Goal: Task Accomplishment & Management: Manage account settings

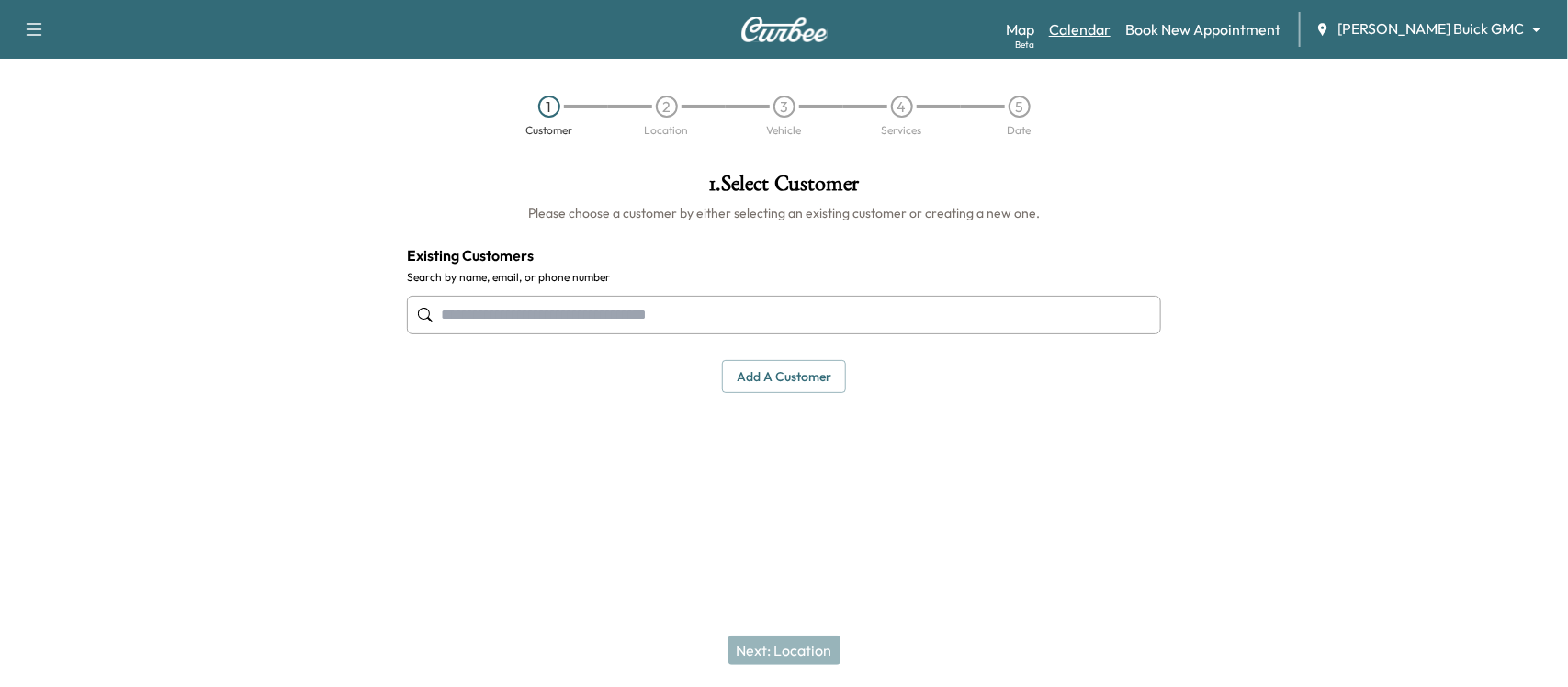
click at [1110, 33] on link "Calendar" at bounding box center [1080, 29] width 62 height 22
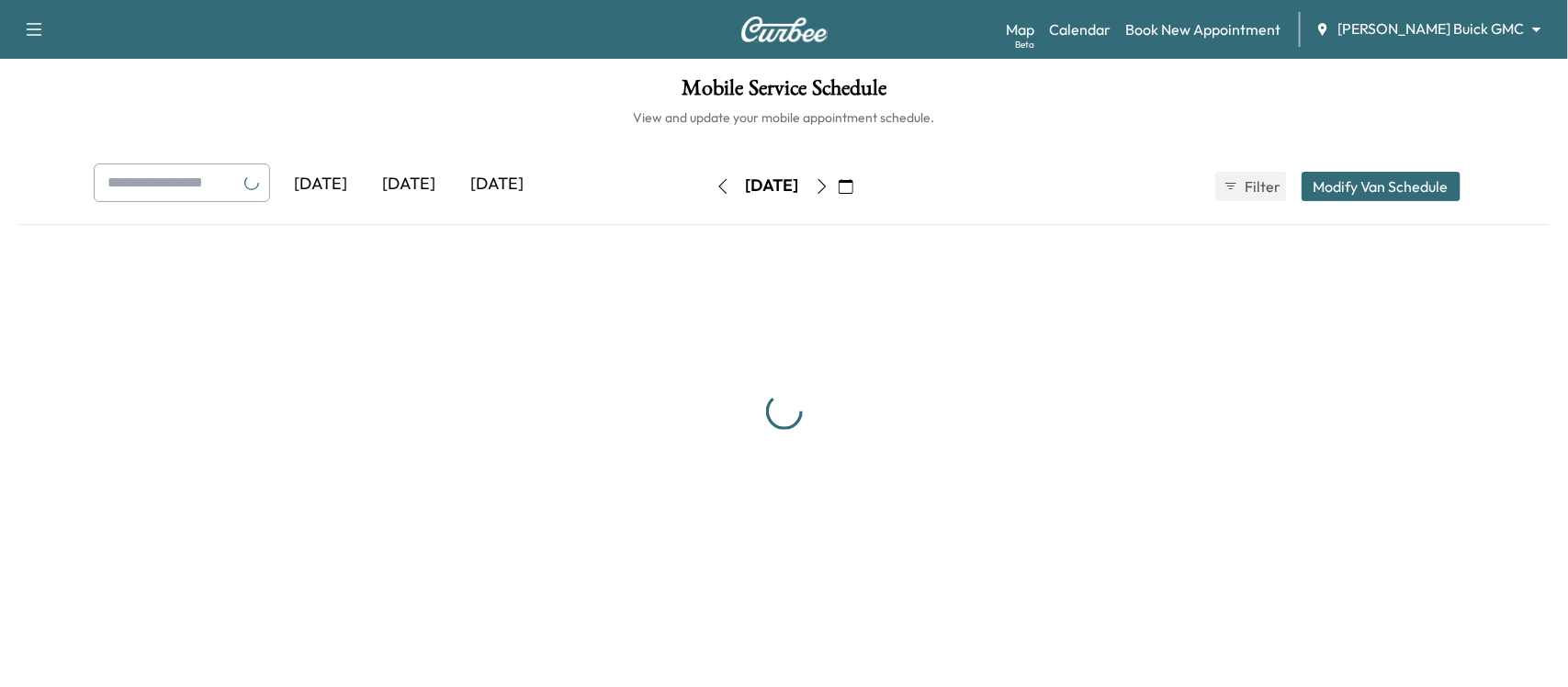
click at [502, 190] on div "[DATE]" at bounding box center [498, 185] width 88 height 42
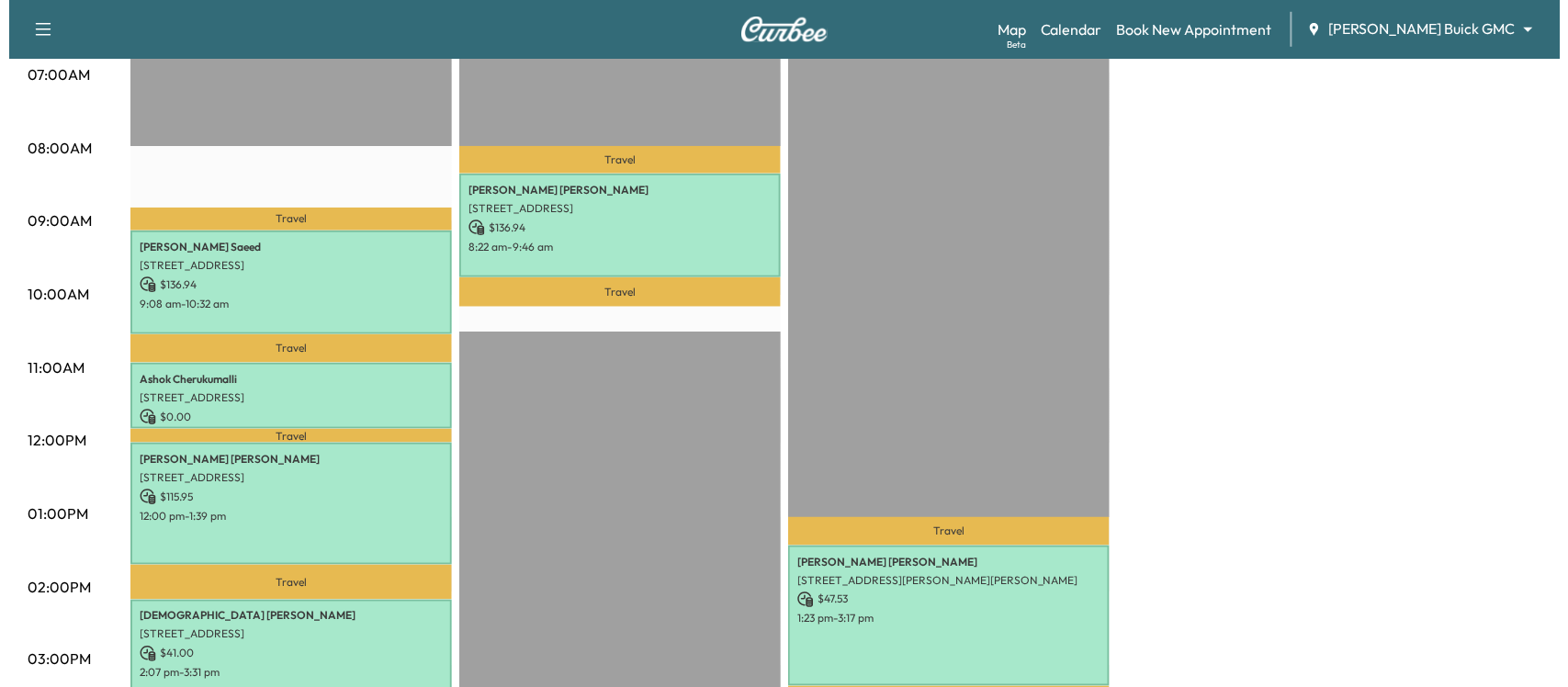
scroll to position [434, 0]
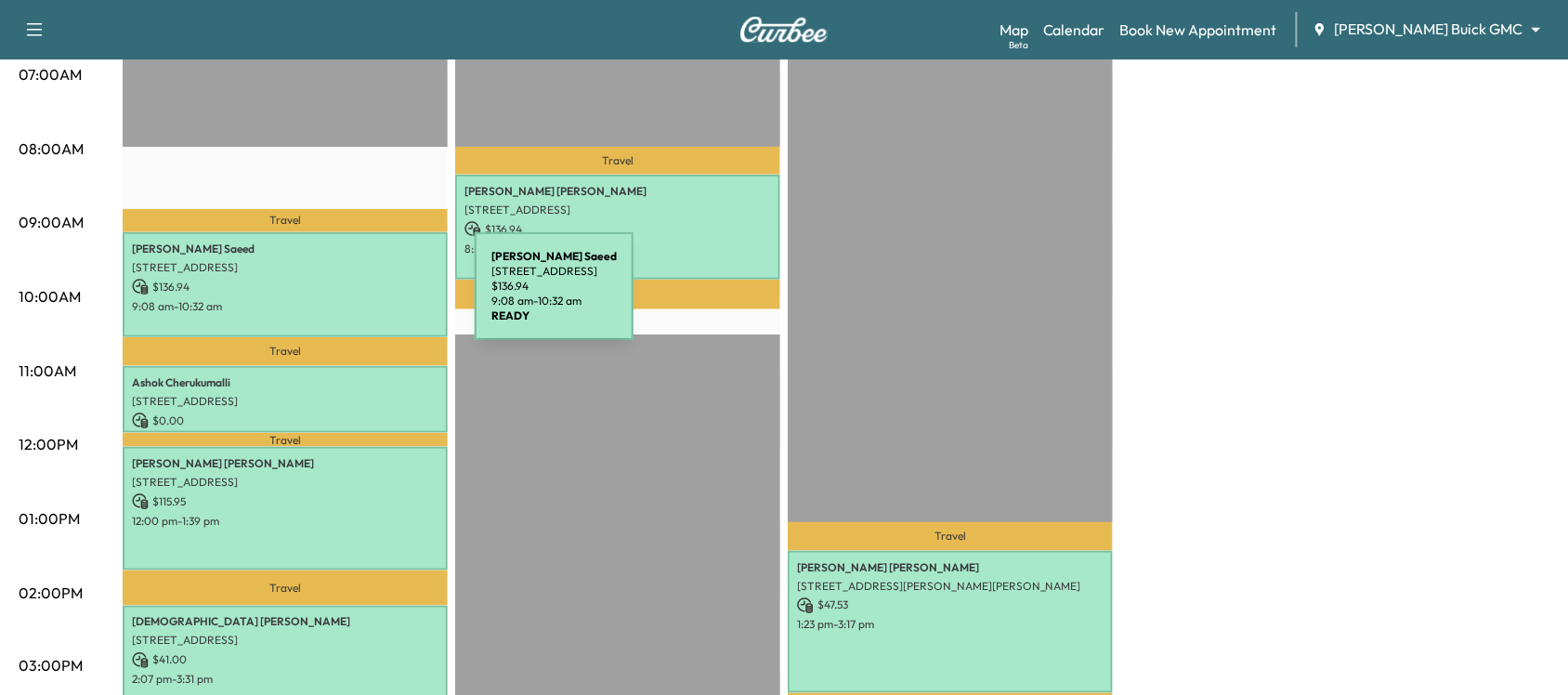
click at [335, 299] on p "9:08 am - 10:32 am" at bounding box center [285, 306] width 307 height 15
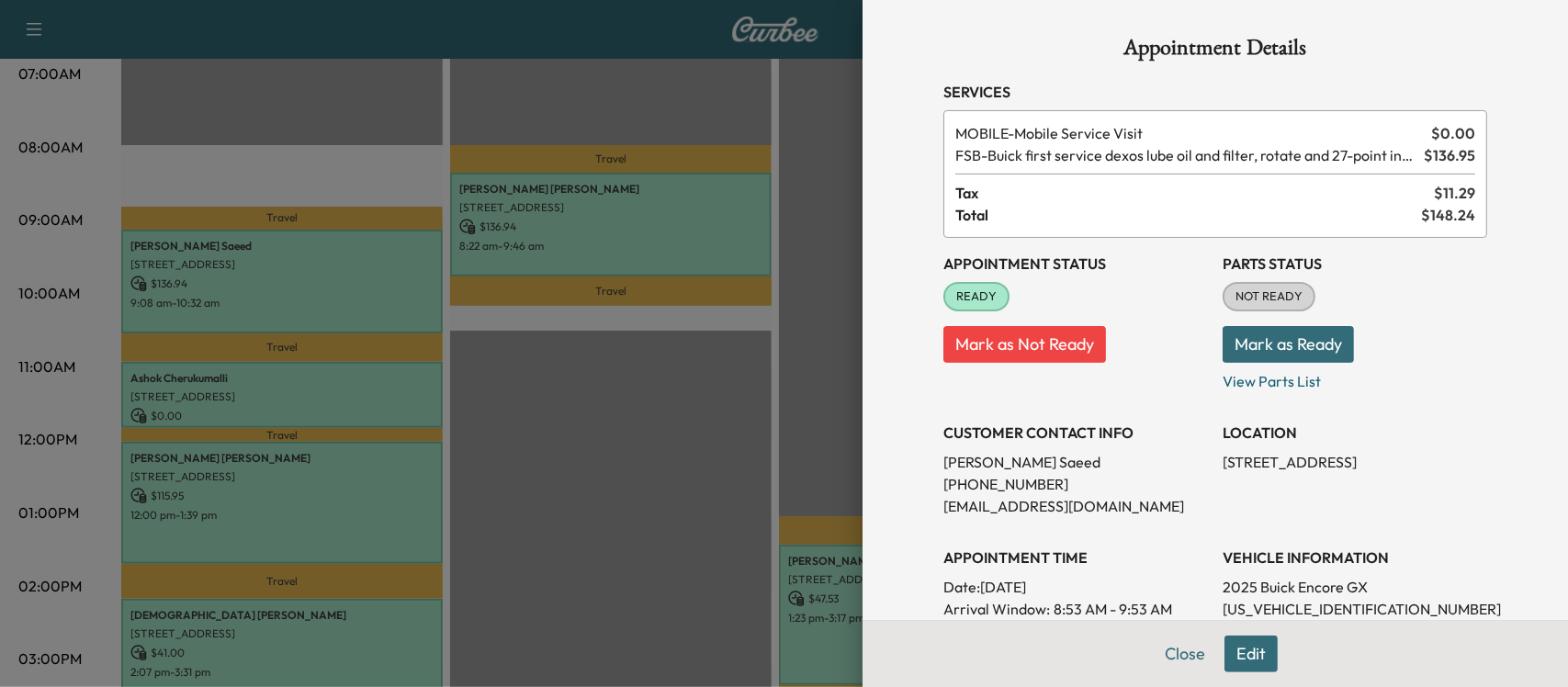
click at [965, 333] on button "Mark as Not Ready" at bounding box center [1025, 344] width 163 height 36
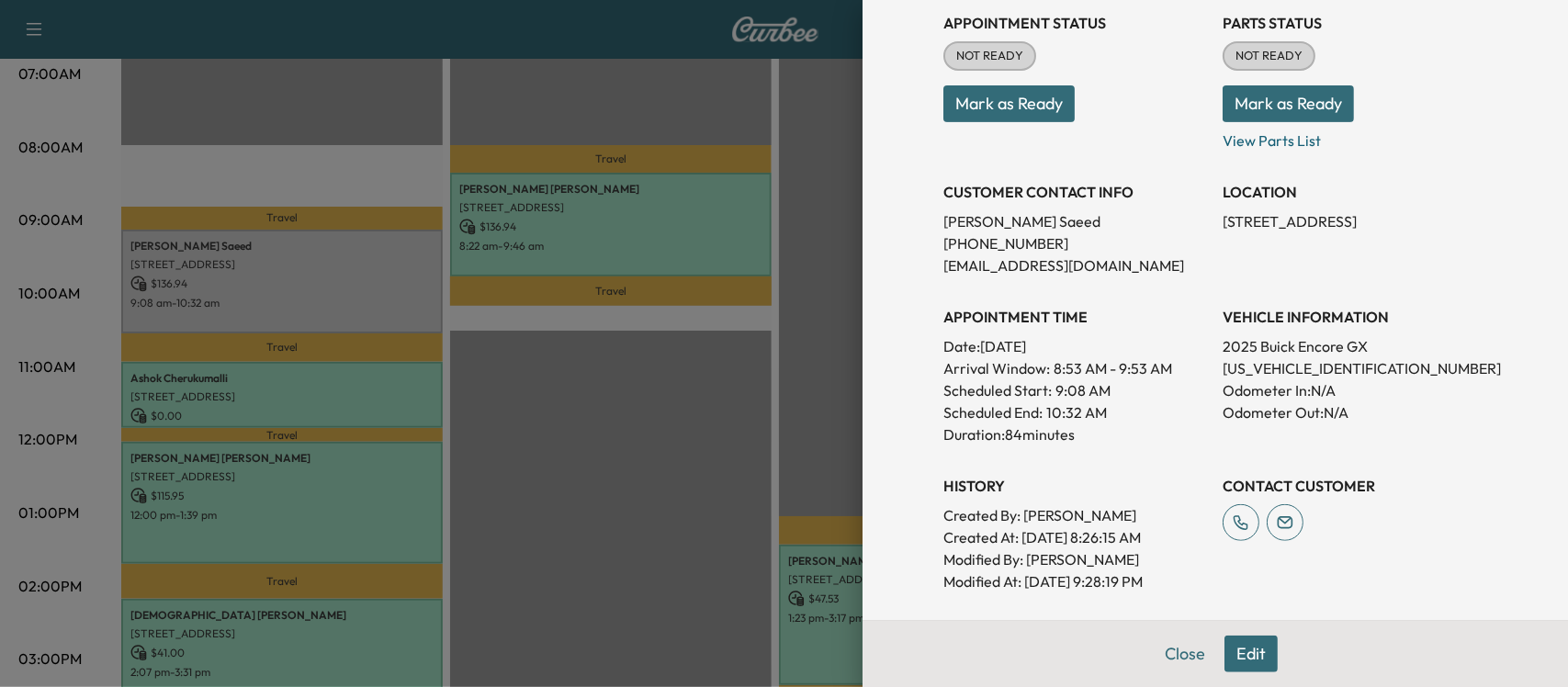
scroll to position [480, 0]
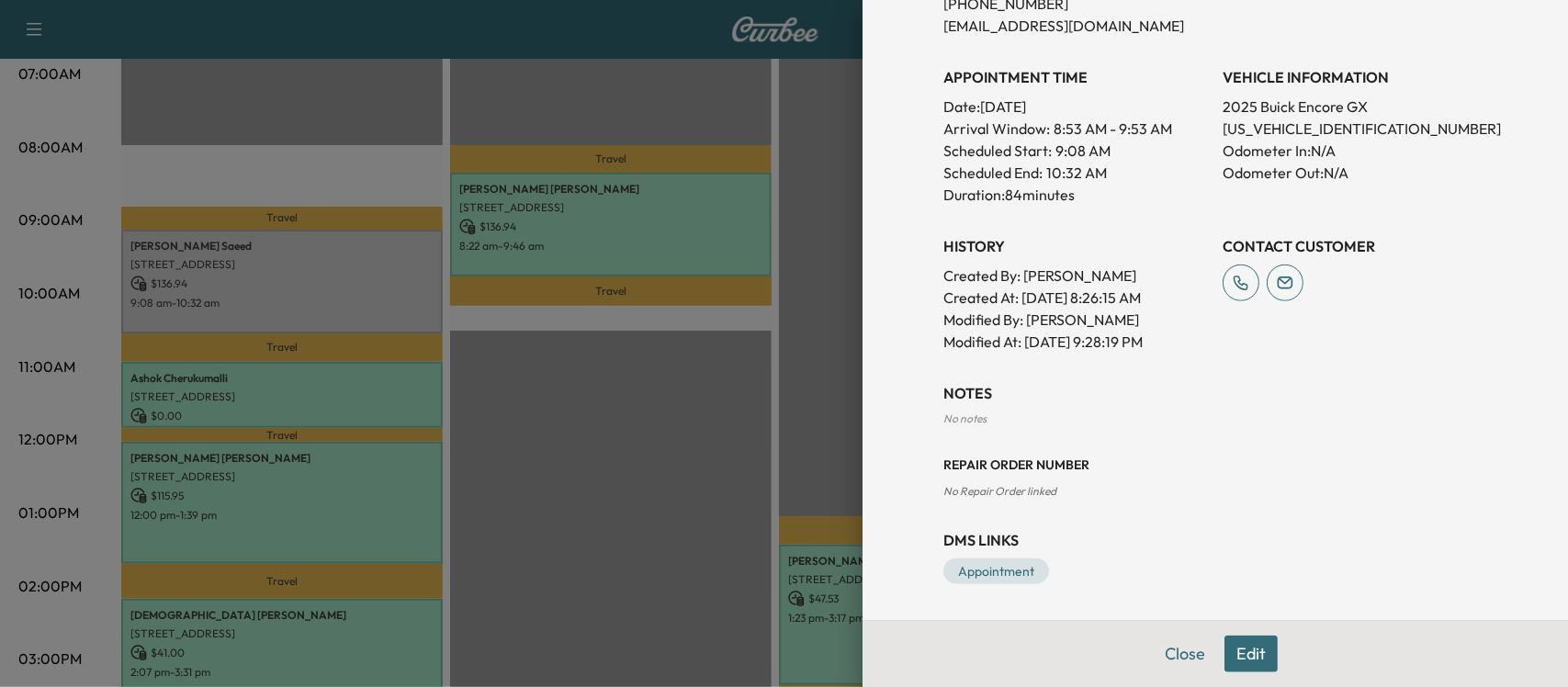
click at [1224, 664] on button "Edit" at bounding box center [1251, 654] width 53 height 36
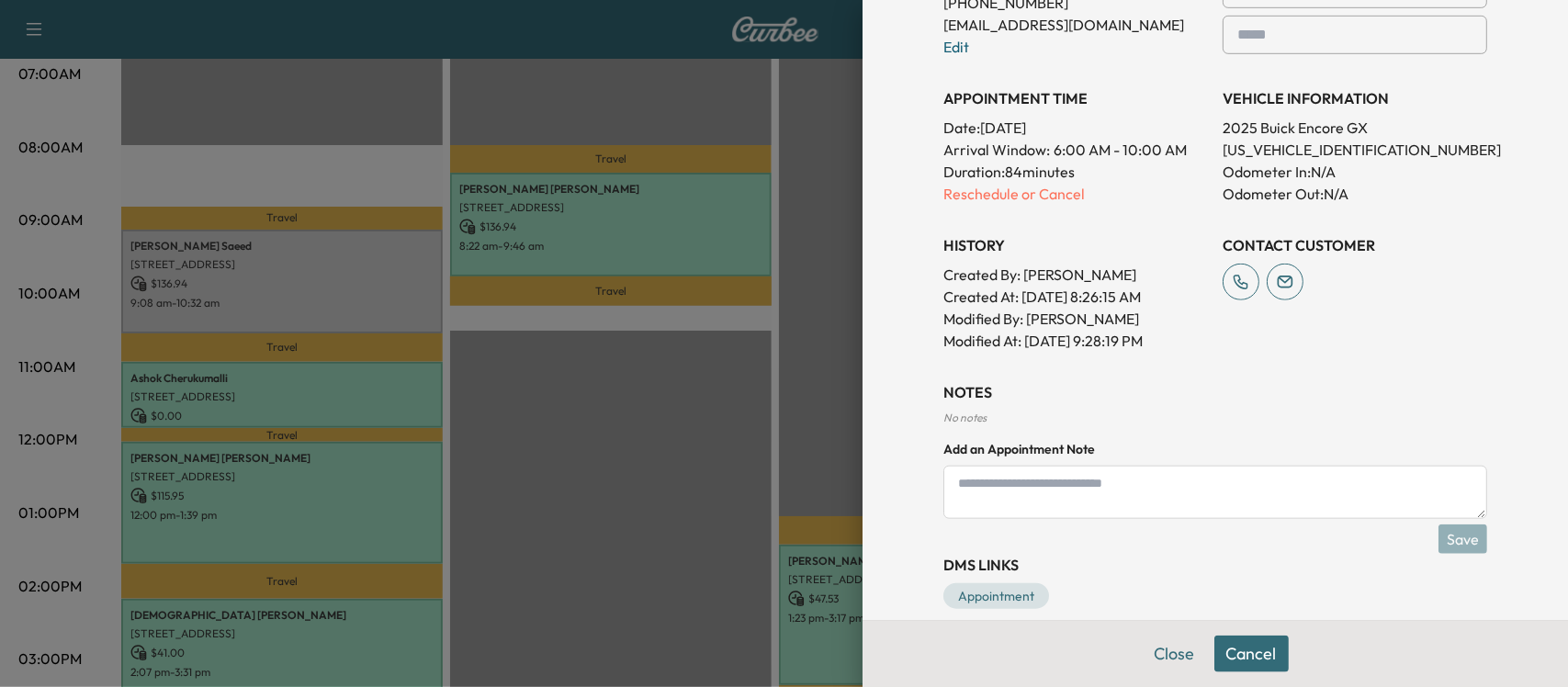
click at [1100, 493] on textarea at bounding box center [1216, 492] width 544 height 53
type textarea "*"
click at [1123, 487] on textarea "**********" at bounding box center [1216, 492] width 544 height 53
type textarea "**********"
click at [1459, 543] on button "Save" at bounding box center [1463, 539] width 49 height 29
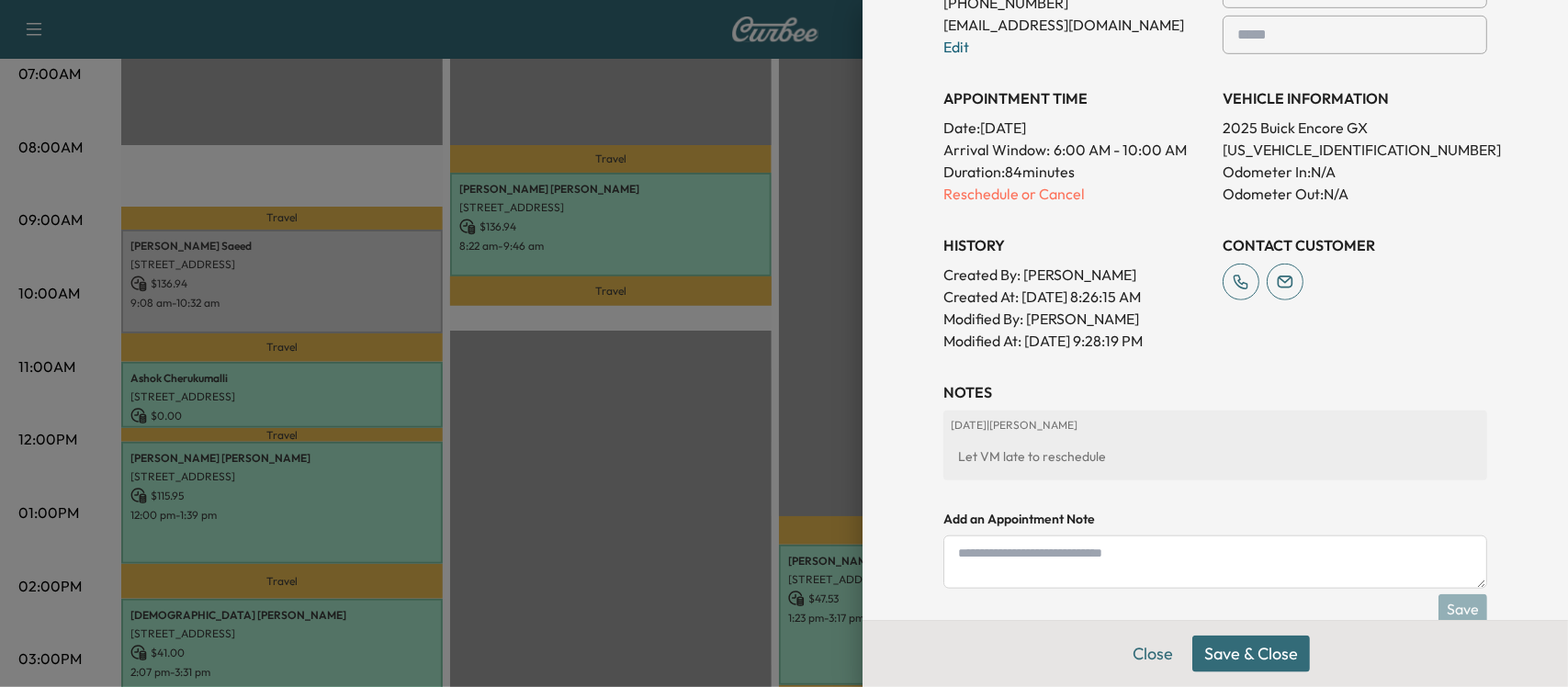
click at [1180, 369] on div "**********" at bounding box center [1216, 97] width 588 height 1236
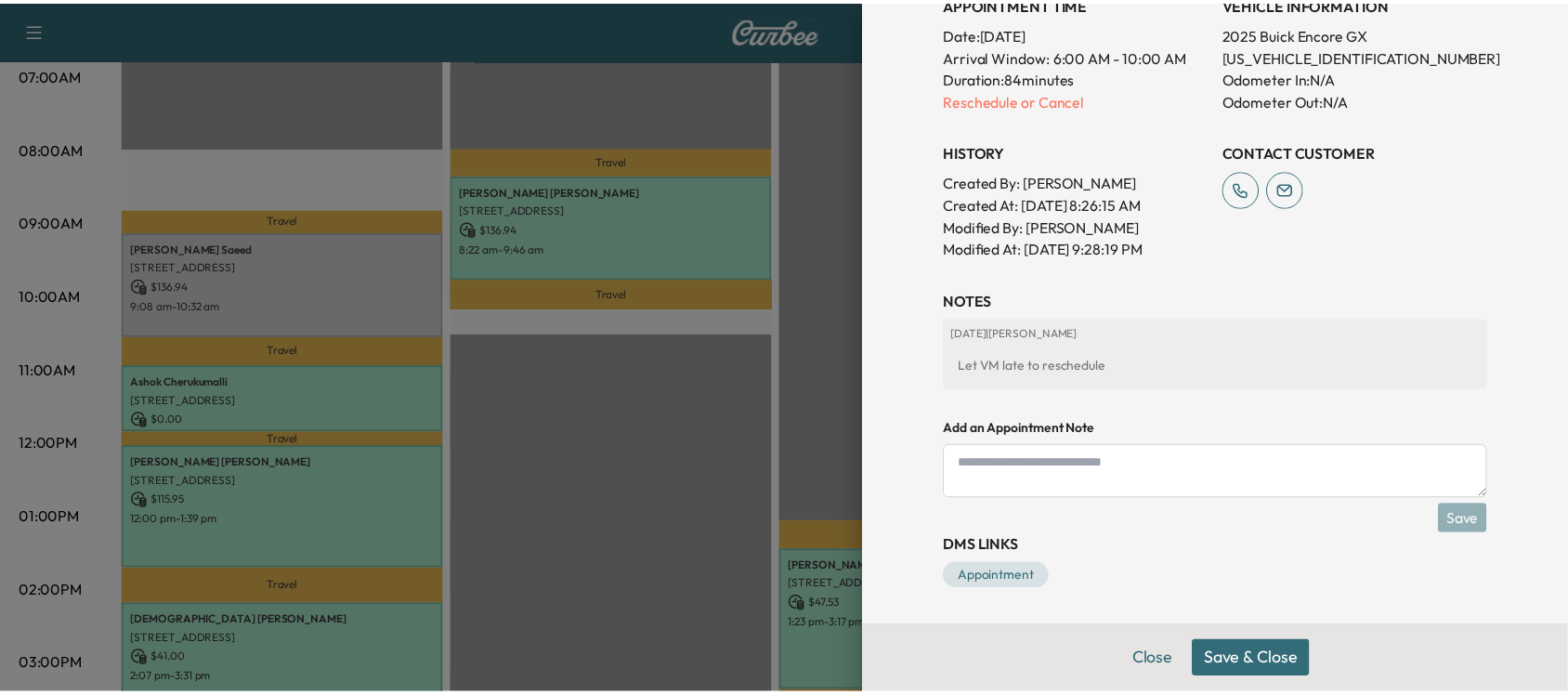
scroll to position [624, 0]
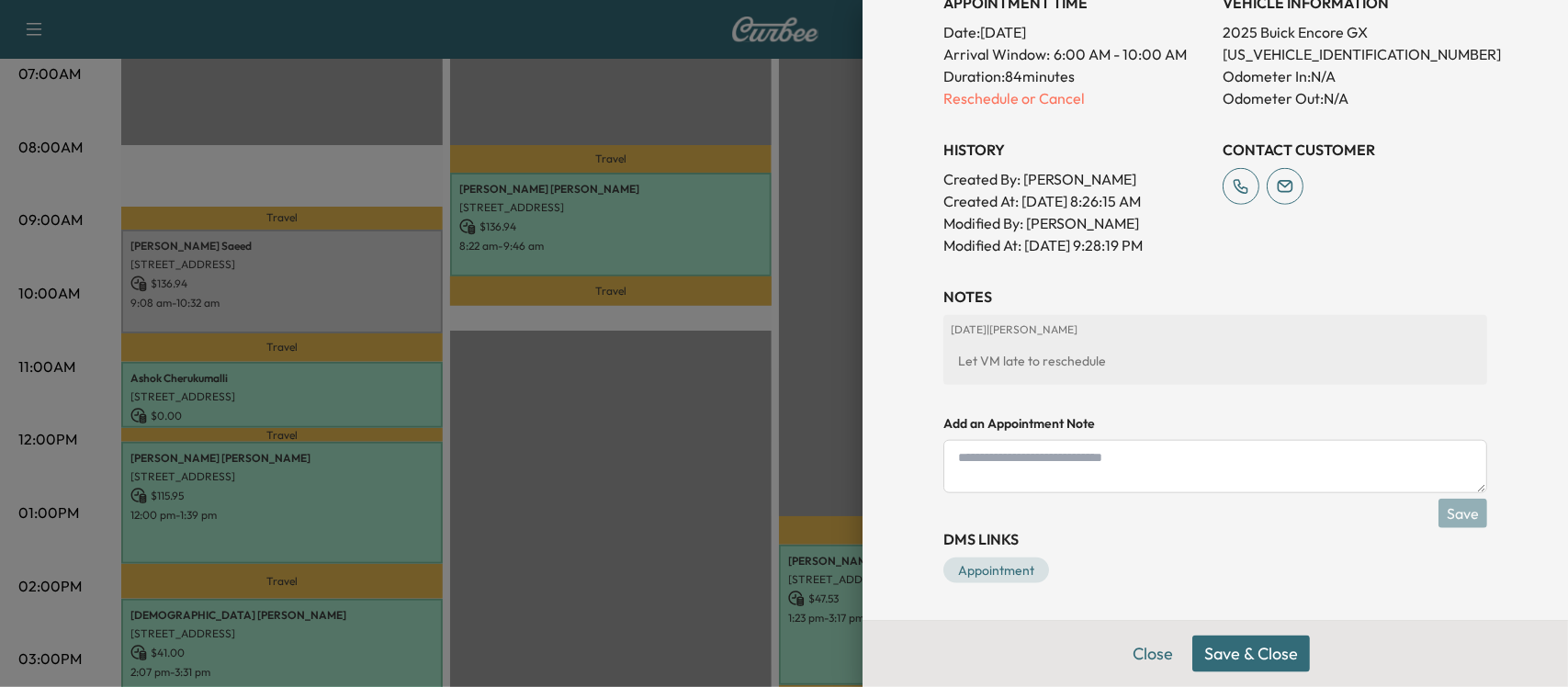
click at [588, 432] on div at bounding box center [784, 344] width 1568 height 687
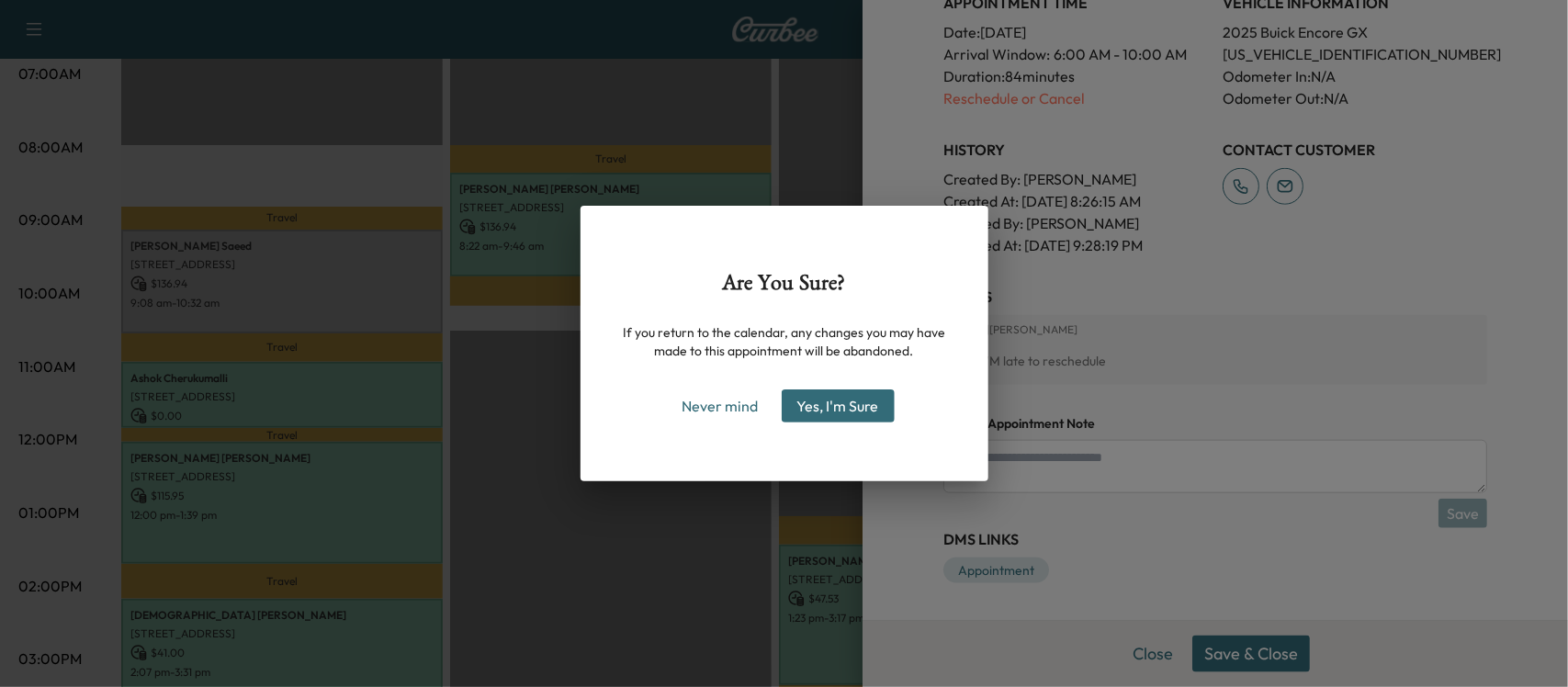
click at [823, 409] on button "Yes, I'm Sure" at bounding box center [838, 406] width 113 height 33
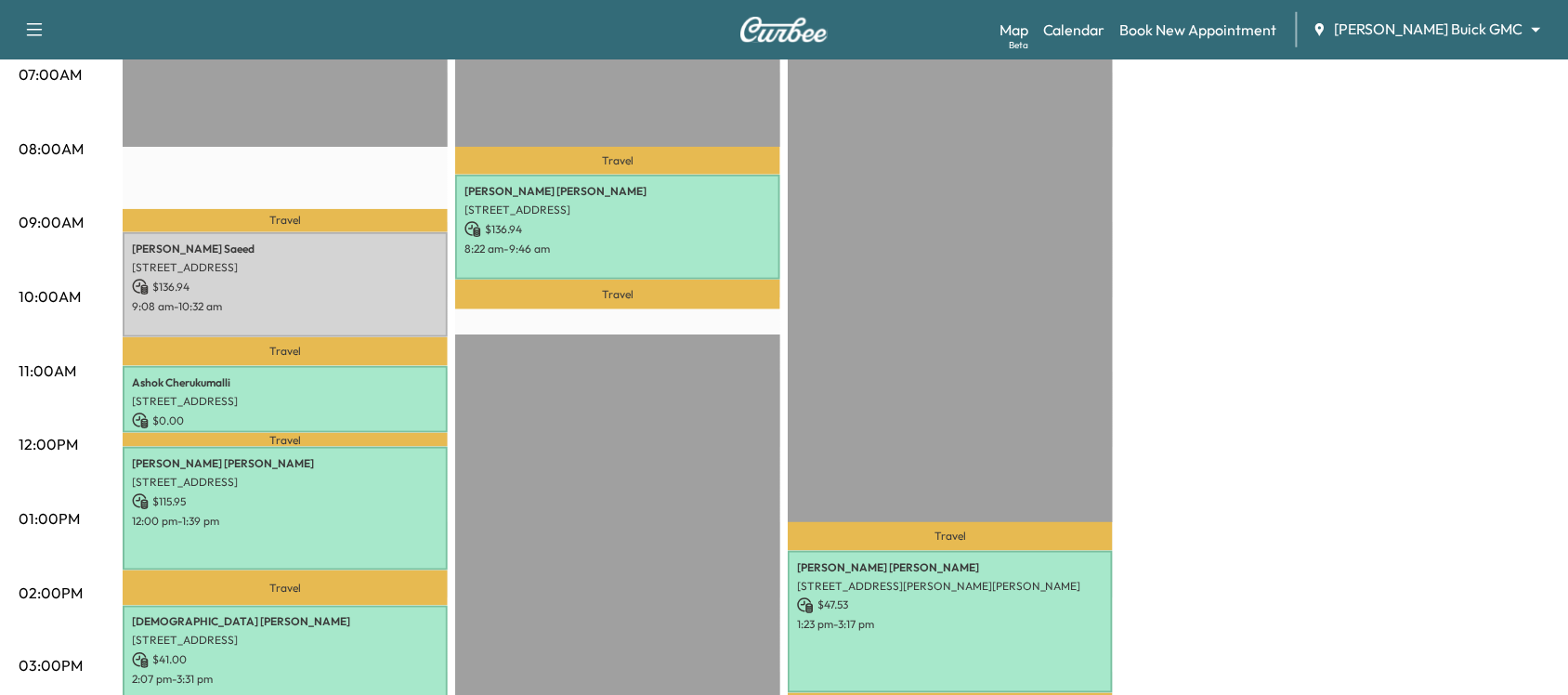
scroll to position [504, 0]
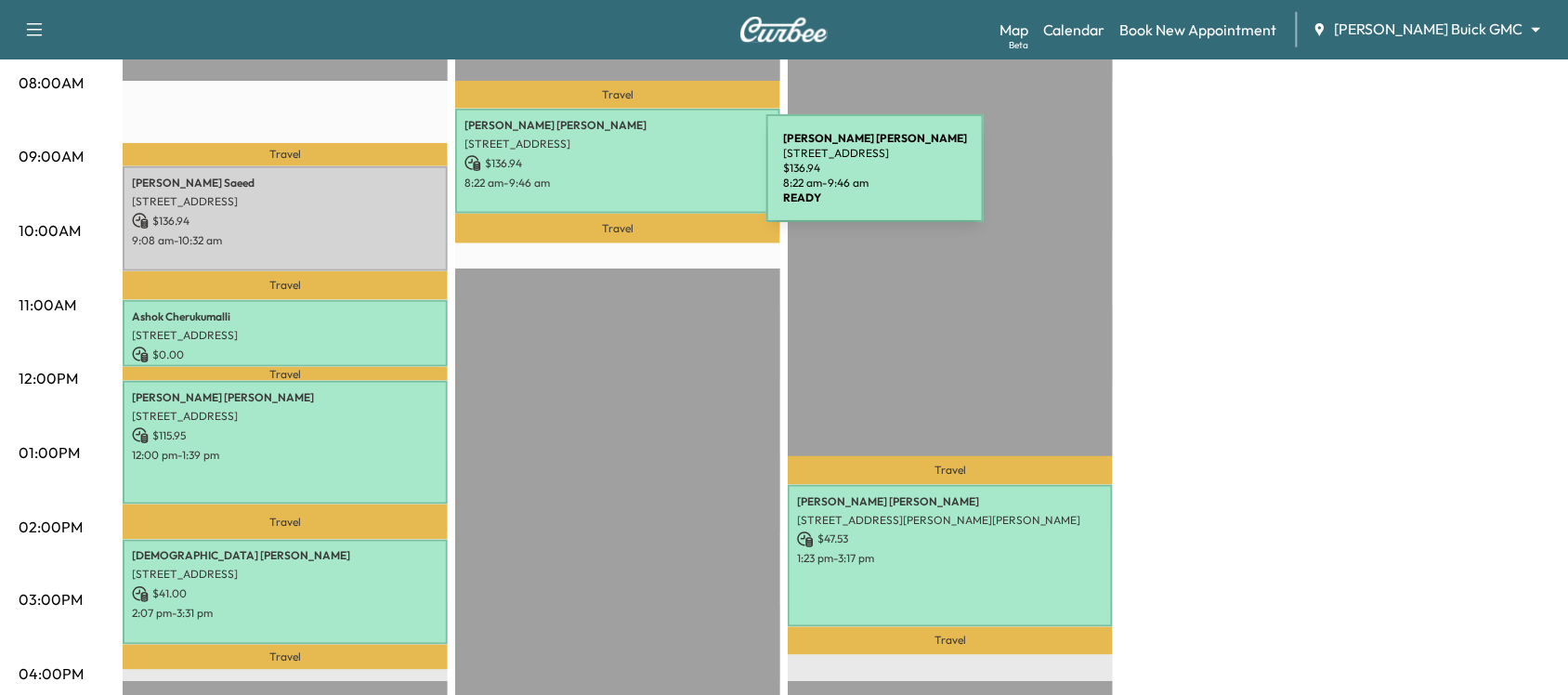
click at [627, 180] on p "8:22 am - 9:46 am" at bounding box center [617, 183] width 307 height 15
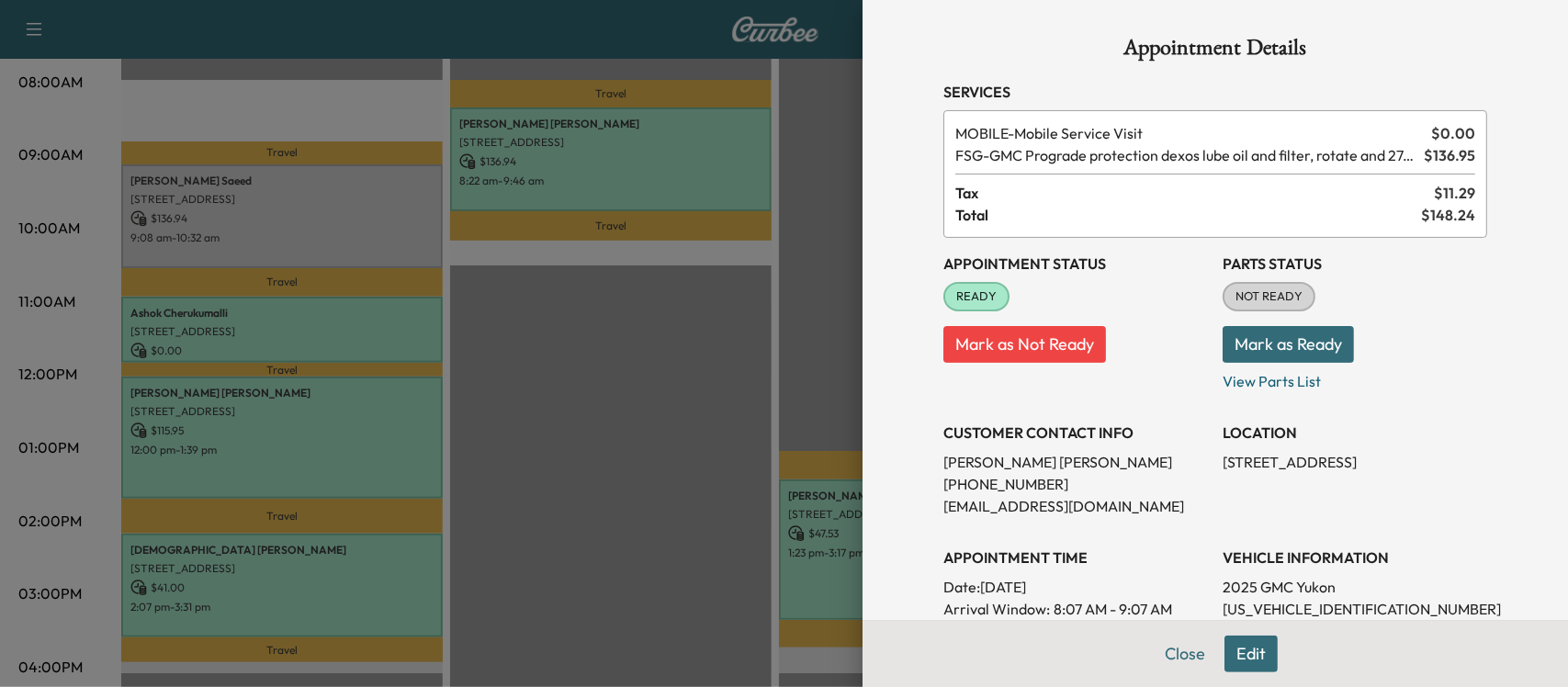
click at [621, 178] on div at bounding box center [784, 344] width 1568 height 687
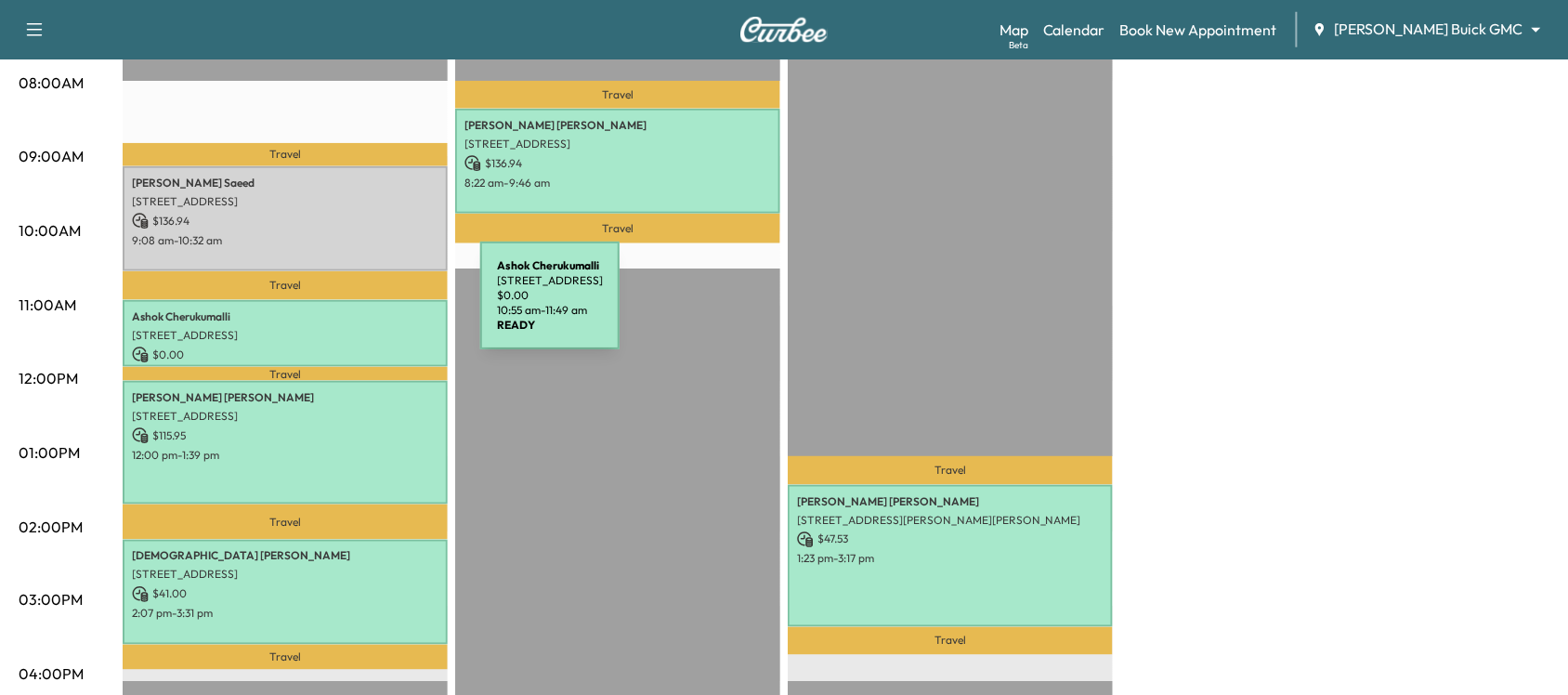
click at [340, 310] on p "[PERSON_NAME]" at bounding box center [285, 317] width 307 height 15
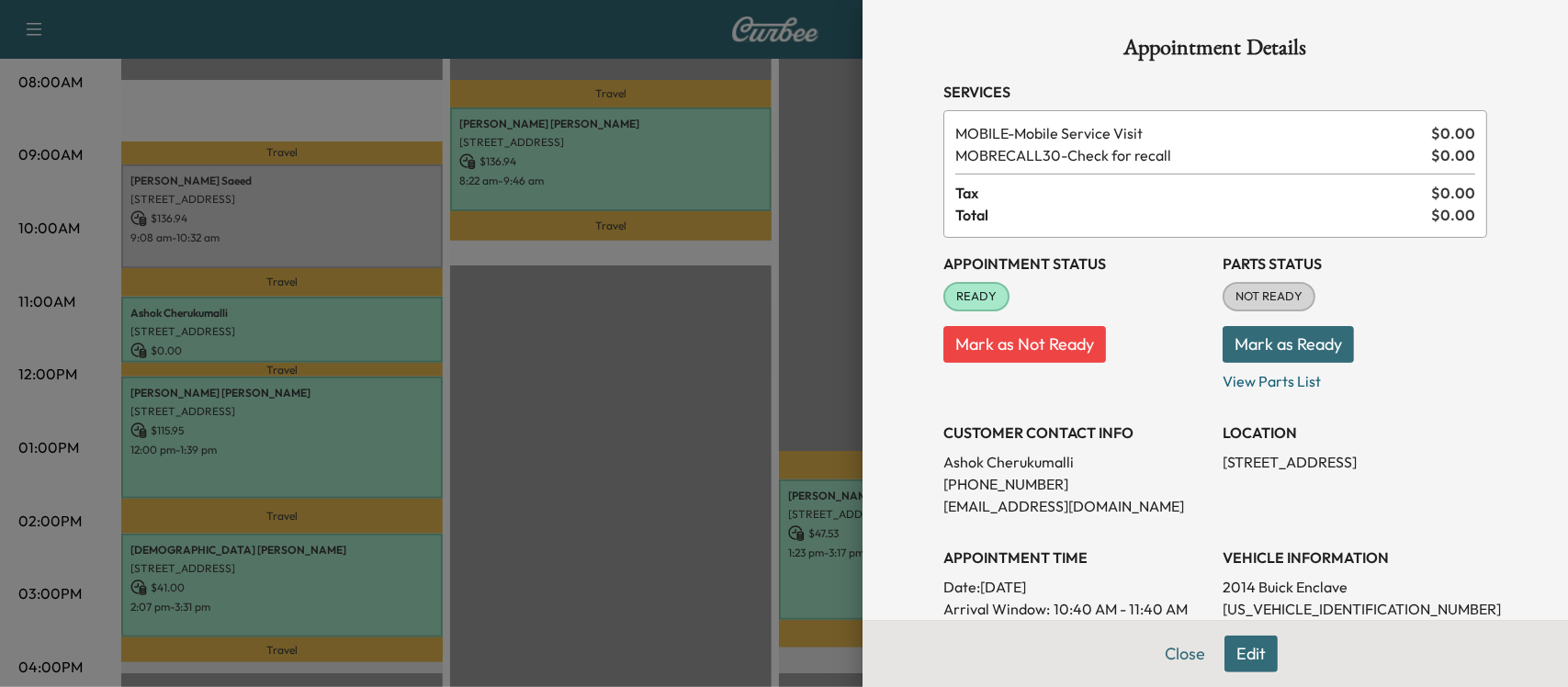
click at [337, 303] on div at bounding box center [784, 344] width 1568 height 687
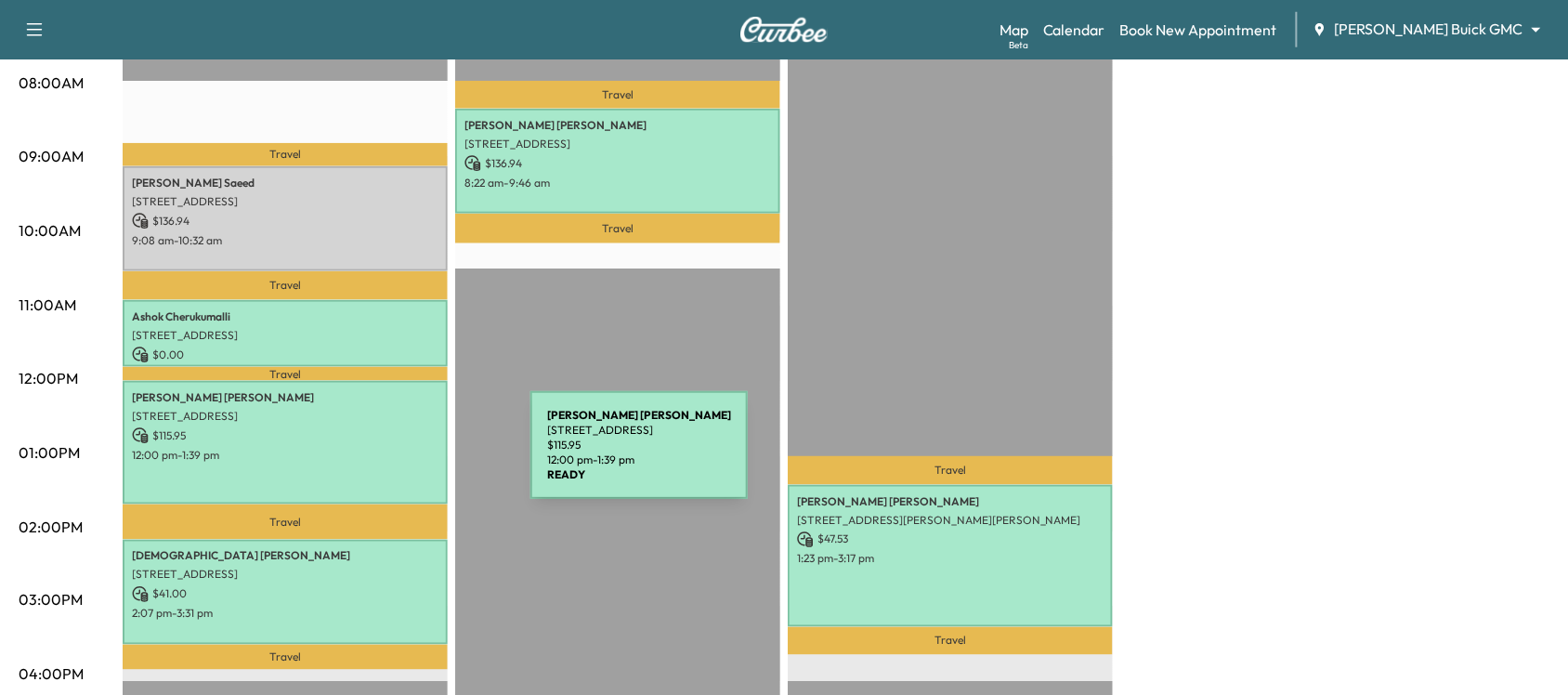
click at [391, 456] on div "[PERSON_NAME] [PERSON_NAME] [STREET_ADDRESS] $ 115.95 12:00 pm - 1:39 pm" at bounding box center [286, 443] width 326 height 123
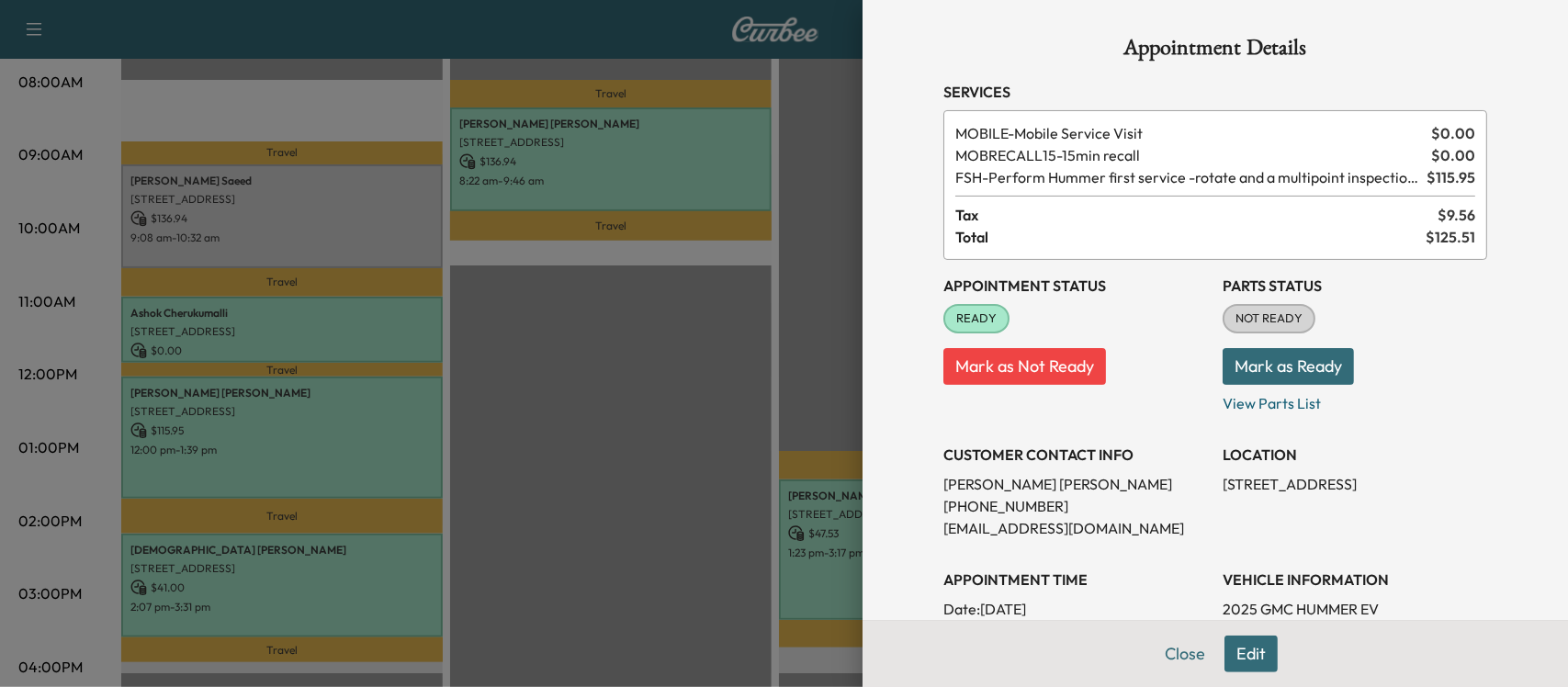
click at [387, 450] on div at bounding box center [784, 344] width 1568 height 687
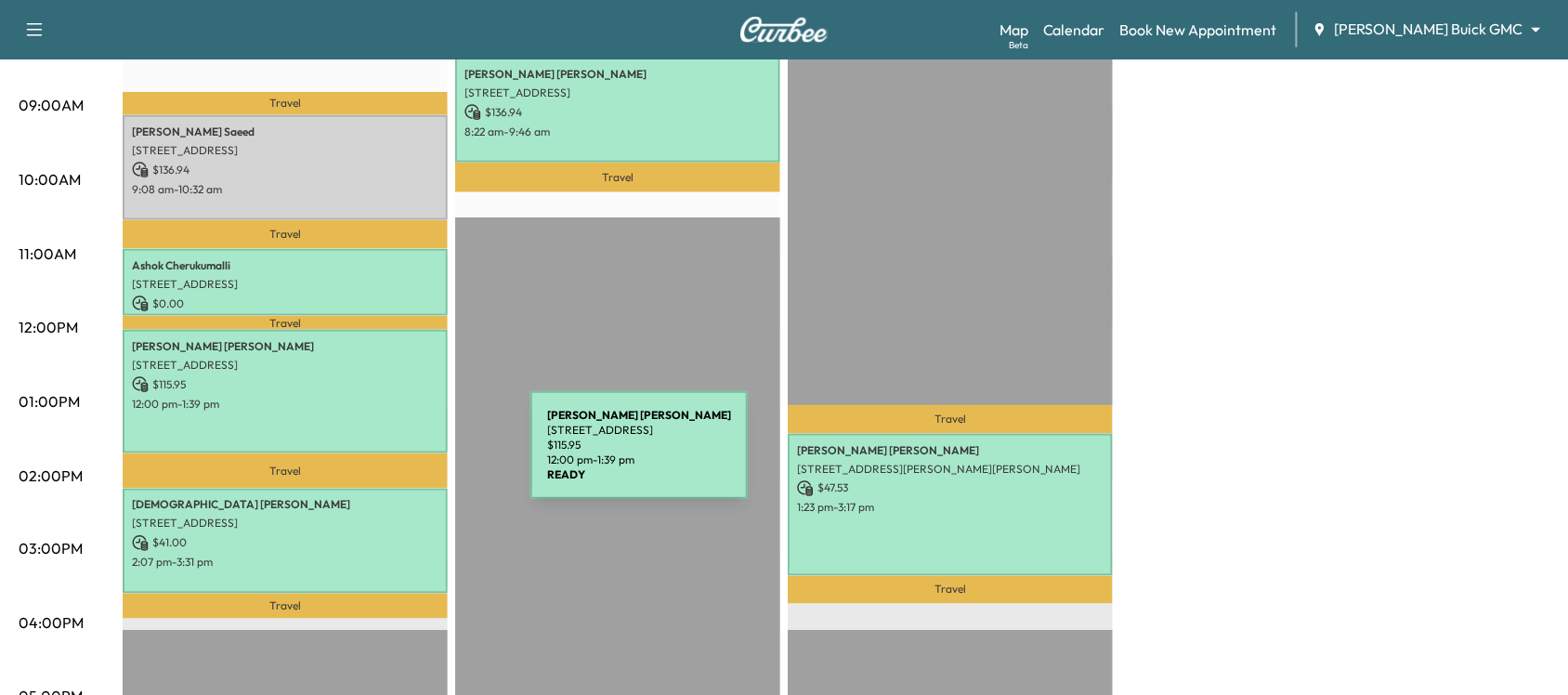
scroll to position [559, 0]
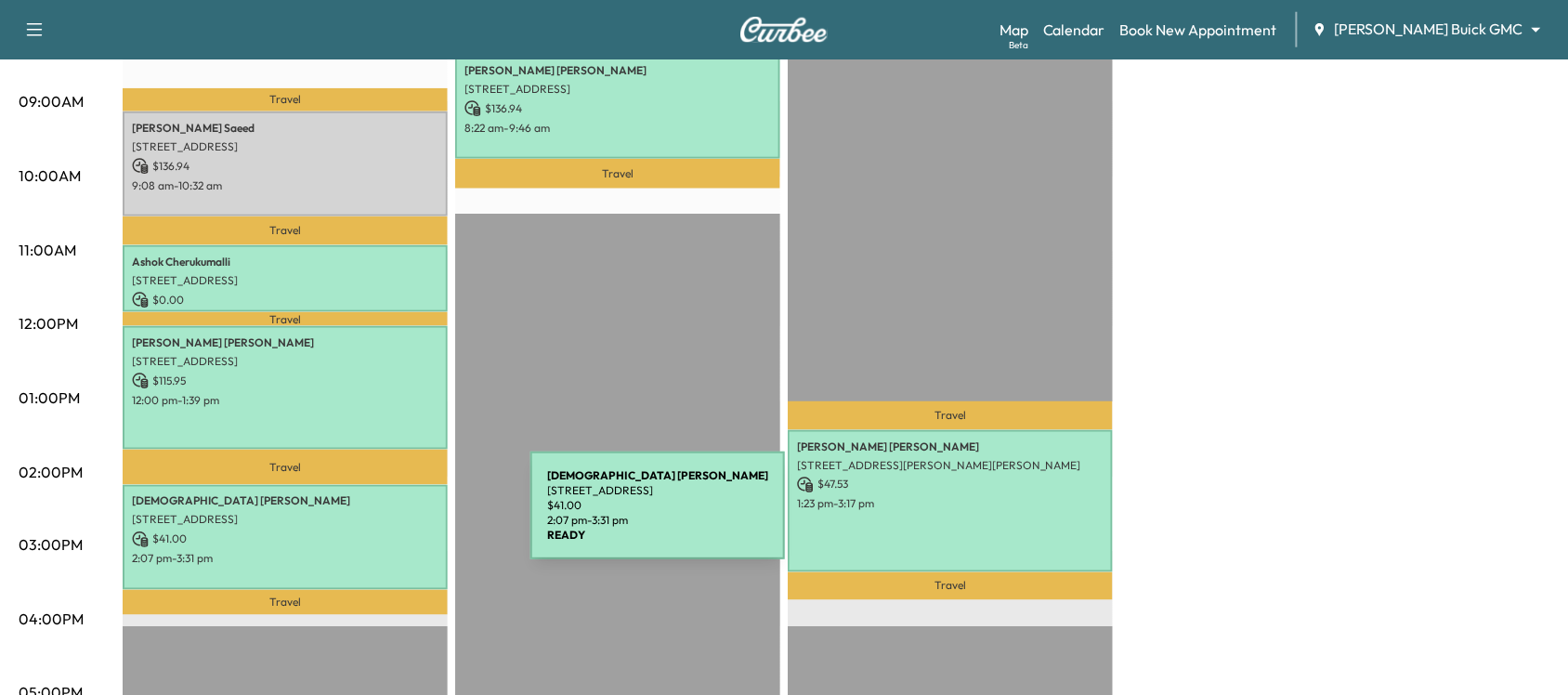
click at [391, 516] on p "[STREET_ADDRESS]" at bounding box center [285, 520] width 307 height 15
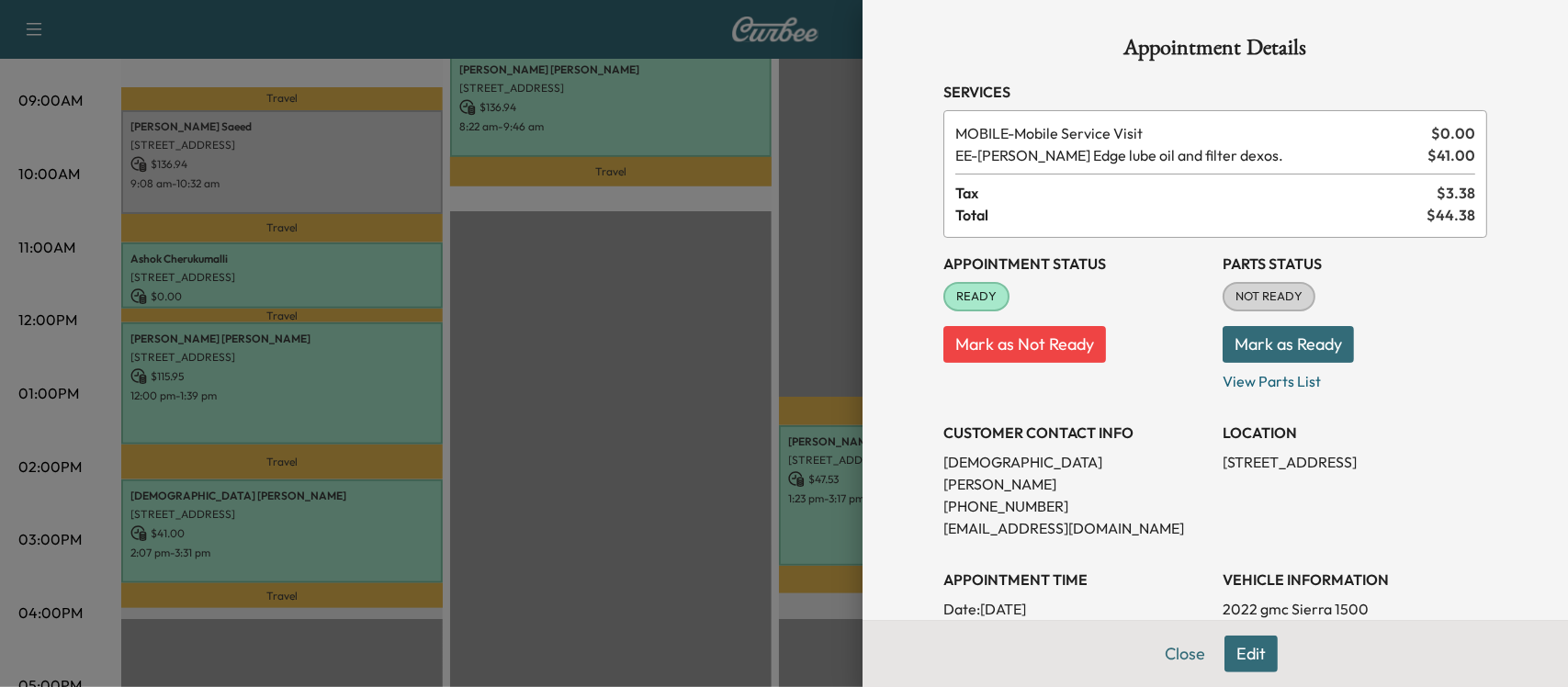
click at [387, 510] on div at bounding box center [784, 344] width 1568 height 687
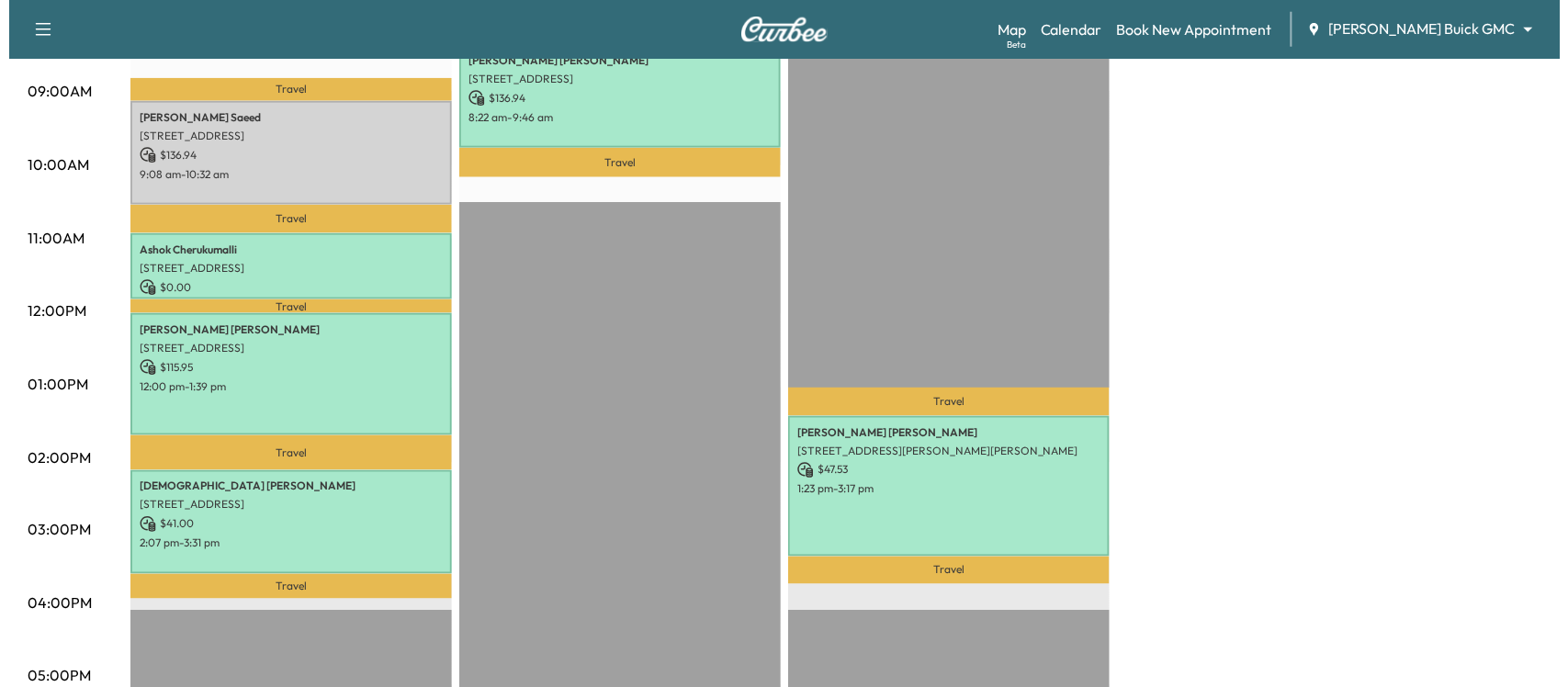
scroll to position [563, 0]
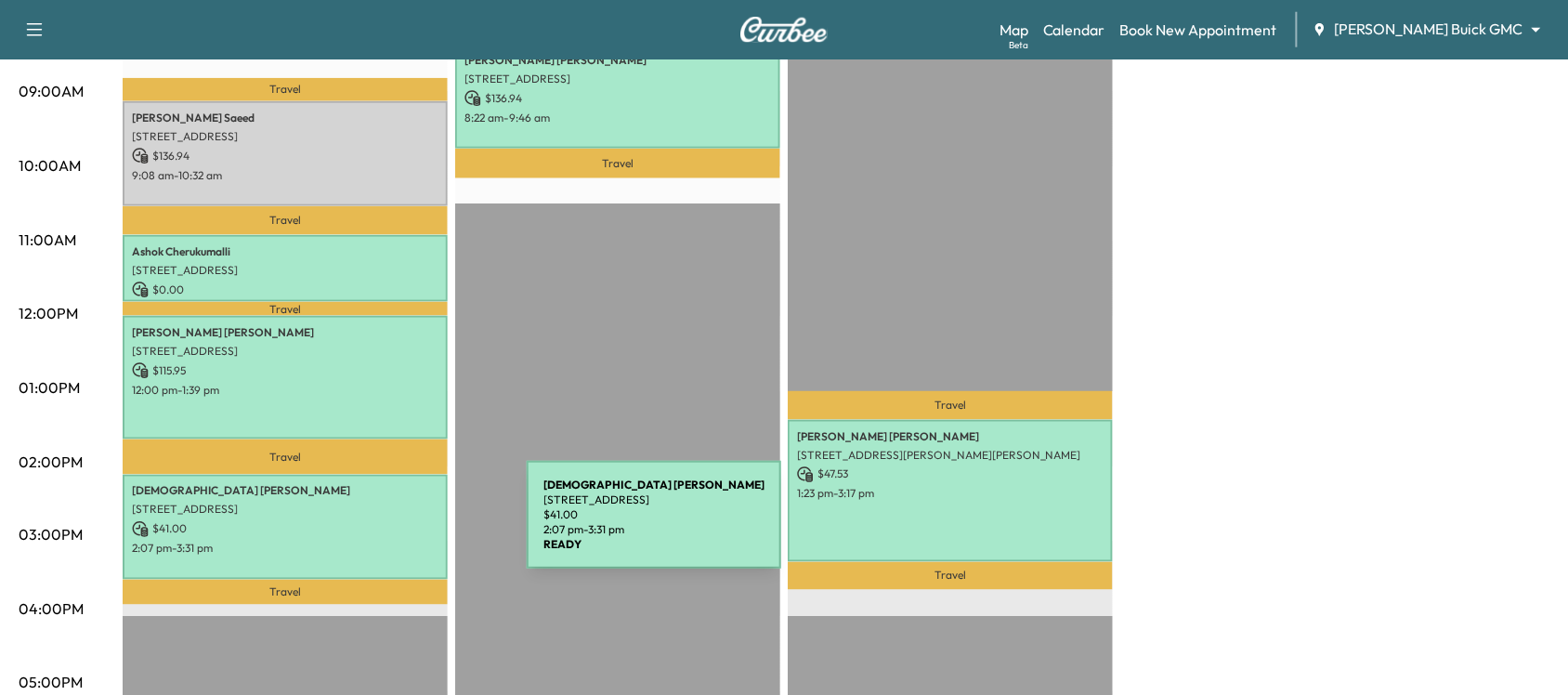
click at [387, 526] on p "$ 41.00" at bounding box center [285, 529] width 307 height 17
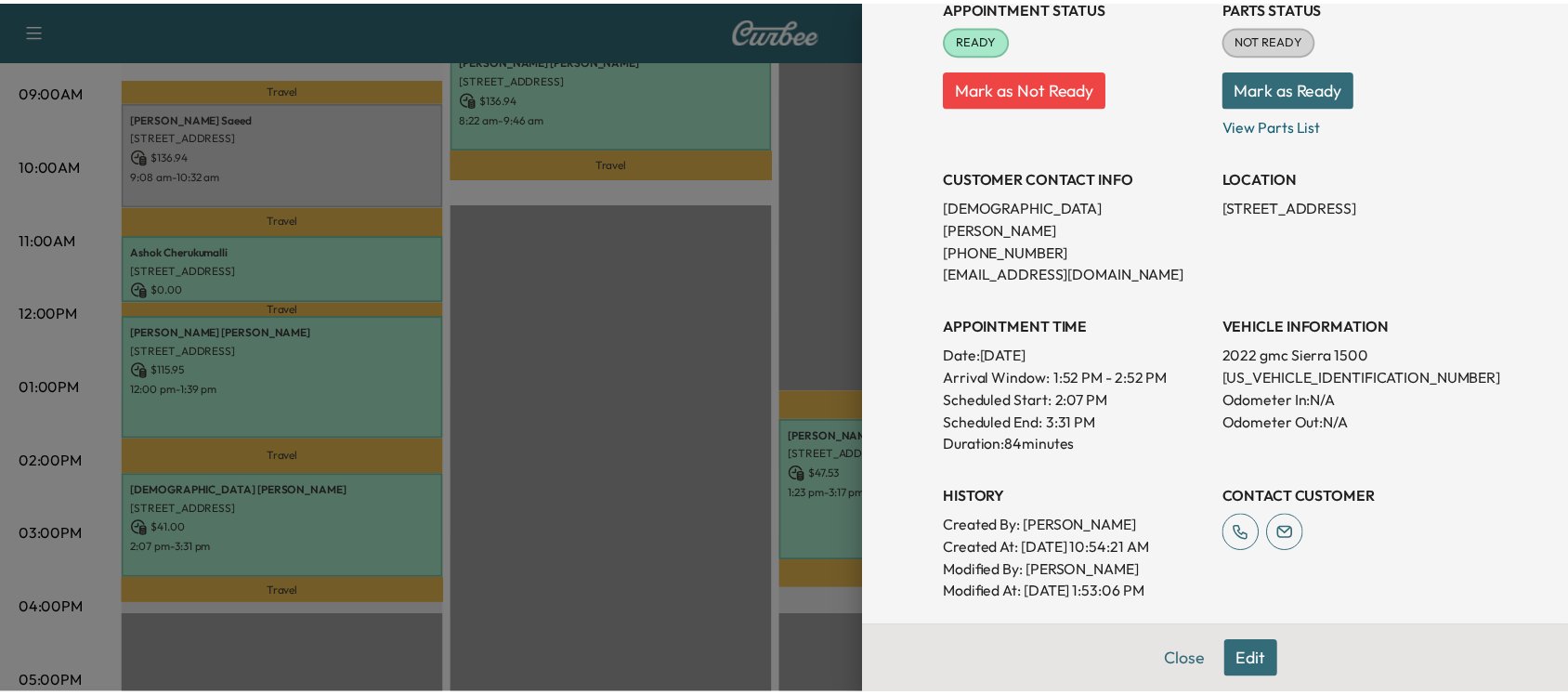
scroll to position [255, 0]
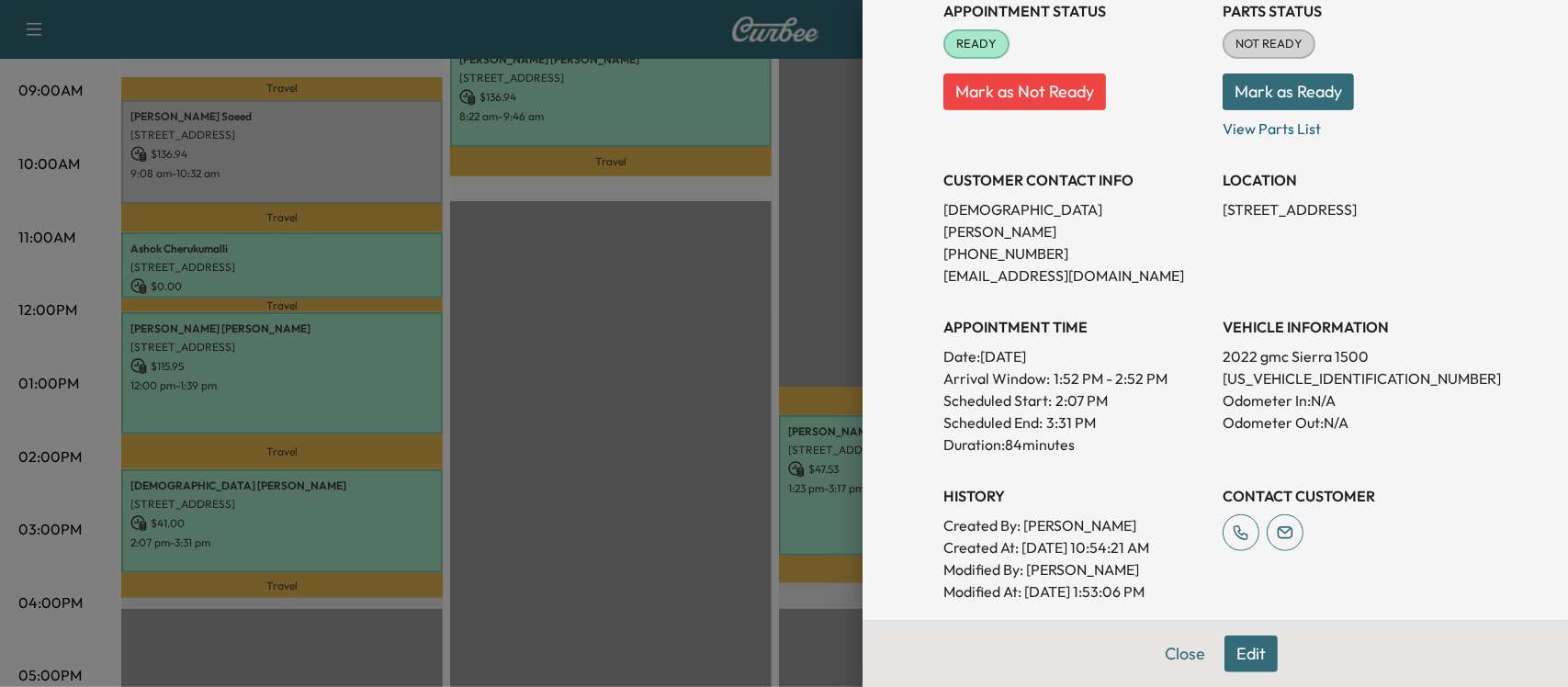
click at [677, 493] on div at bounding box center [784, 344] width 1568 height 687
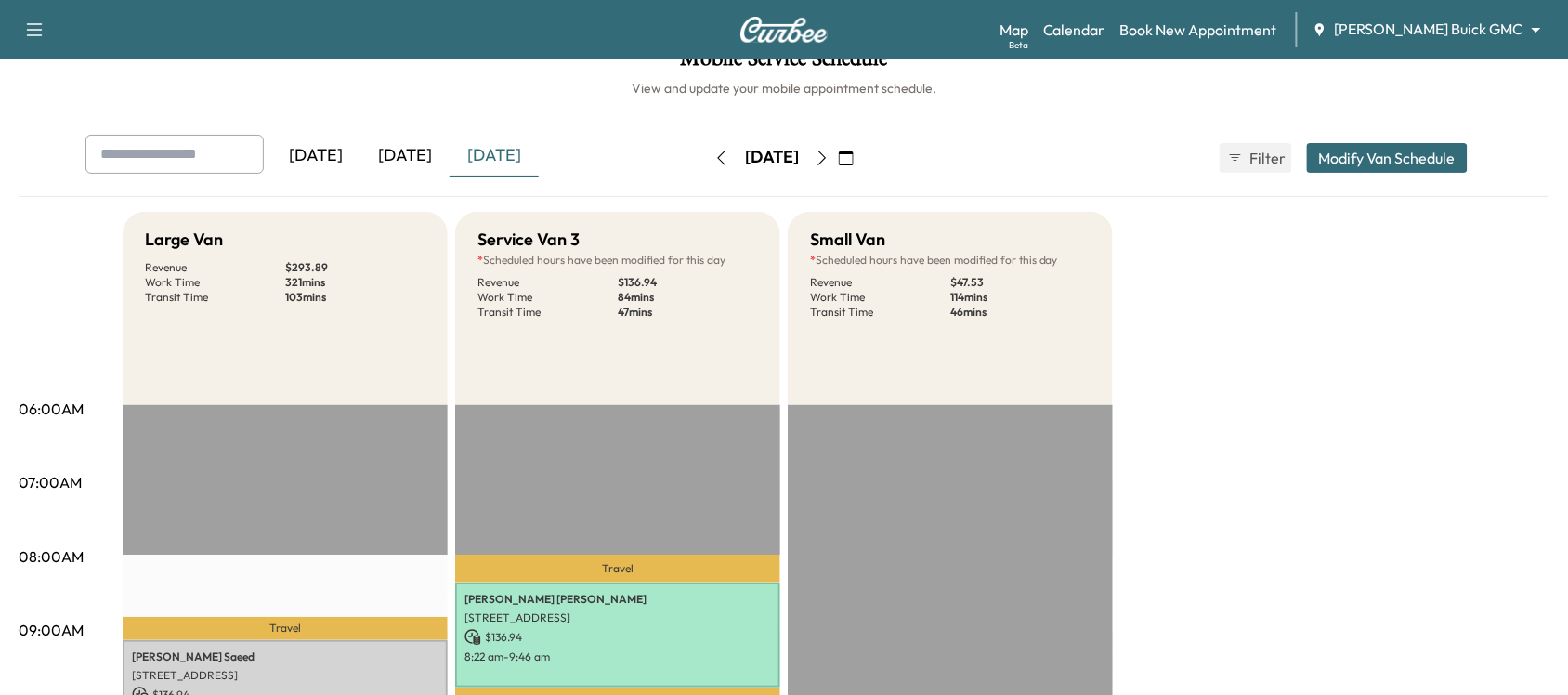
scroll to position [0, 0]
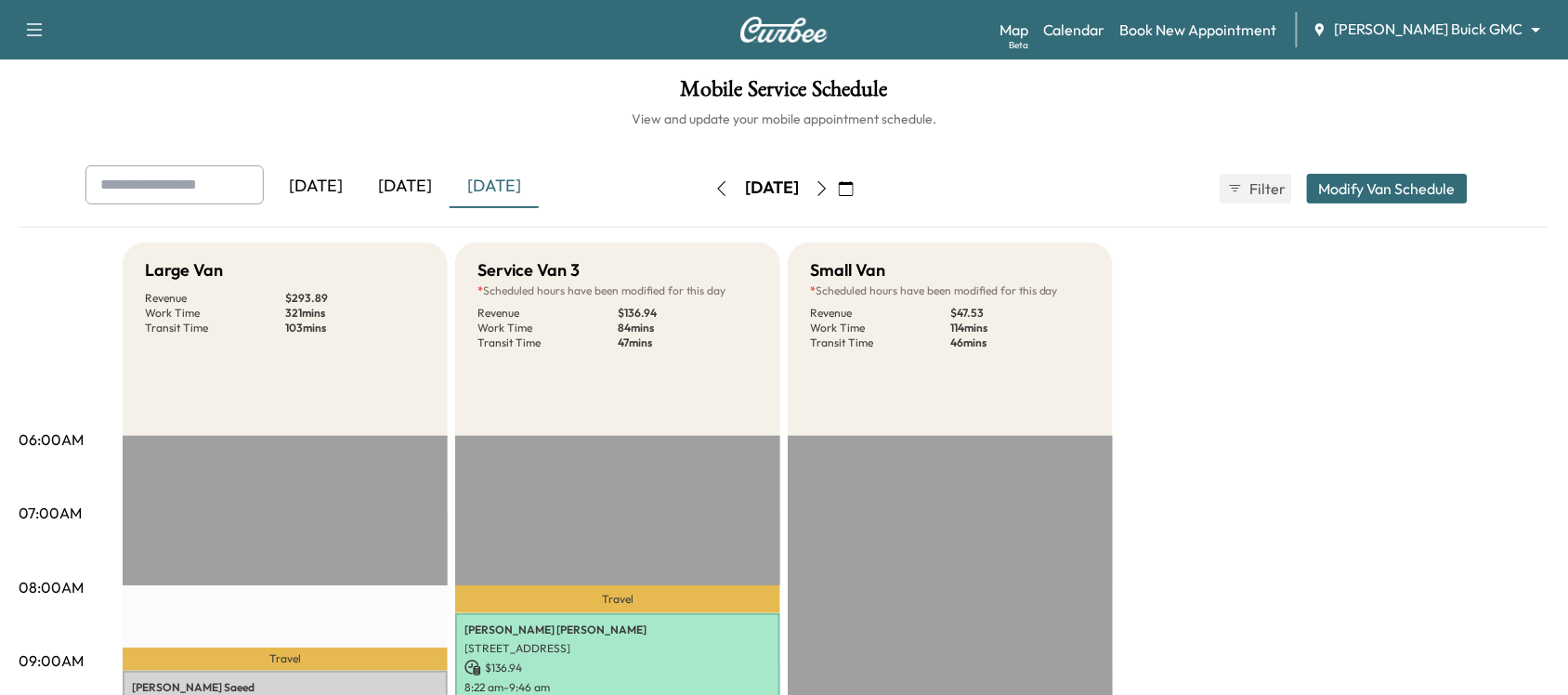
click at [830, 183] on icon "button" at bounding box center [822, 188] width 15 height 15
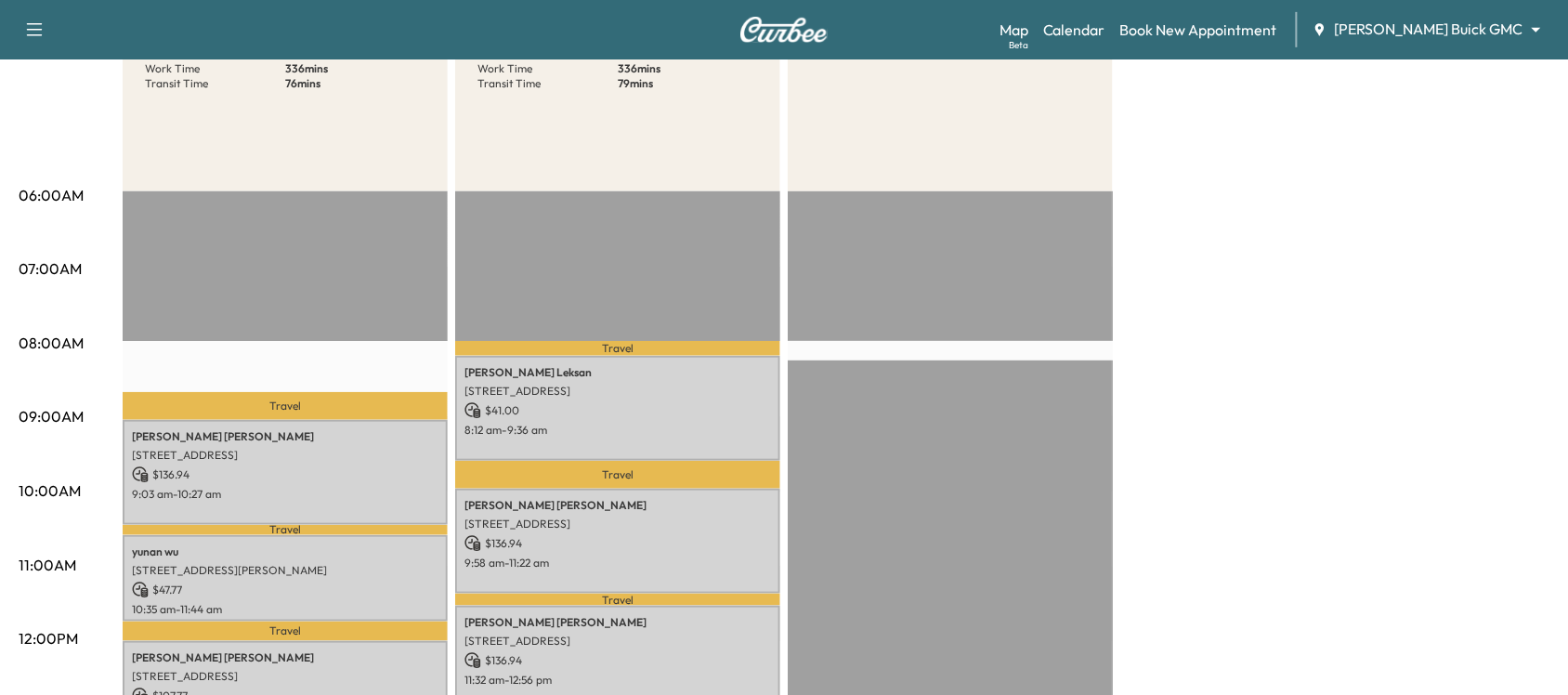
scroll to position [246, 0]
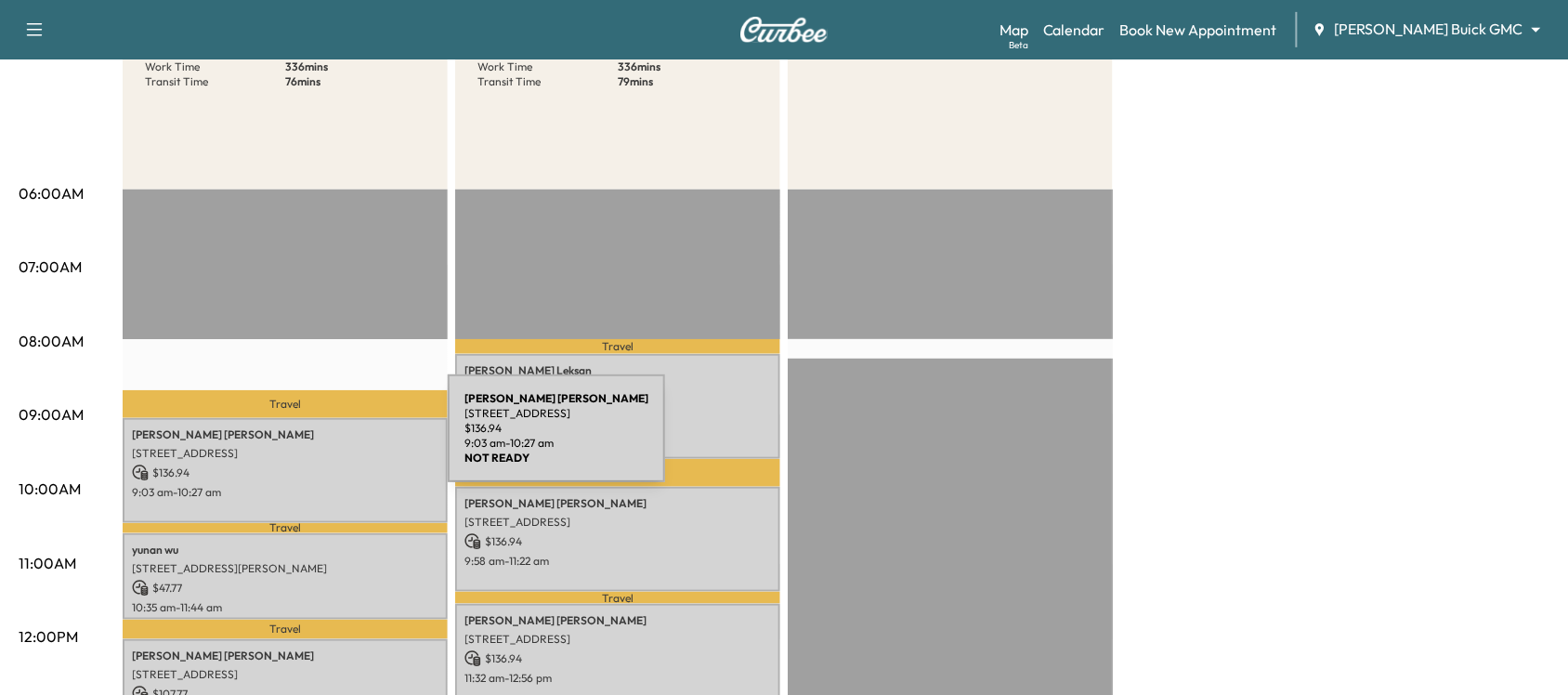
click at [309, 440] on div "[PERSON_NAME] [STREET_ADDRESS] $ 136.94 9:03 am - 10:27 am" at bounding box center [286, 471] width 326 height 105
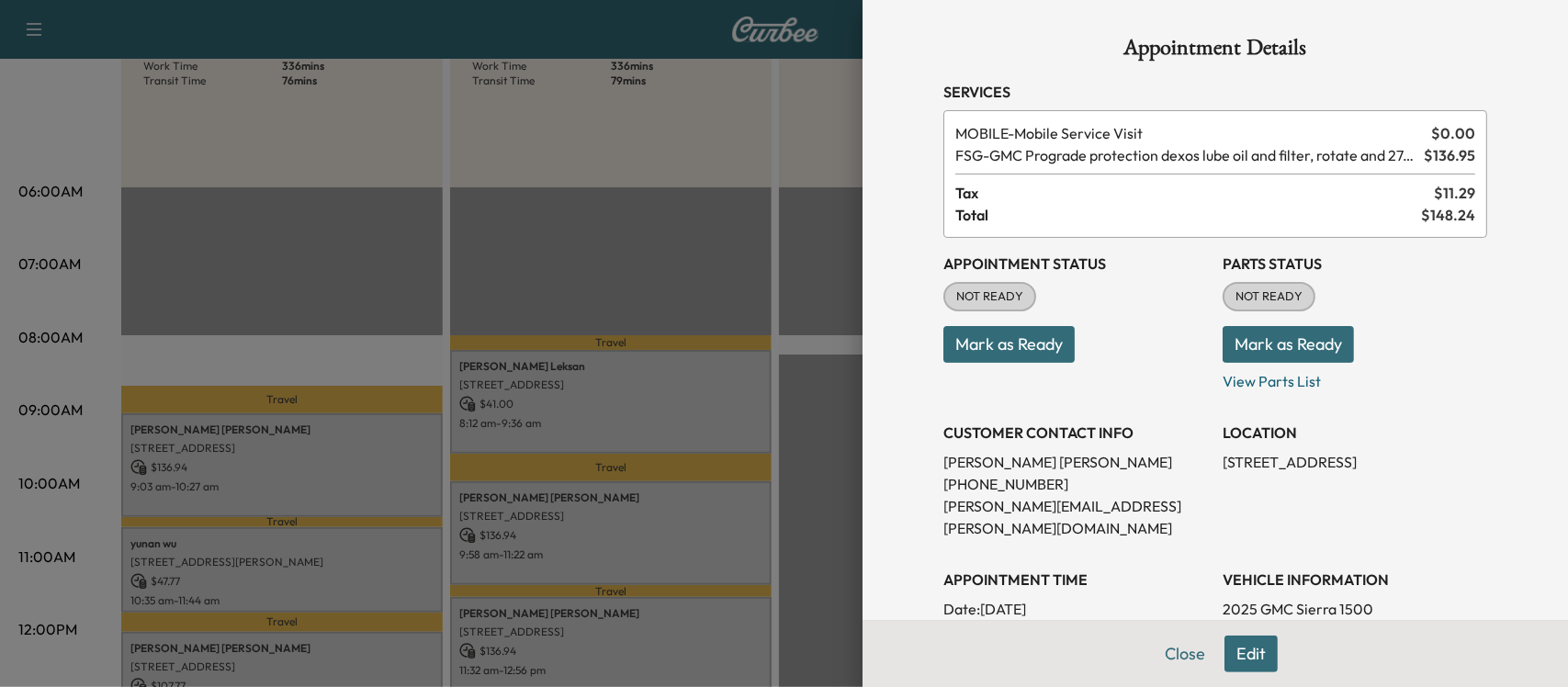
click at [508, 408] on div at bounding box center [784, 344] width 1568 height 687
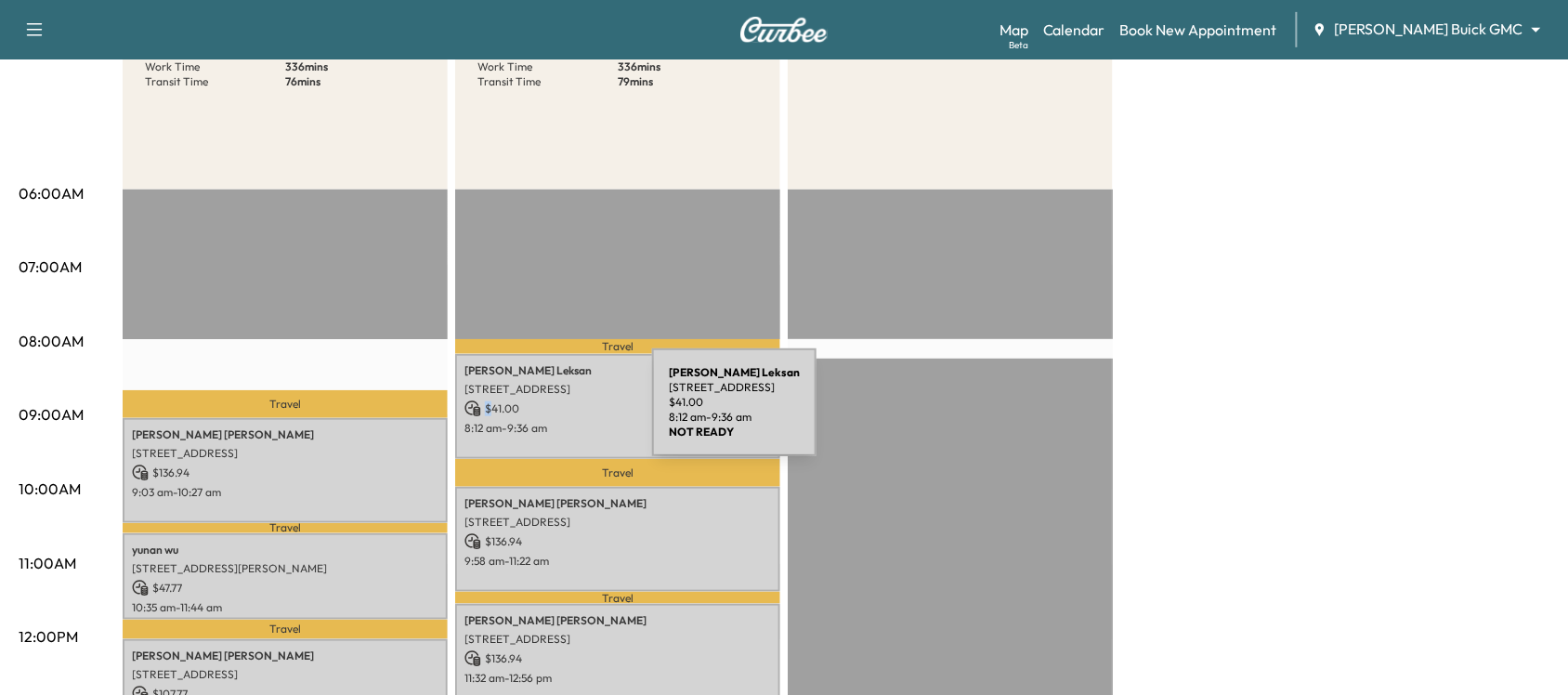
click at [513, 413] on p "$ 41.00" at bounding box center [617, 408] width 307 height 17
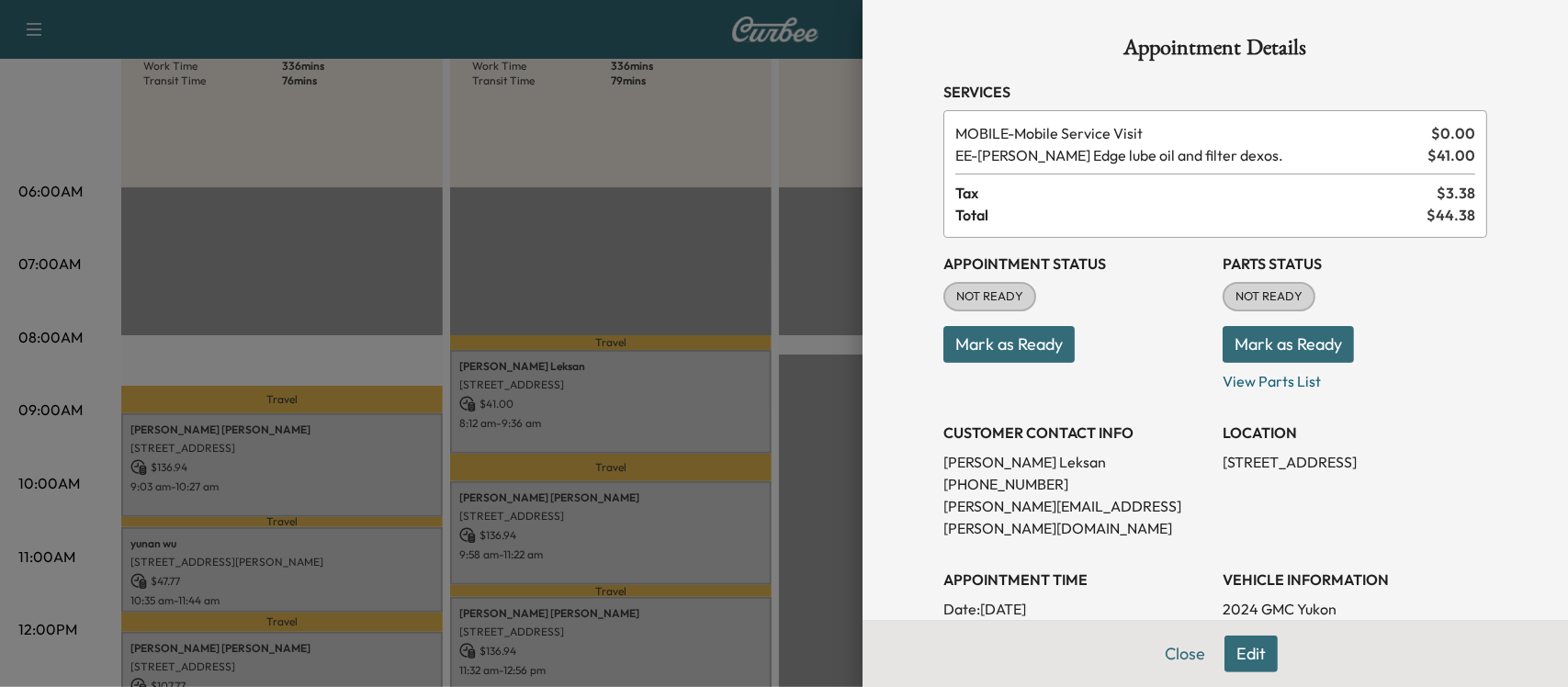
click at [525, 509] on div at bounding box center [784, 344] width 1568 height 687
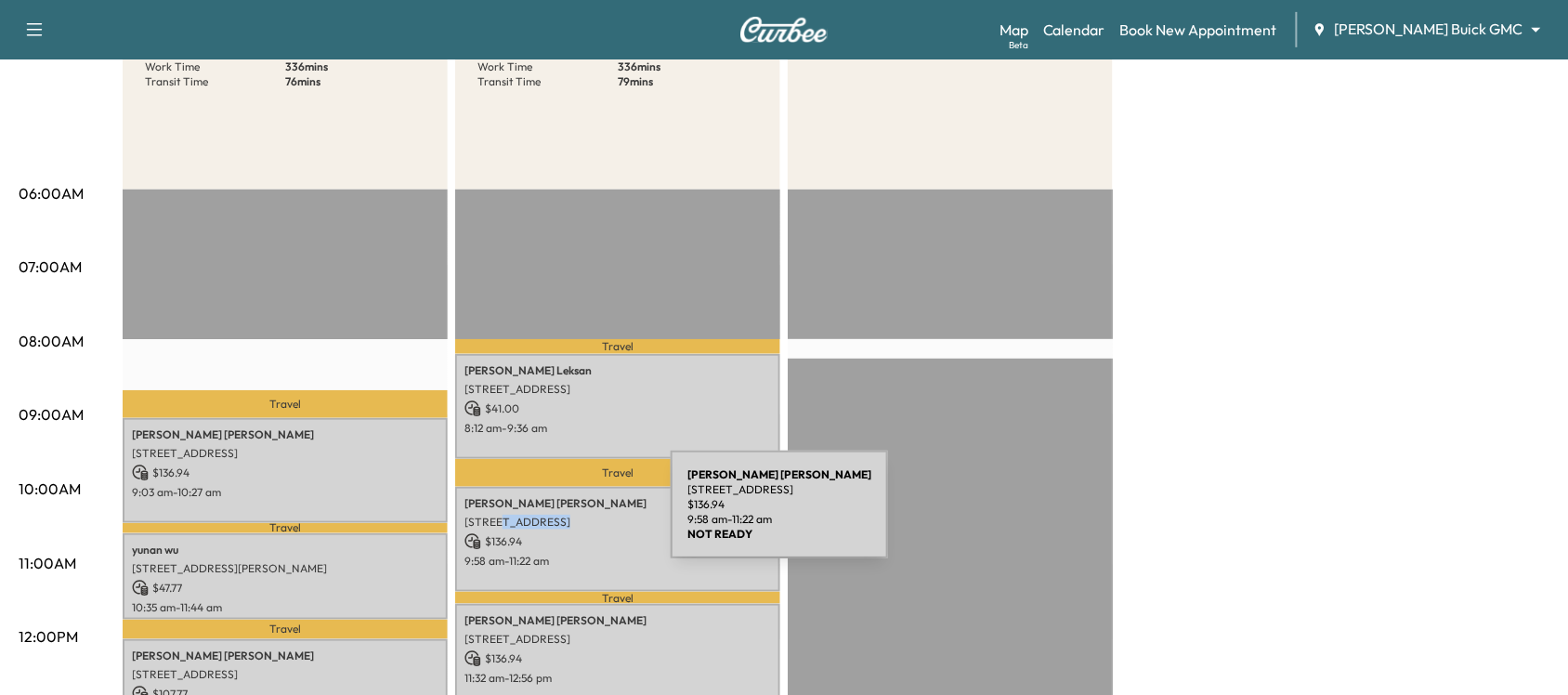
click at [531, 515] on p "[STREET_ADDRESS]" at bounding box center [617, 521] width 307 height 15
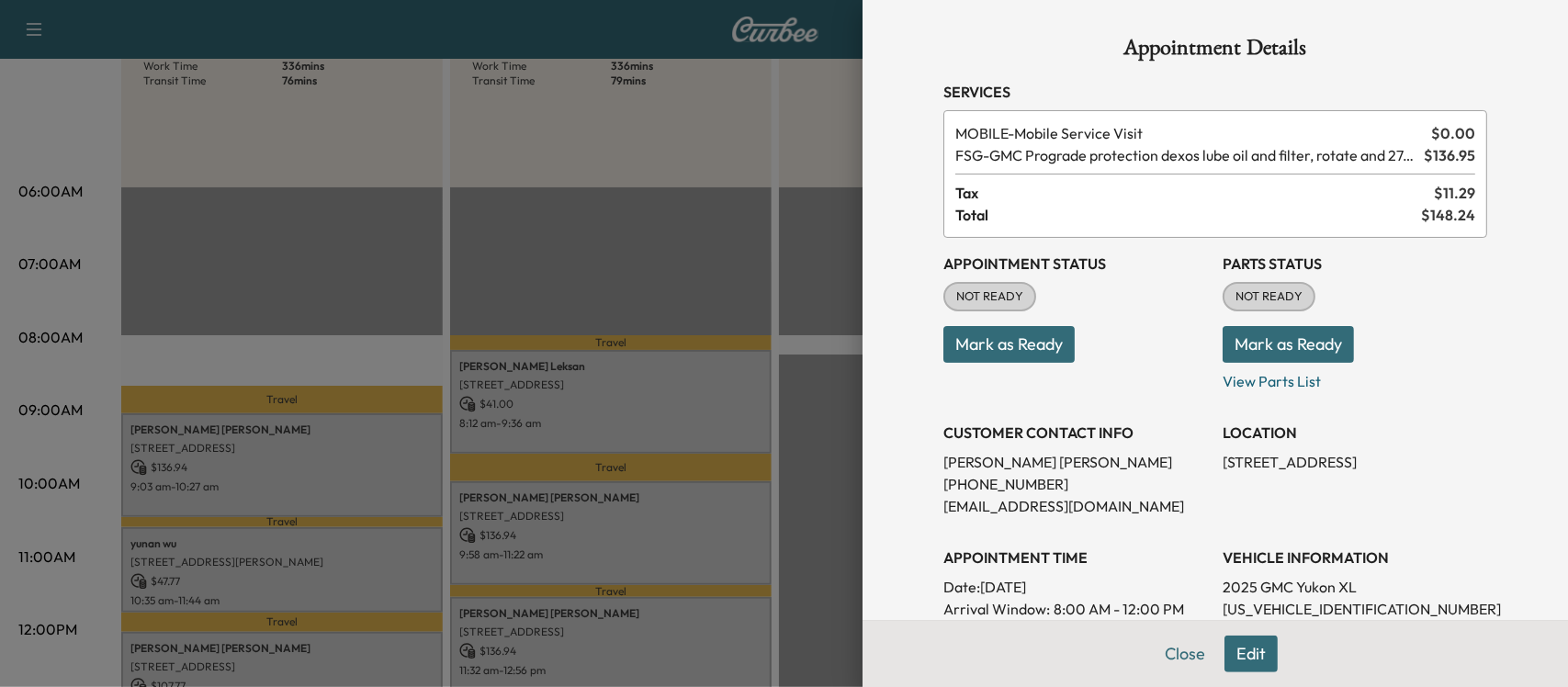
click at [525, 509] on div at bounding box center [784, 344] width 1568 height 687
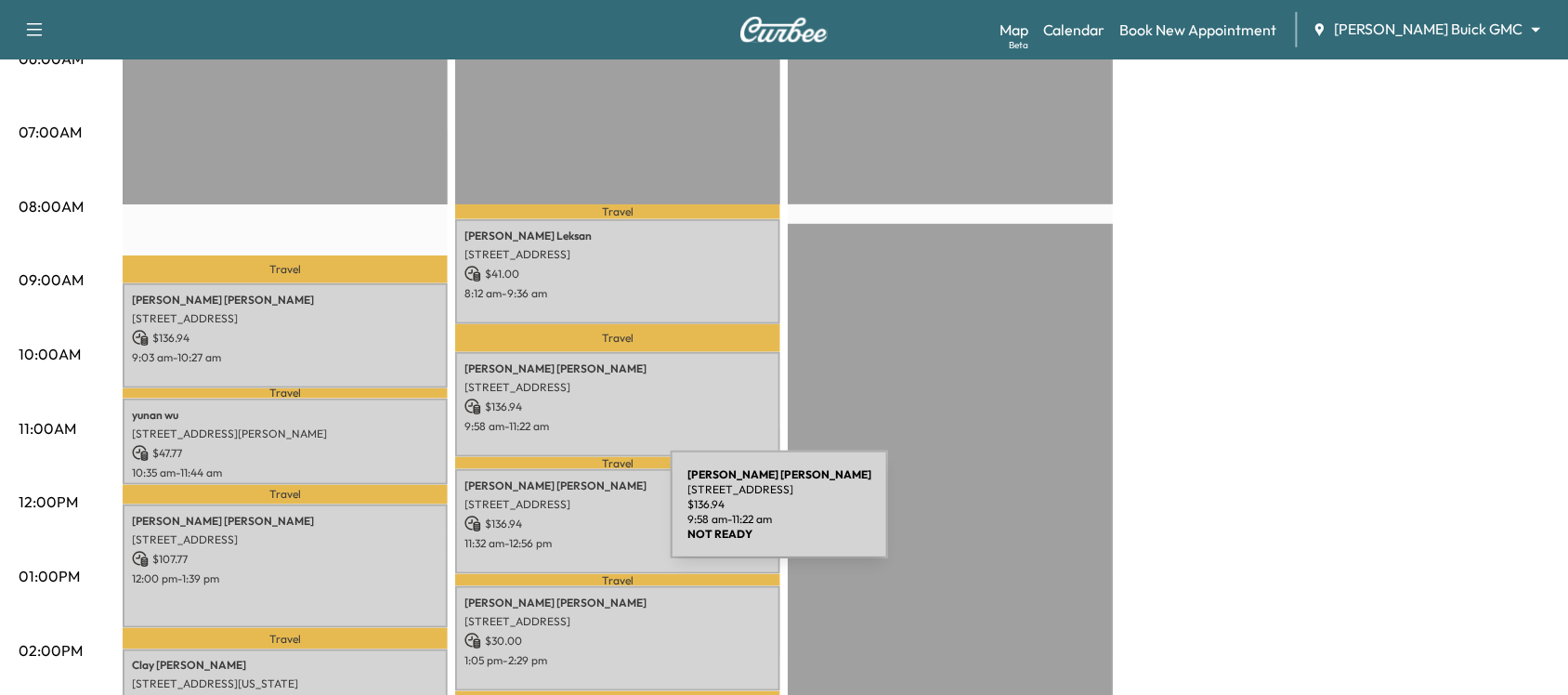
scroll to position [386, 0]
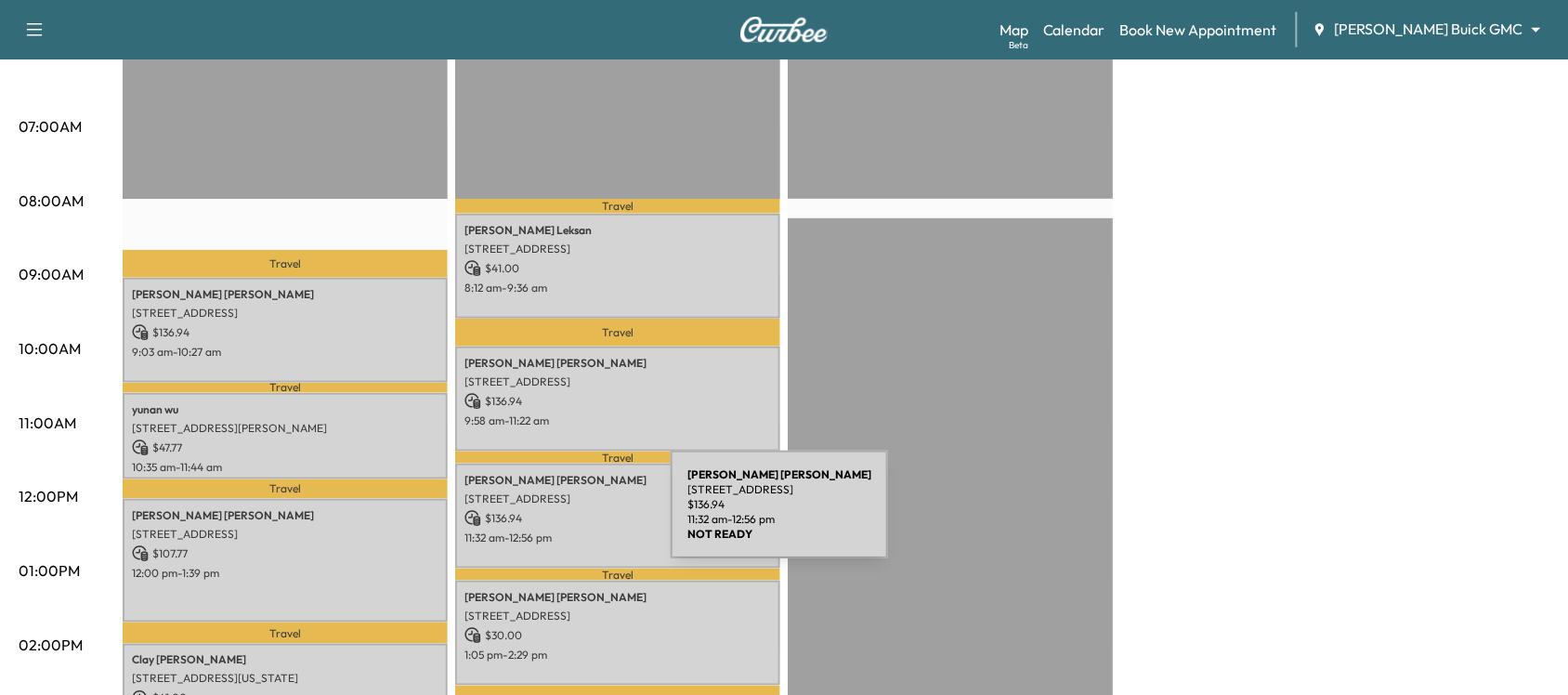
click at [531, 515] on p "$ 136.94" at bounding box center [617, 518] width 307 height 17
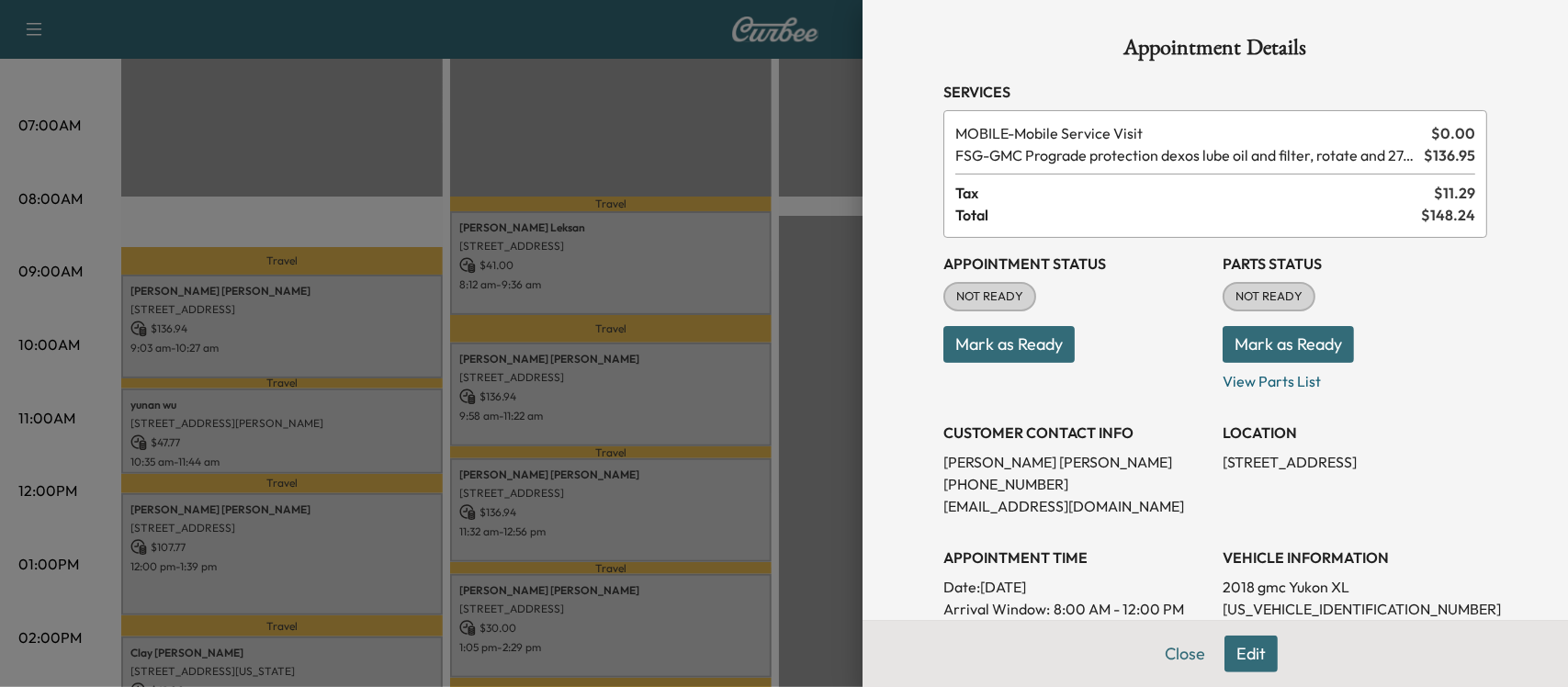
click at [525, 509] on div at bounding box center [784, 344] width 1568 height 687
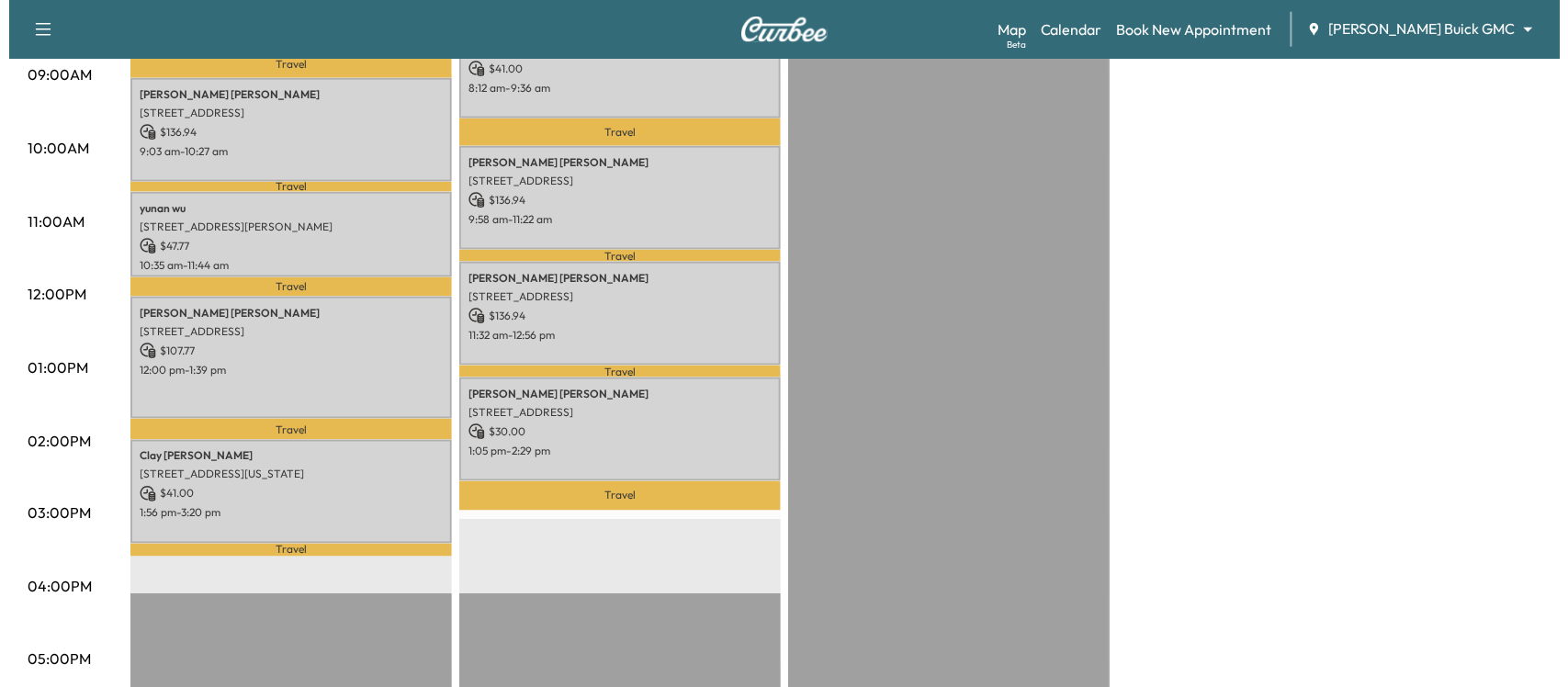
scroll to position [579, 0]
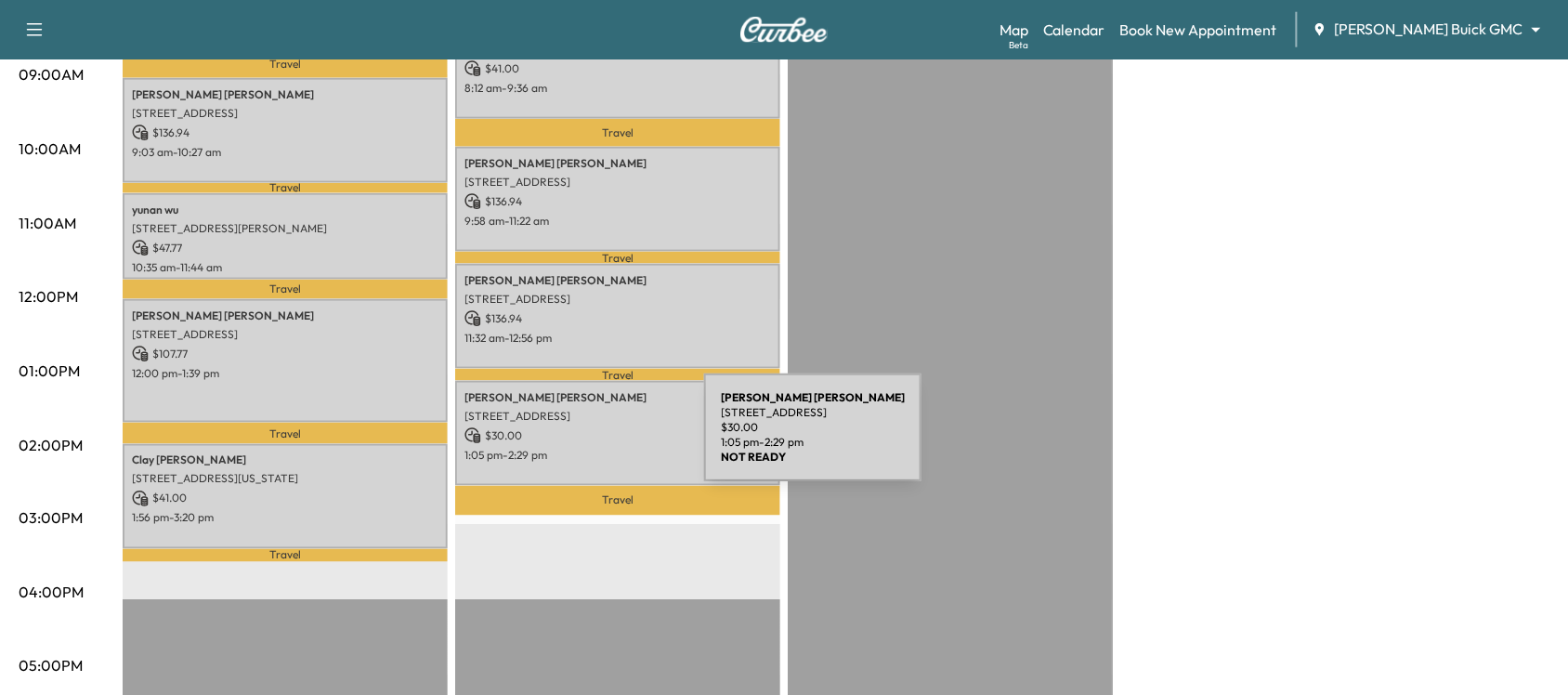
click at [565, 448] on p "1:05 pm - 2:29 pm" at bounding box center [617, 455] width 307 height 15
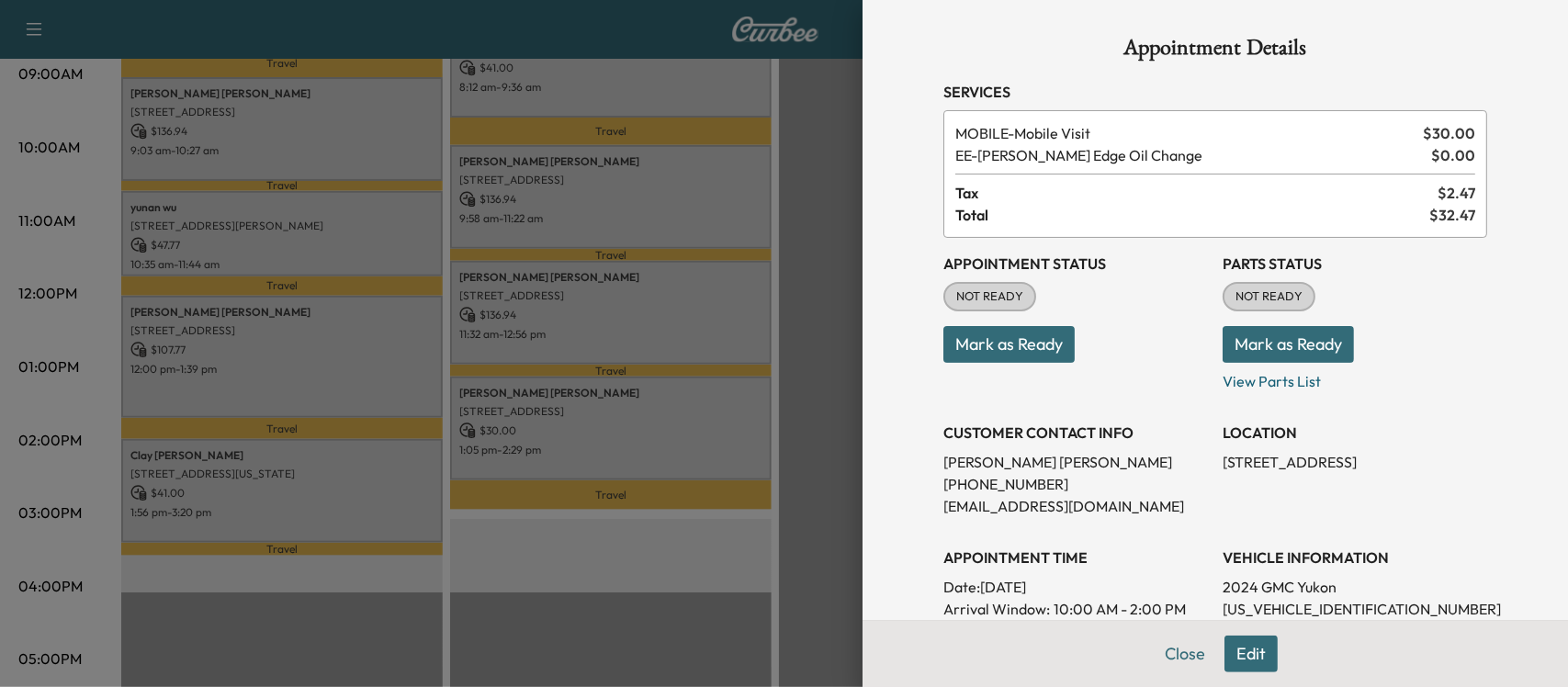
click at [559, 434] on div at bounding box center [784, 344] width 1568 height 687
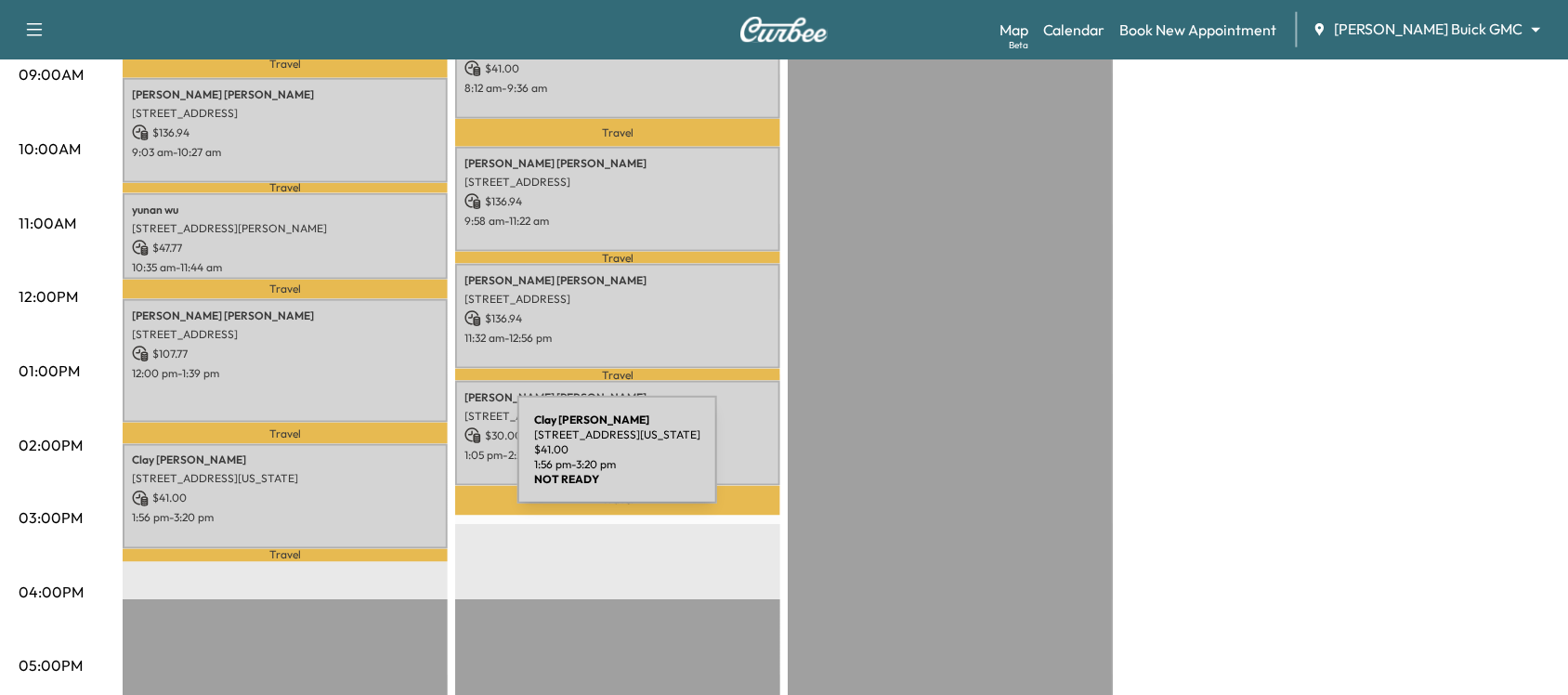
click at [378, 461] on div "[PERSON_NAME] [STREET_ADDRESS][US_STATE] $ 41.00 1:56 pm - 3:20 pm" at bounding box center [286, 496] width 326 height 105
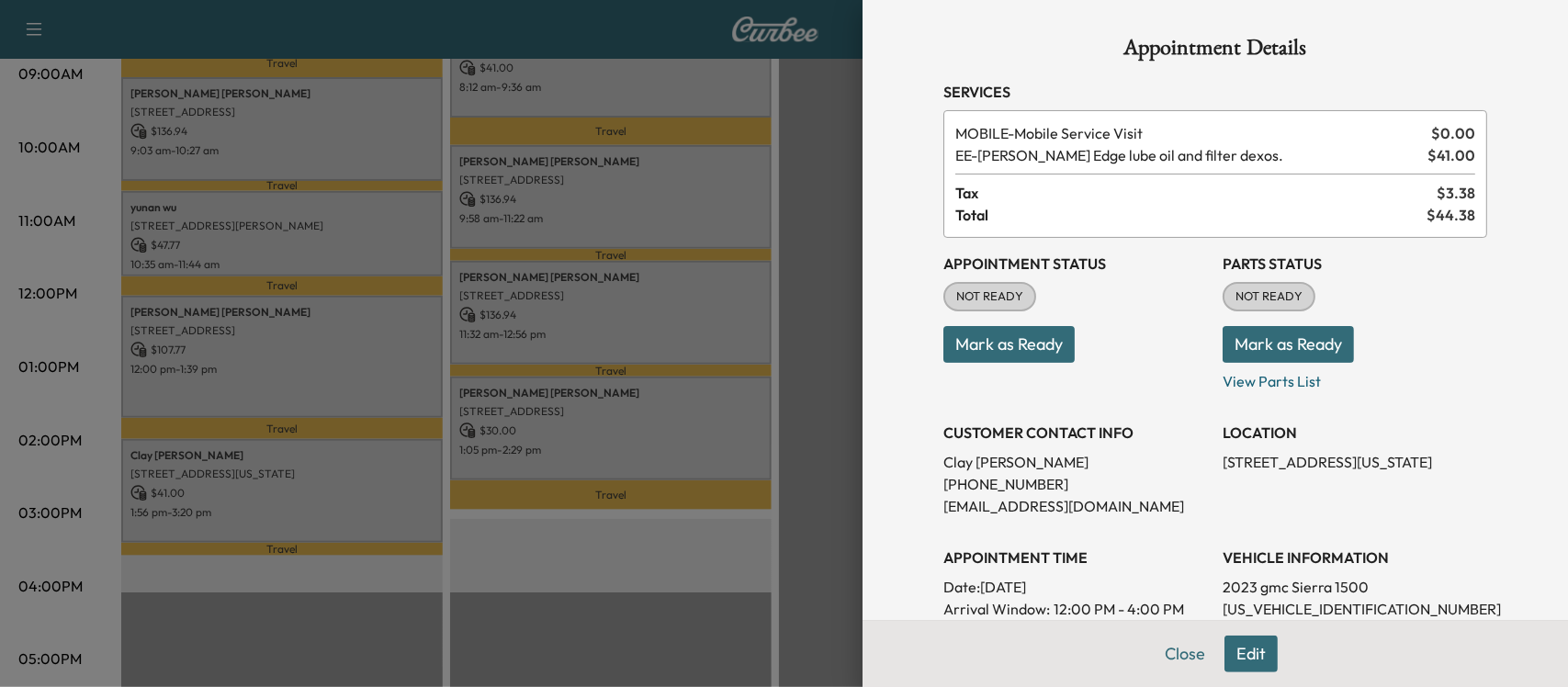
click at [374, 455] on div at bounding box center [784, 344] width 1568 height 687
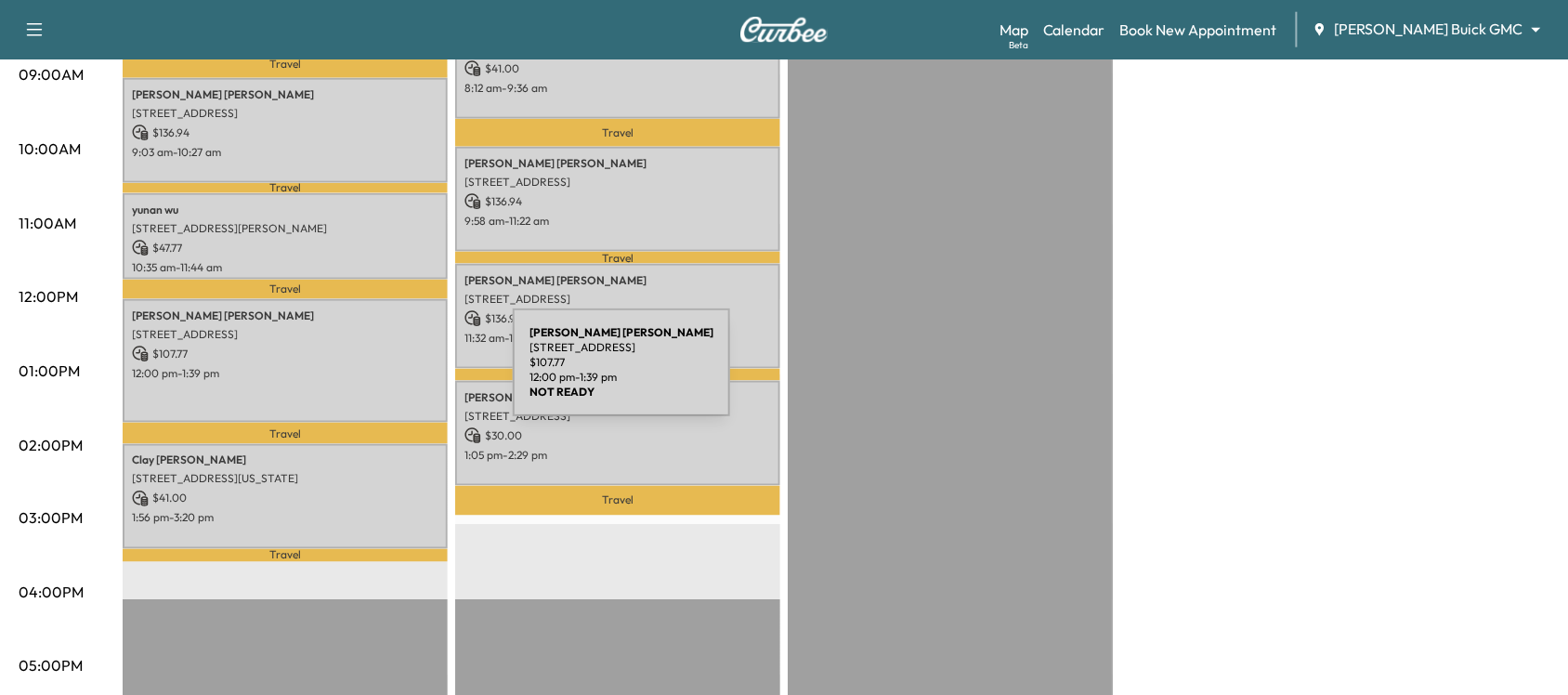
click at [373, 373] on p "12:00 pm - 1:39 pm" at bounding box center [285, 373] width 307 height 15
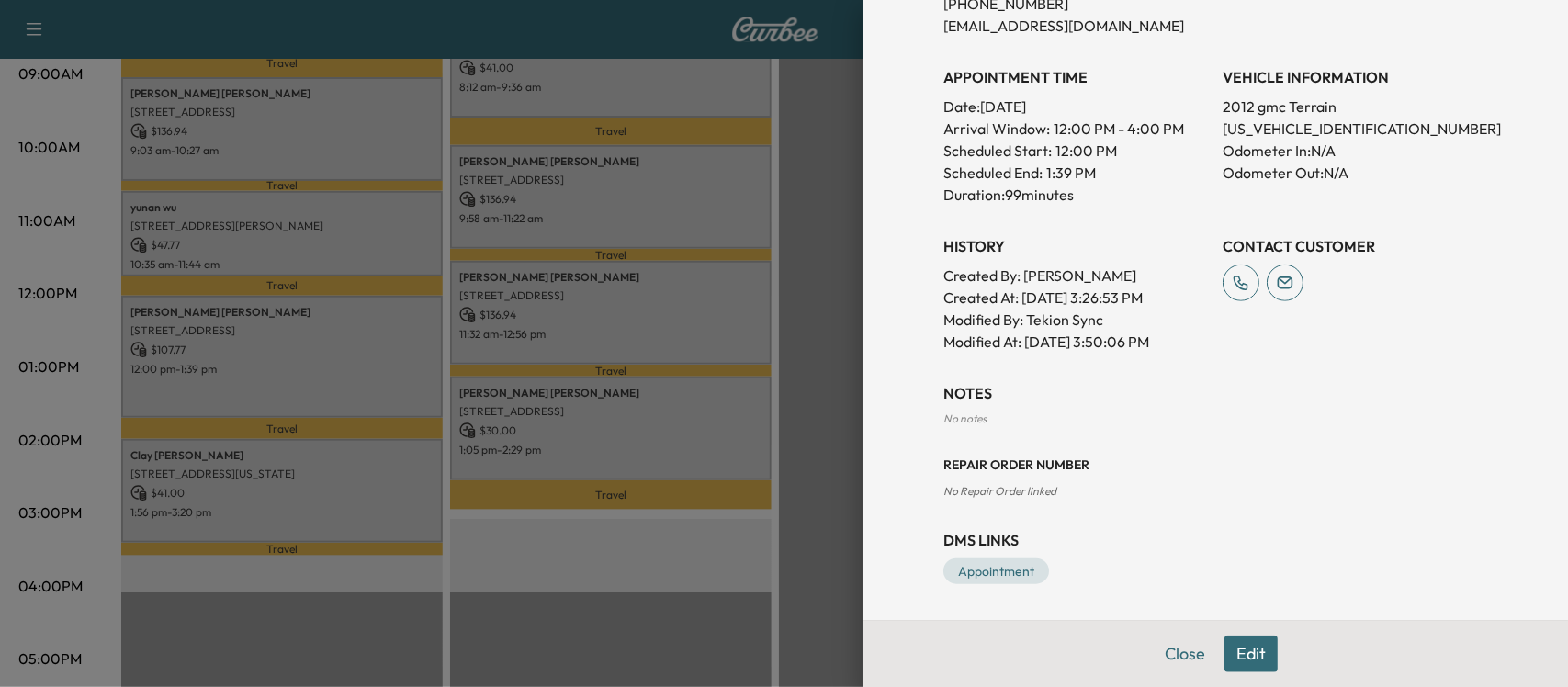
scroll to position [0, 0]
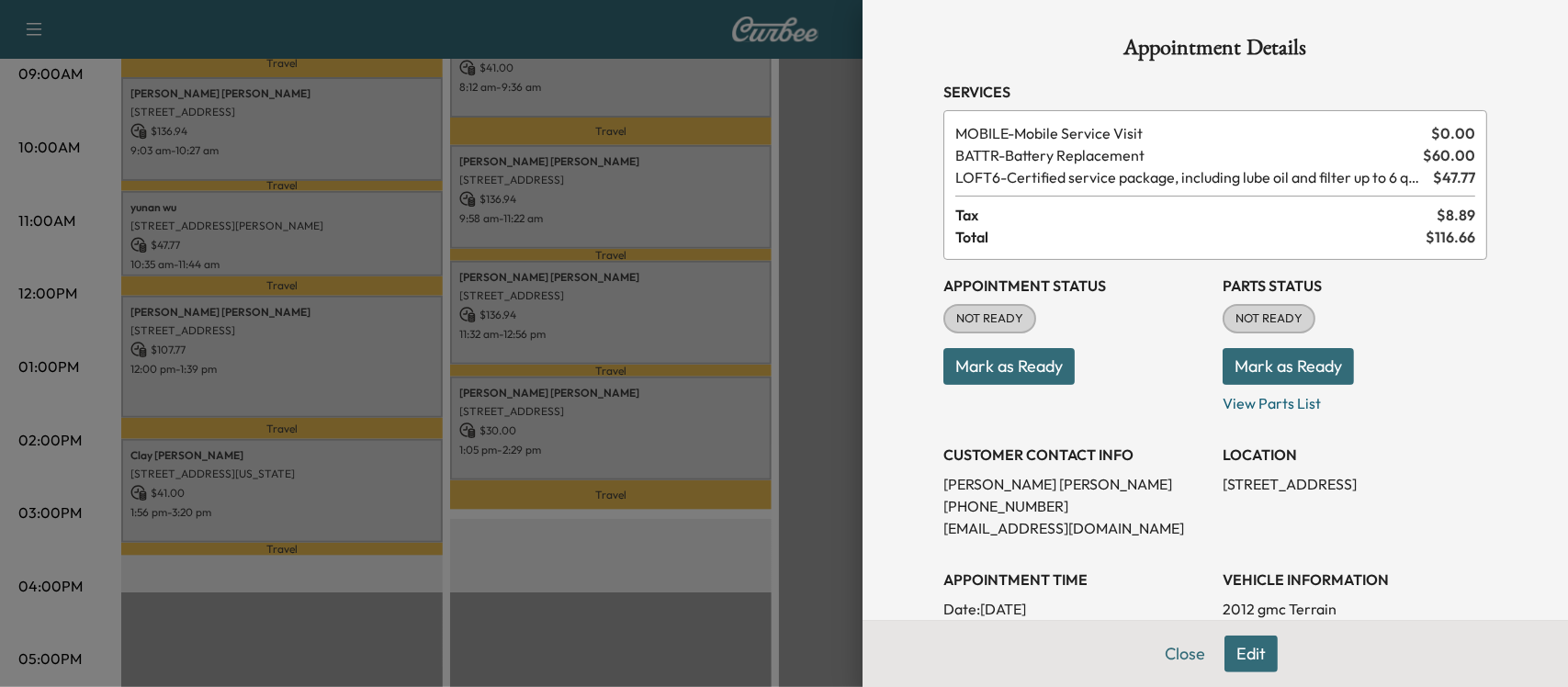
click at [296, 350] on div at bounding box center [784, 344] width 1568 height 687
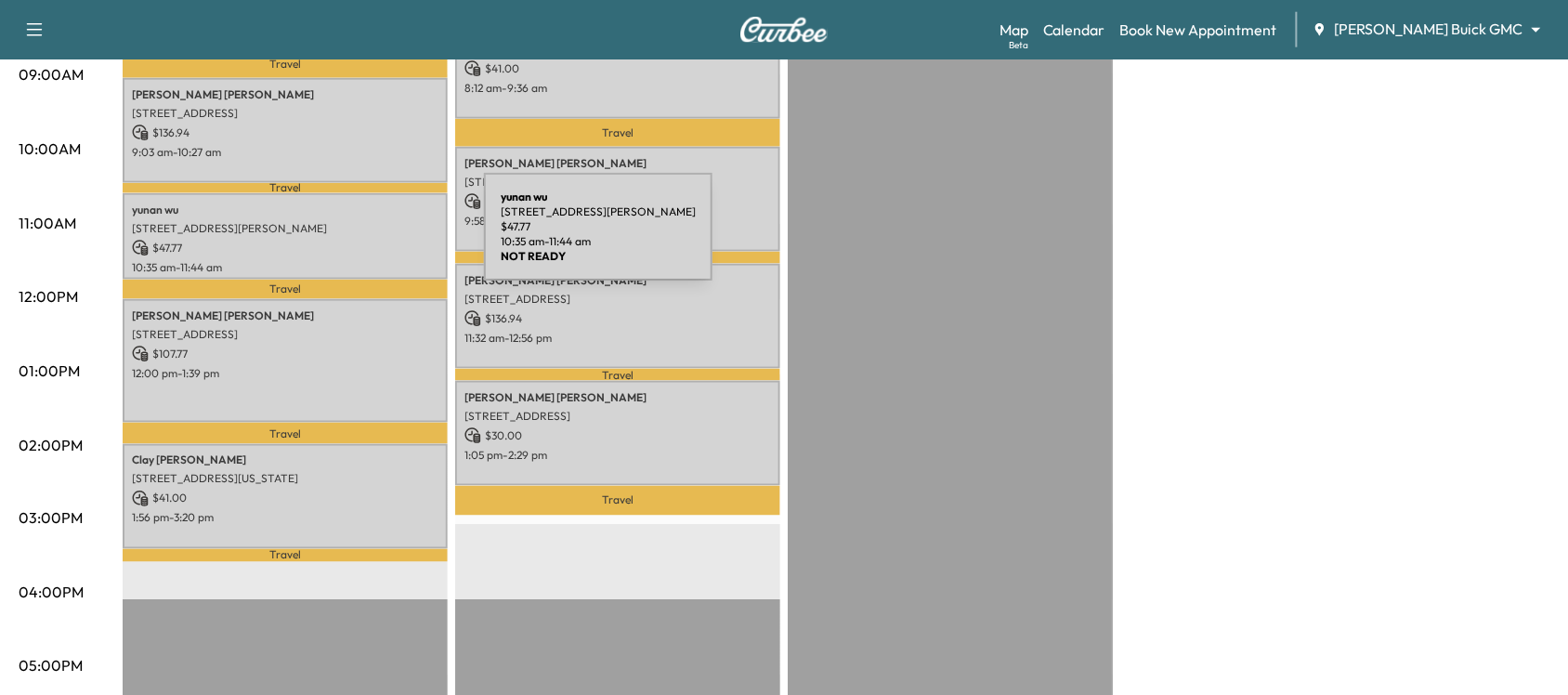
click at [344, 239] on p "$ 47.77" at bounding box center [285, 247] width 307 height 17
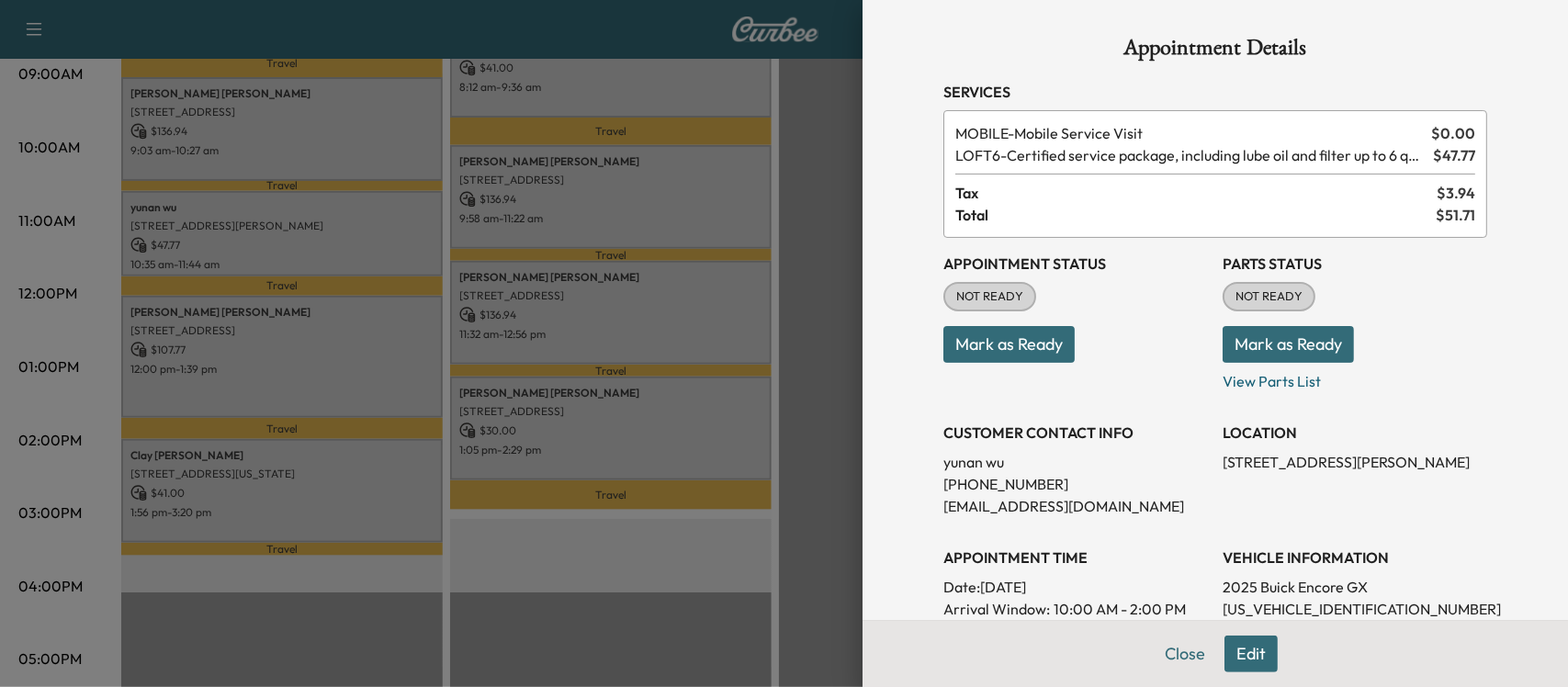
click at [547, 400] on div at bounding box center [784, 344] width 1568 height 687
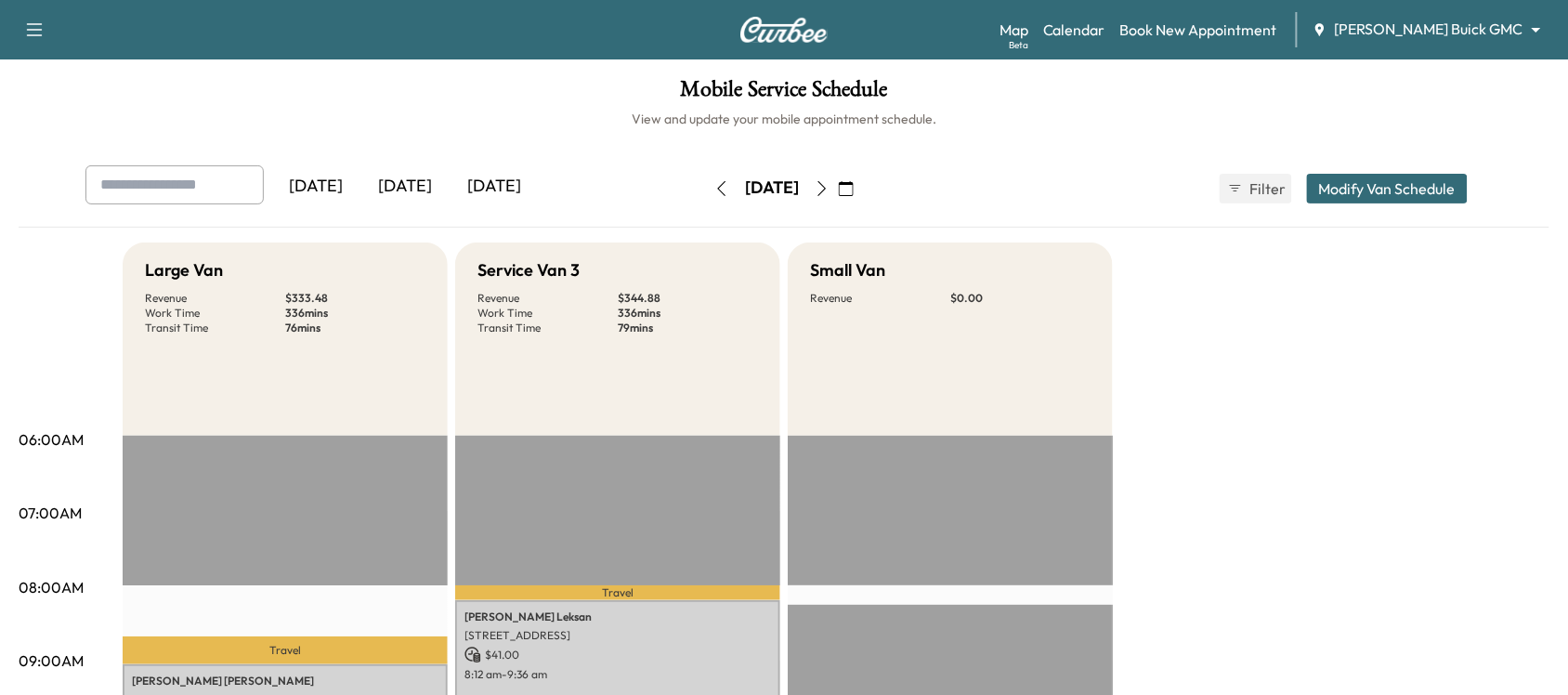
click at [830, 189] on icon "button" at bounding box center [822, 188] width 15 height 15
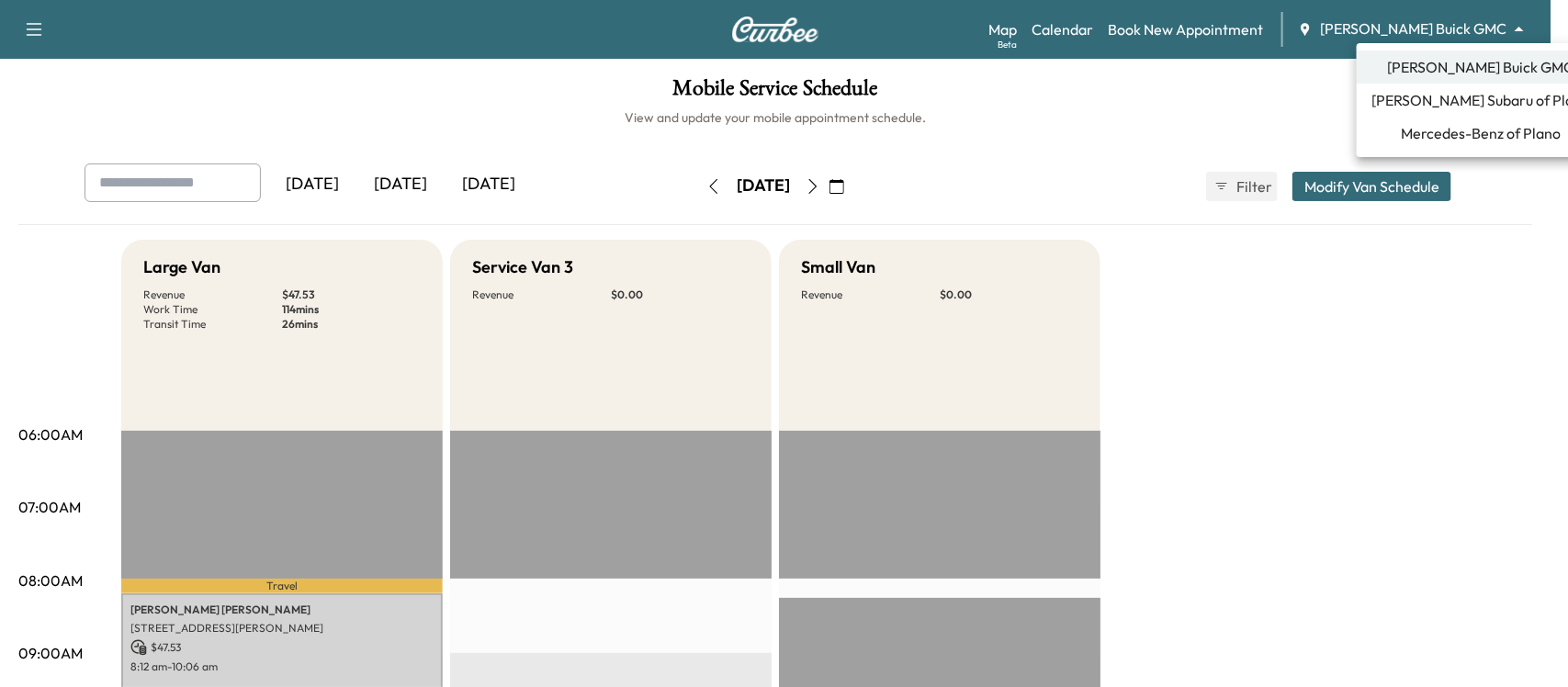
click at [1437, 36] on body "Support Log Out Map Beta Calendar Book New Appointment [PERSON_NAME] Buick GMC …" at bounding box center [784, 344] width 1568 height 687
click at [1445, 126] on span "Mercedes-Benz of Plano" at bounding box center [1481, 132] width 160 height 22
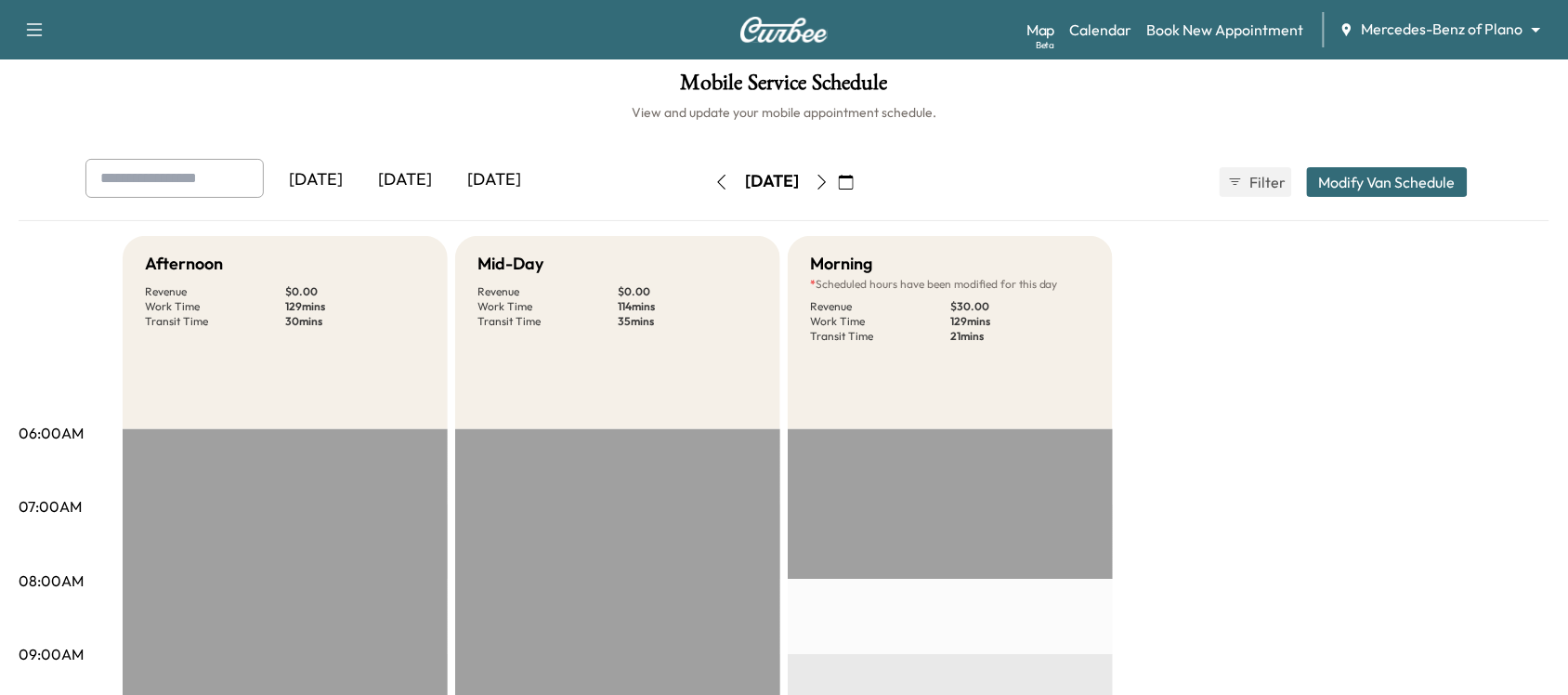
scroll to position [3, 0]
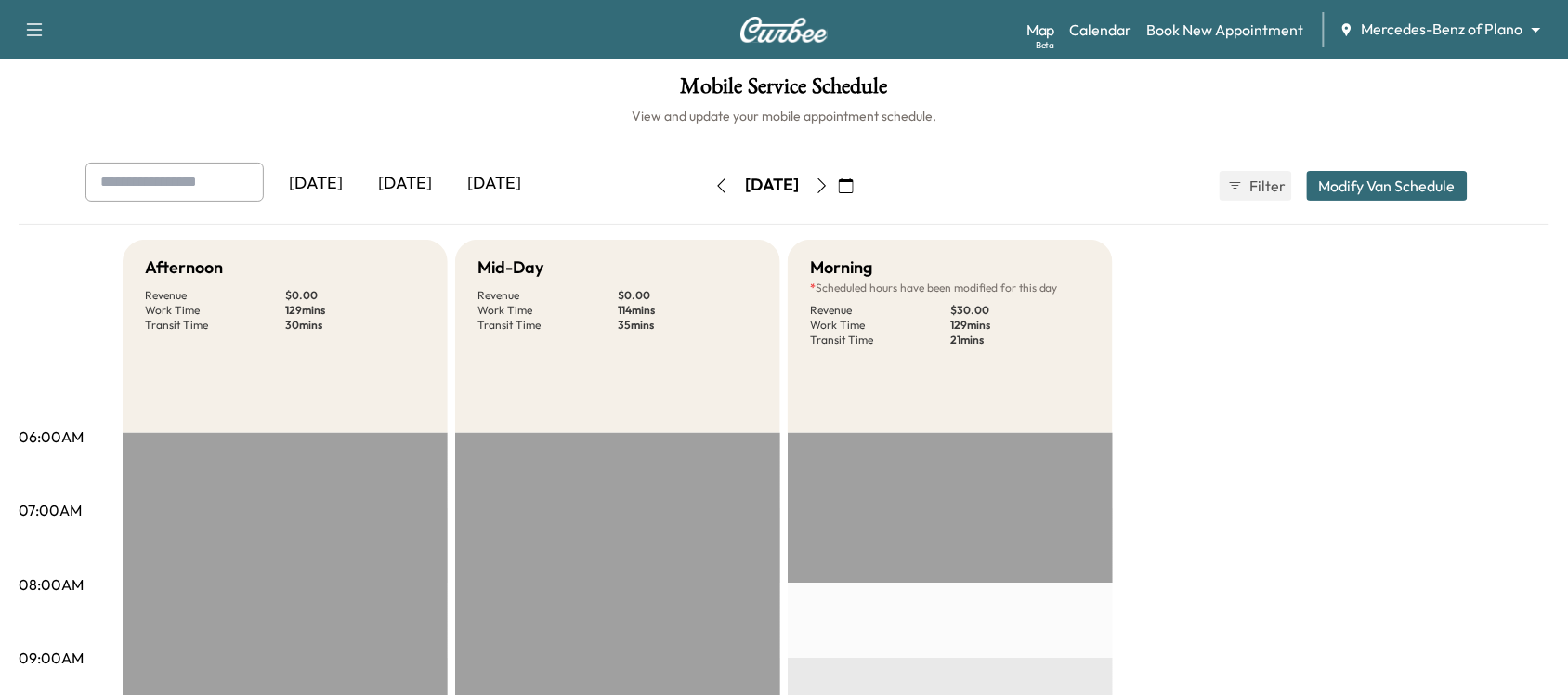
click at [706, 179] on button "button" at bounding box center [721, 186] width 32 height 30
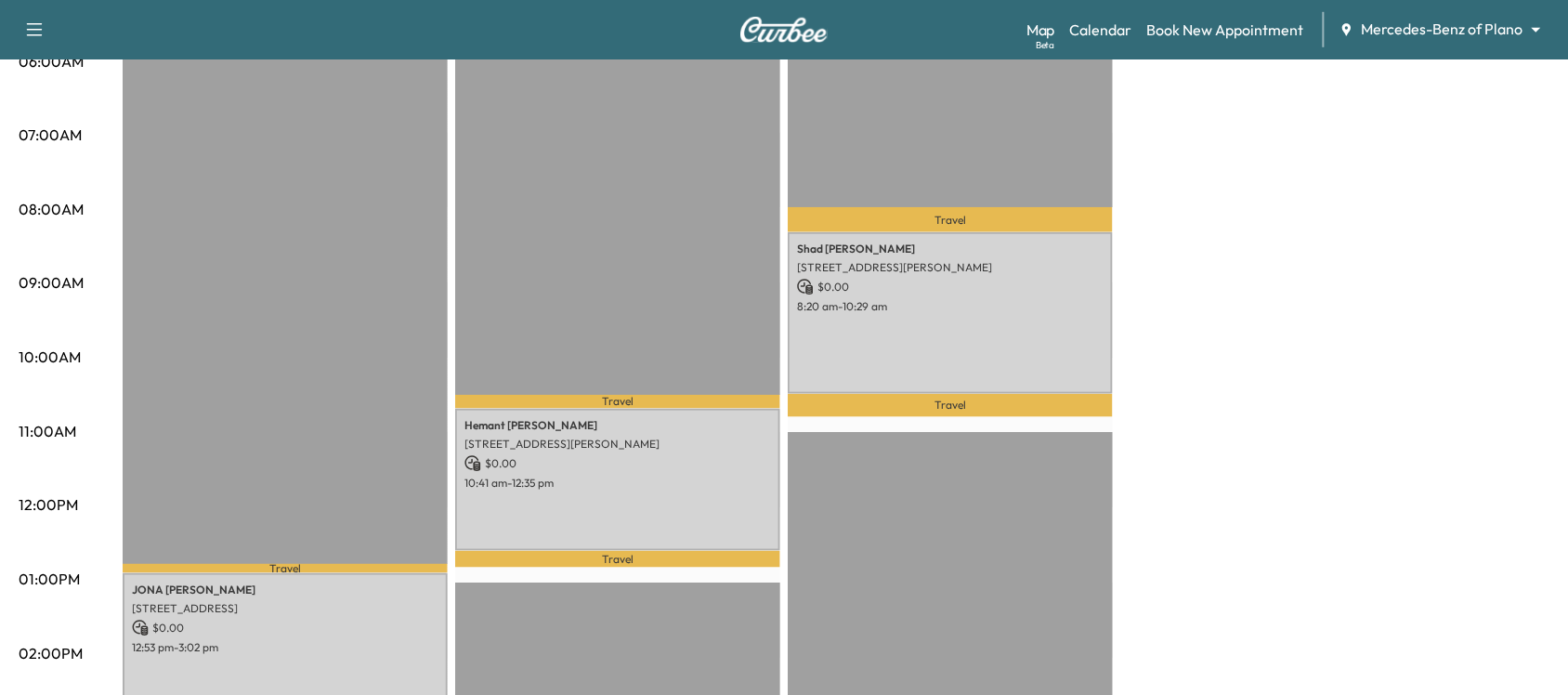
scroll to position [377, 0]
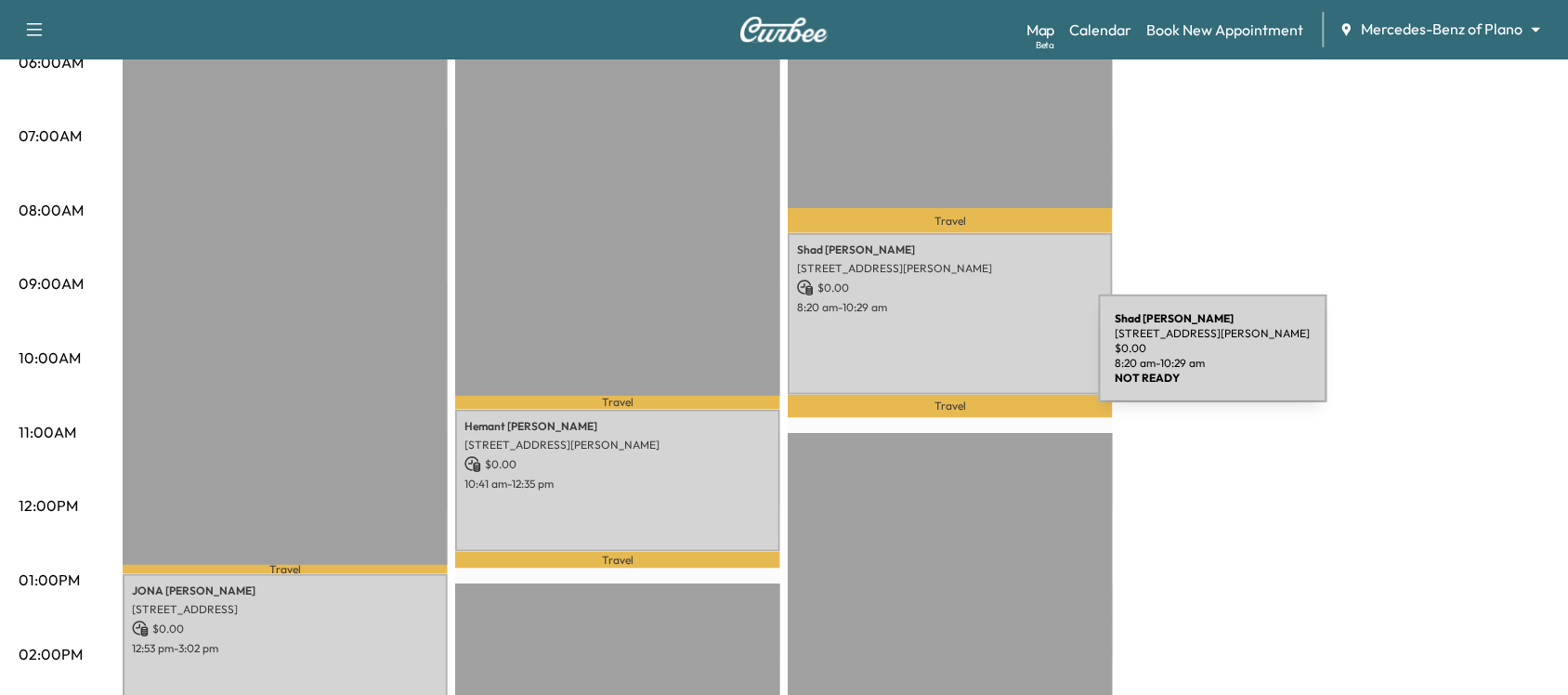
click at [960, 359] on div "[PERSON_NAME] [STREET_ADDRESS][PERSON_NAME] $ 0.00 8:20 am - 10:29 am" at bounding box center [951, 314] width 326 height 162
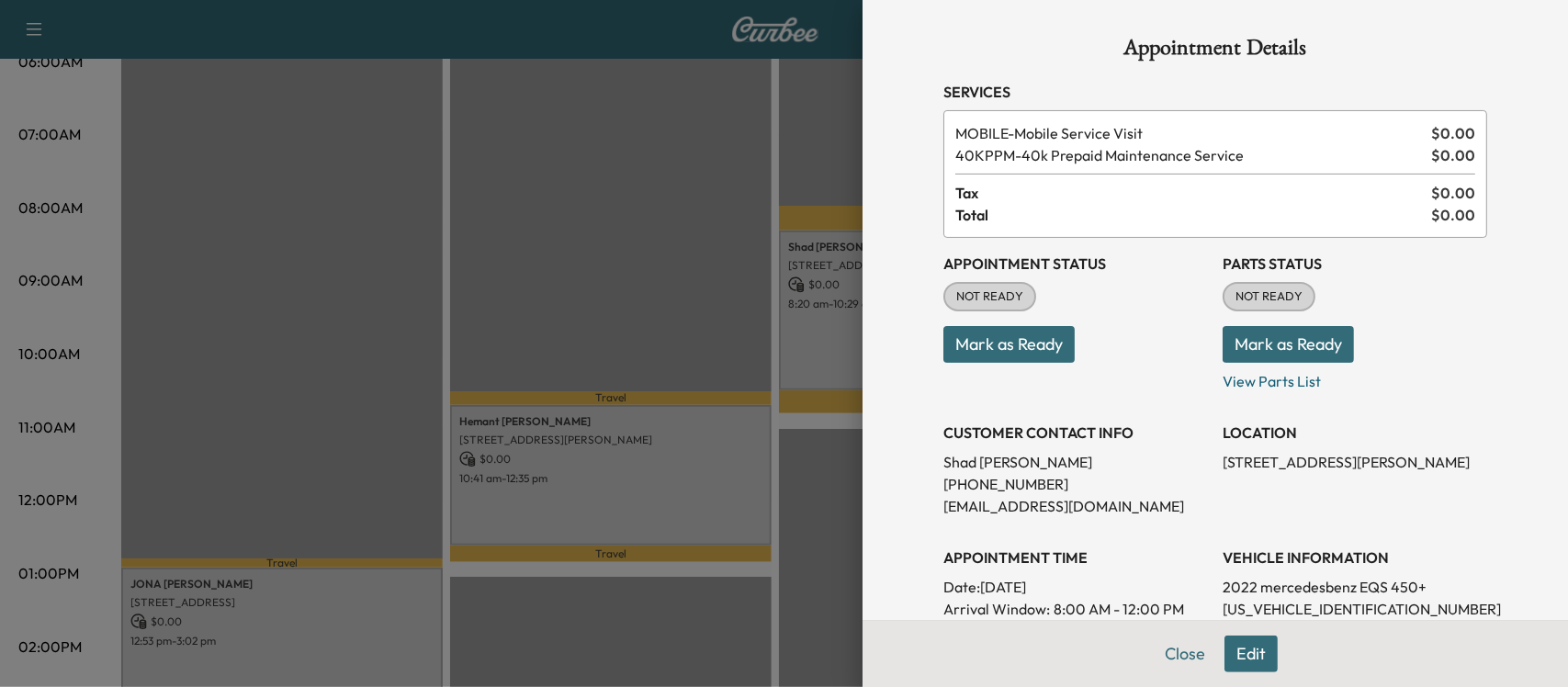
click at [650, 470] on div at bounding box center [784, 344] width 1568 height 687
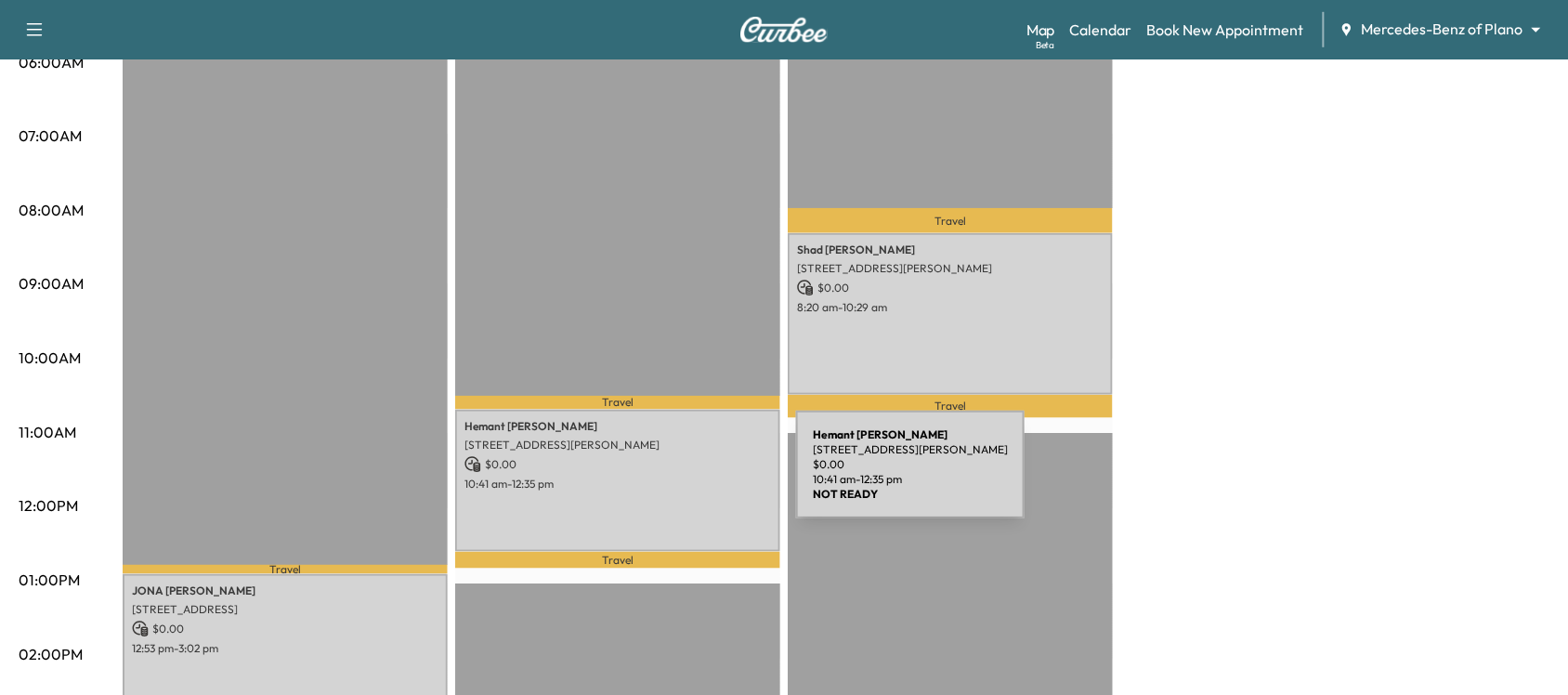
click at [657, 477] on p "10:41 am - 12:35 pm" at bounding box center [617, 484] width 307 height 15
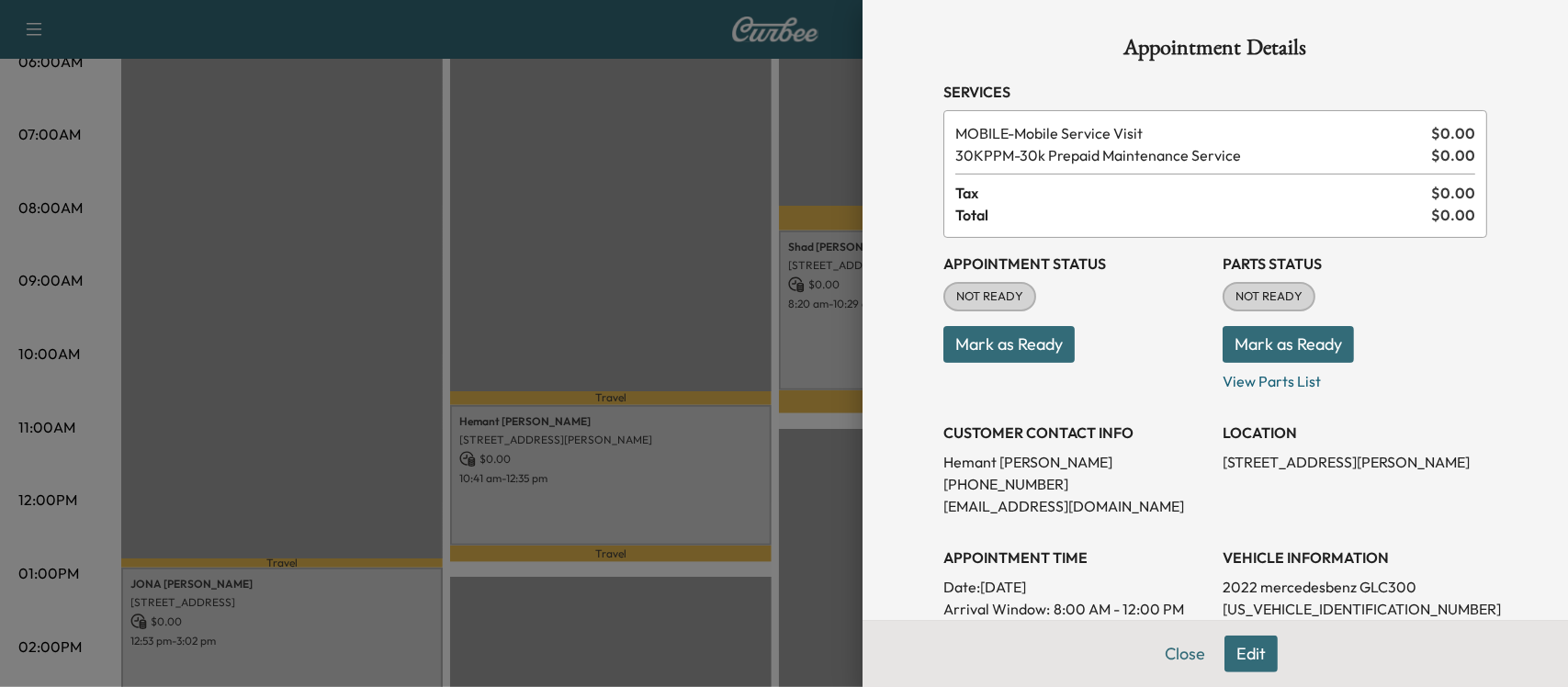
click at [650, 470] on div at bounding box center [784, 344] width 1568 height 687
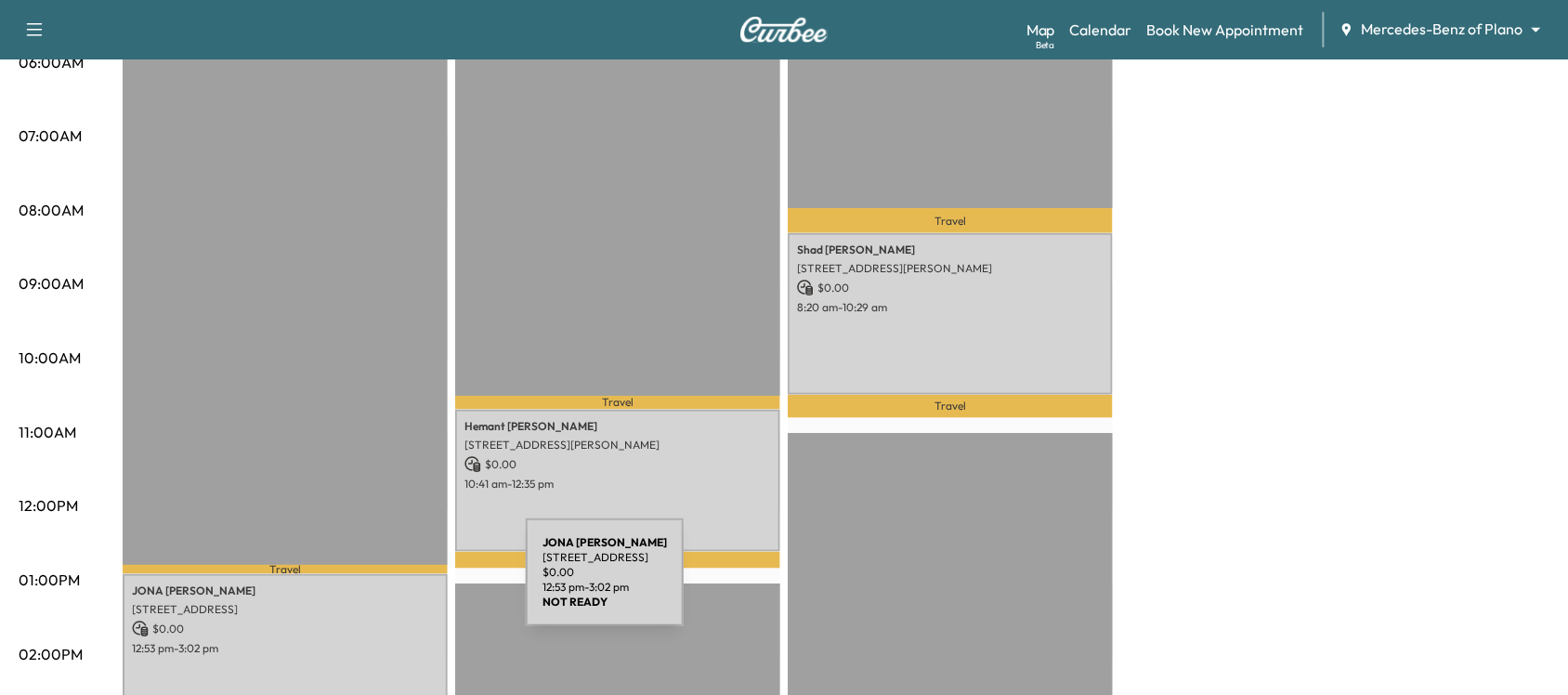
click at [386, 584] on p "[PERSON_NAME]" at bounding box center [285, 591] width 307 height 15
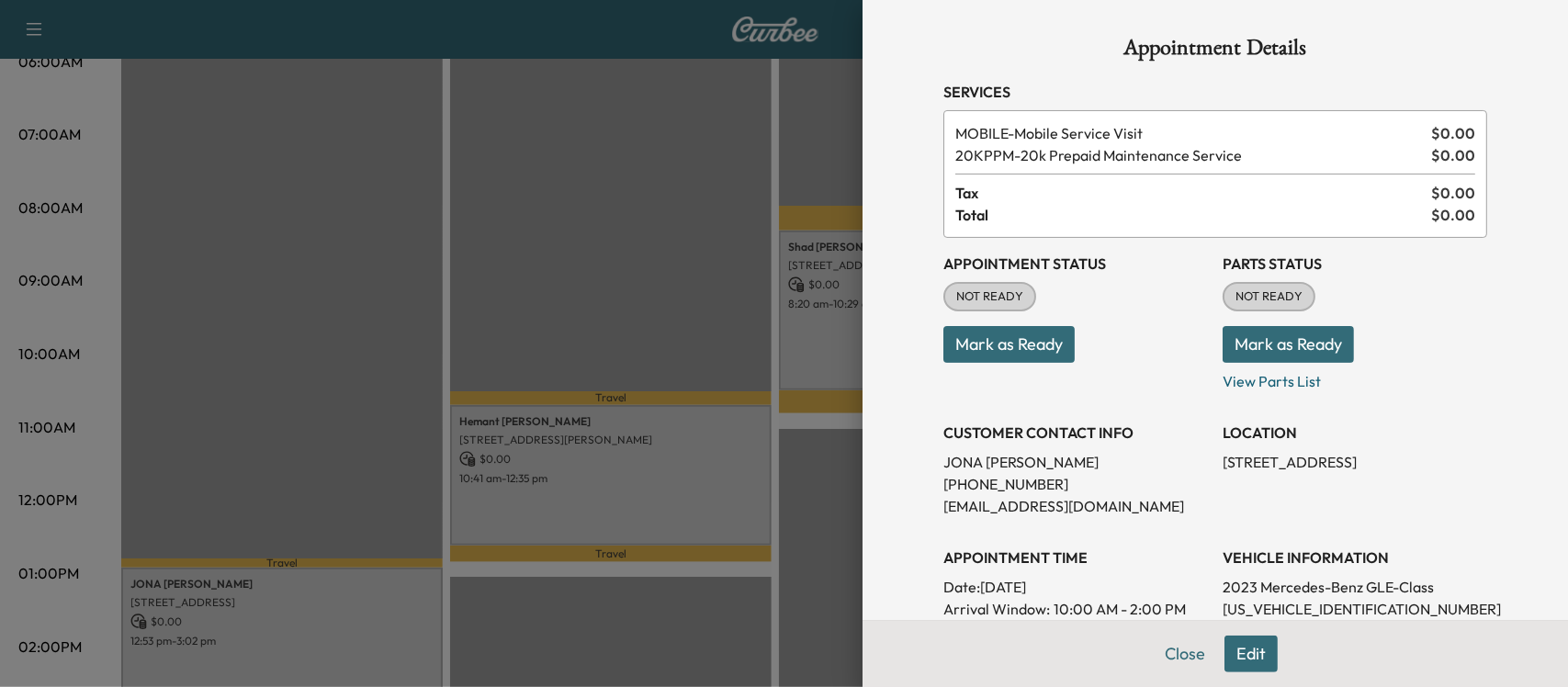
click at [382, 577] on div at bounding box center [784, 344] width 1568 height 687
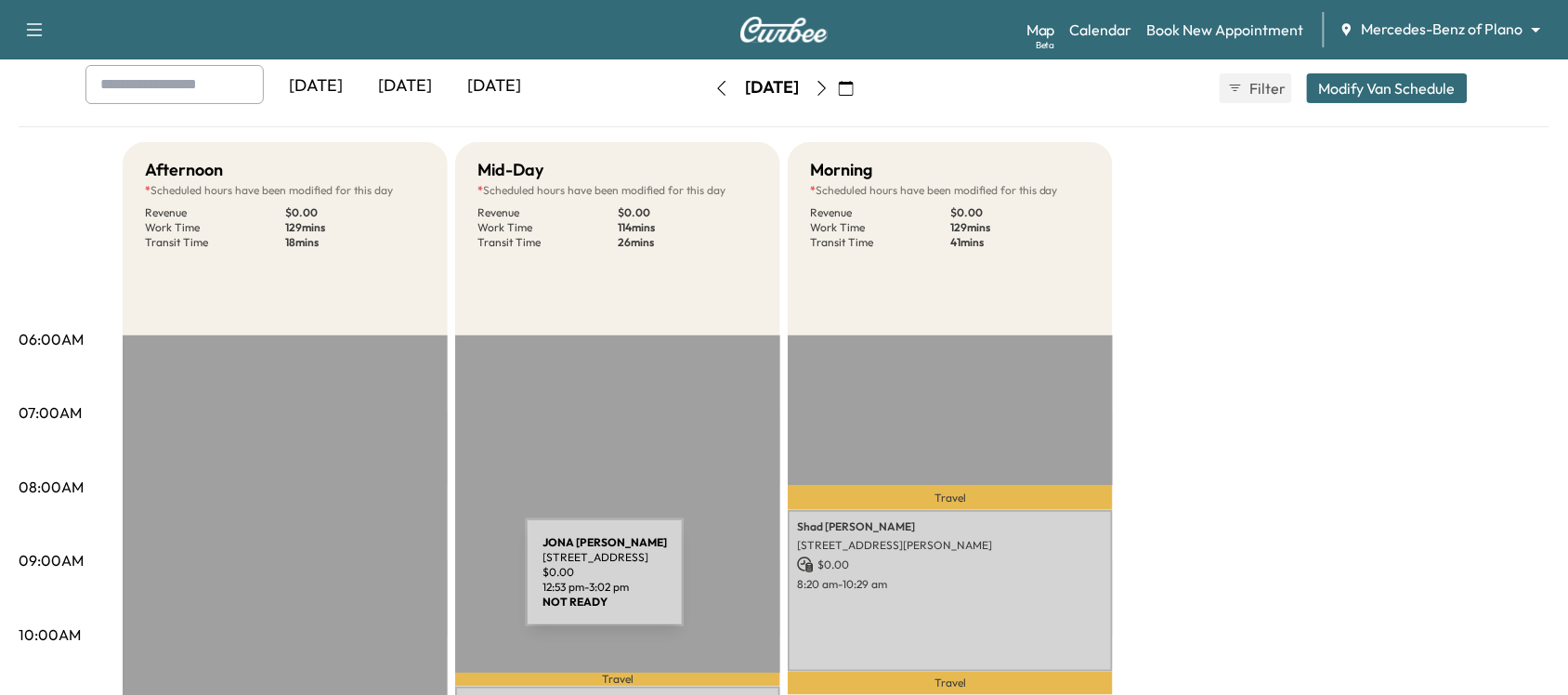
scroll to position [0, 0]
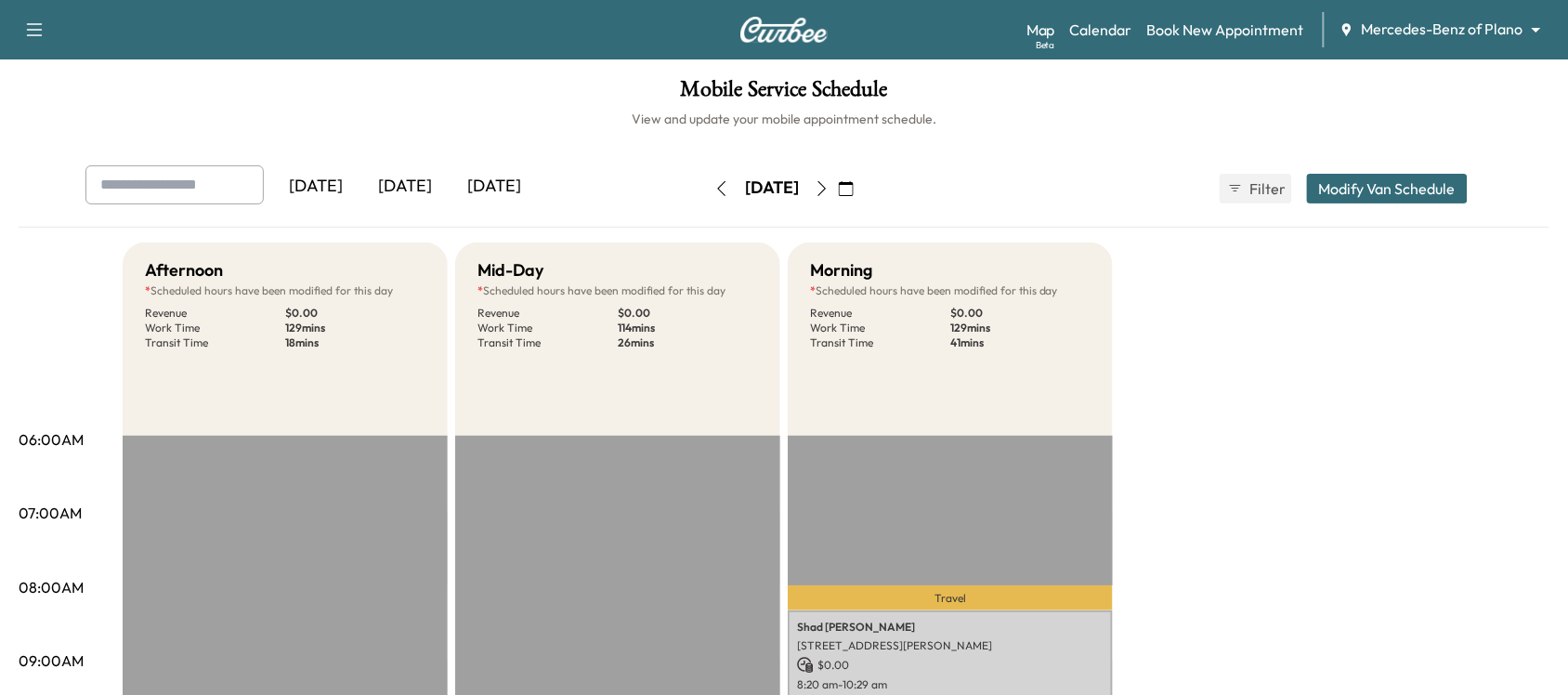
click at [830, 196] on icon "button" at bounding box center [822, 188] width 15 height 15
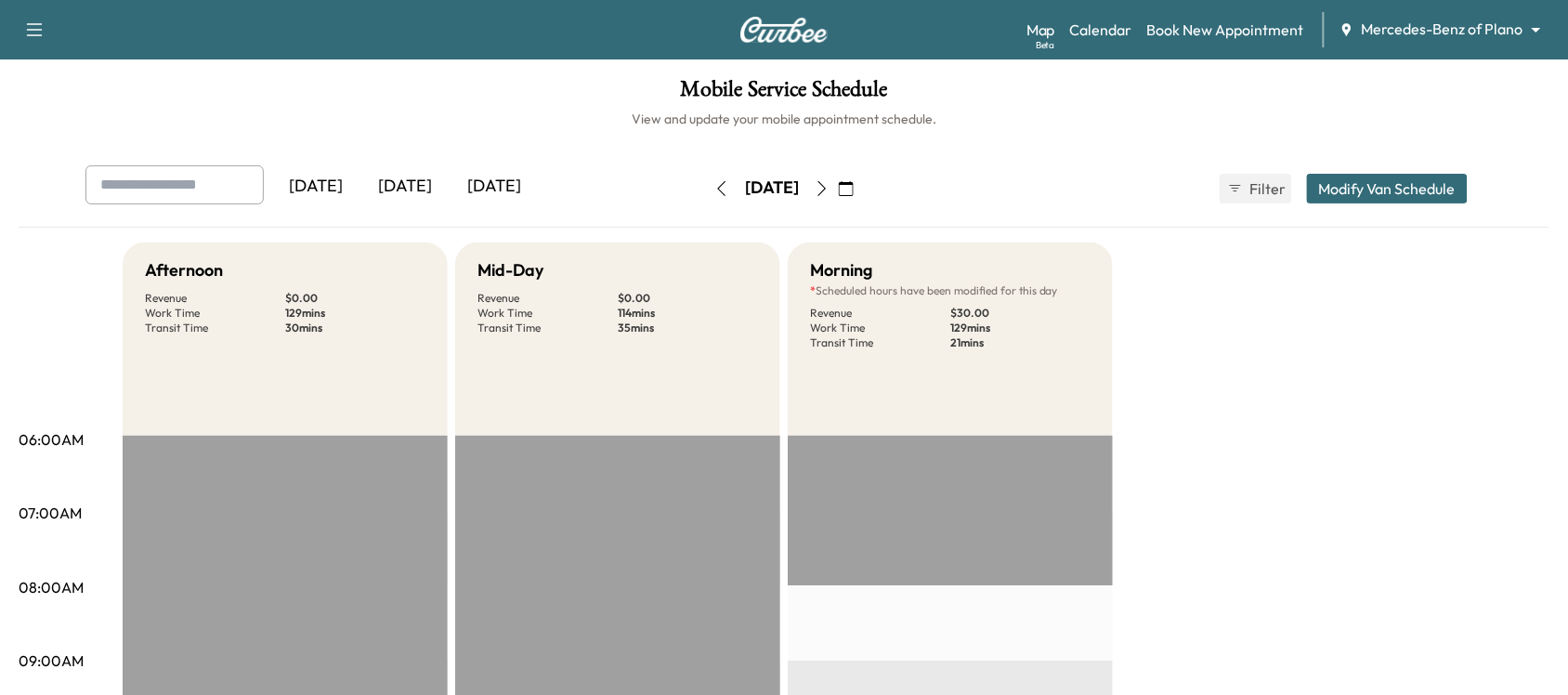
click at [830, 196] on icon "button" at bounding box center [822, 188] width 15 height 15
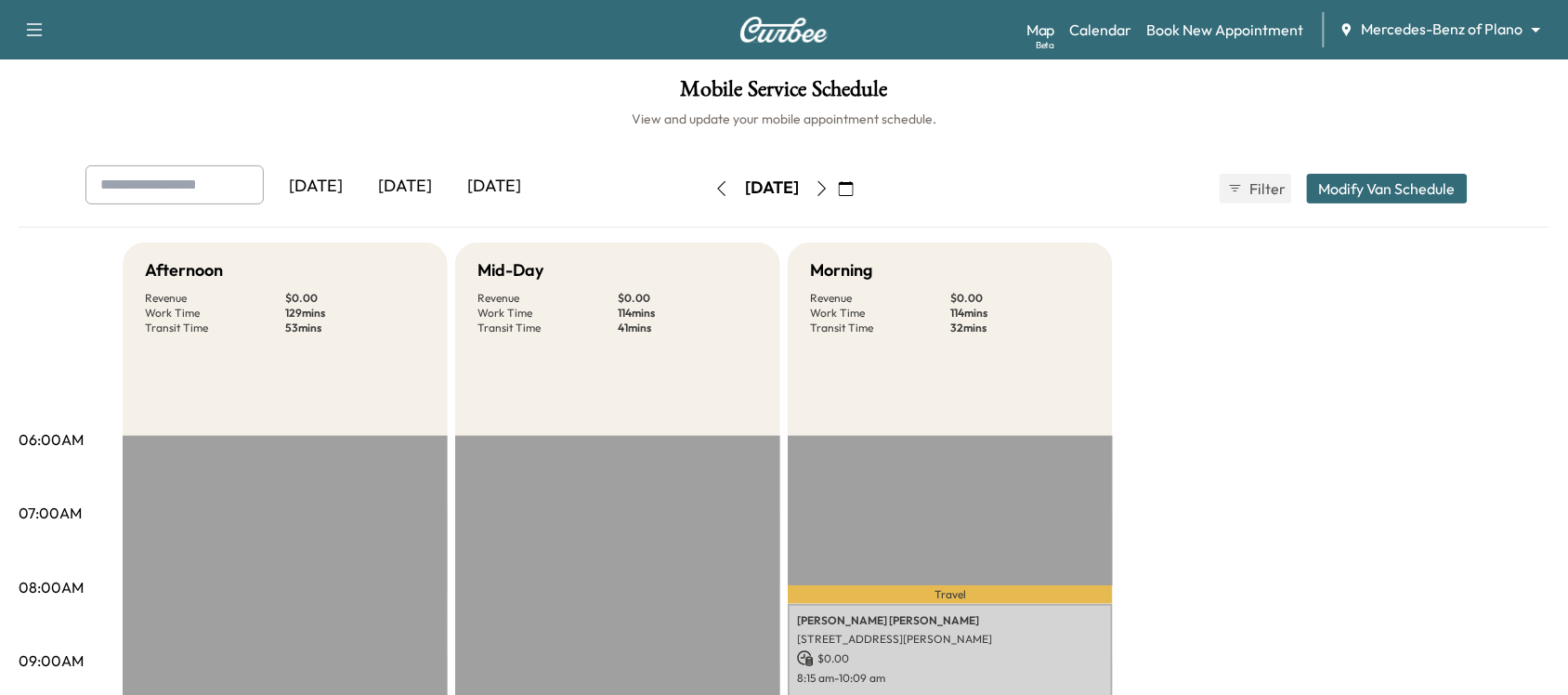
click at [853, 192] on icon "button" at bounding box center [846, 188] width 15 height 15
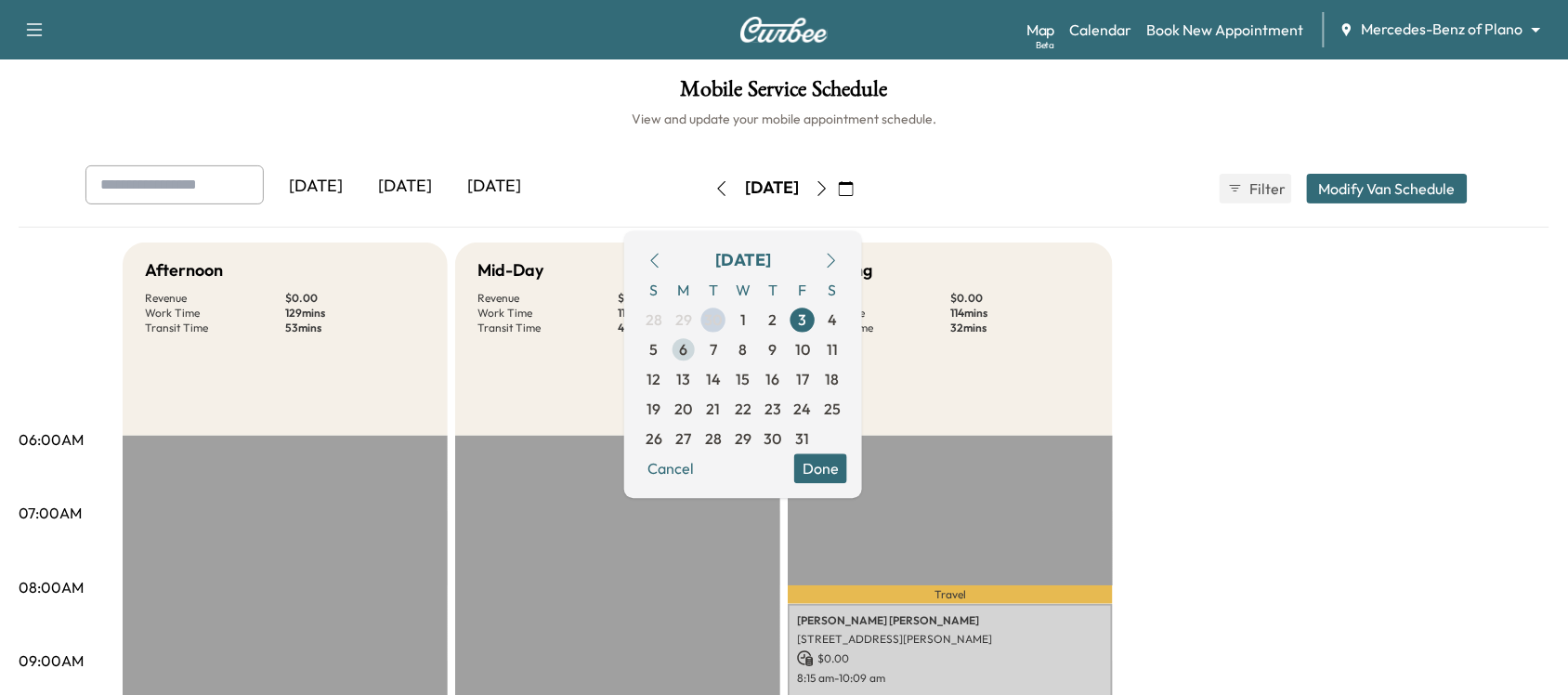
click at [688, 357] on span "6" at bounding box center [684, 349] width 8 height 22
click at [1094, 333] on div "Morning Revenue $ 0.00 Work Time 114 mins Transit Time 43 mins" at bounding box center [951, 339] width 326 height 194
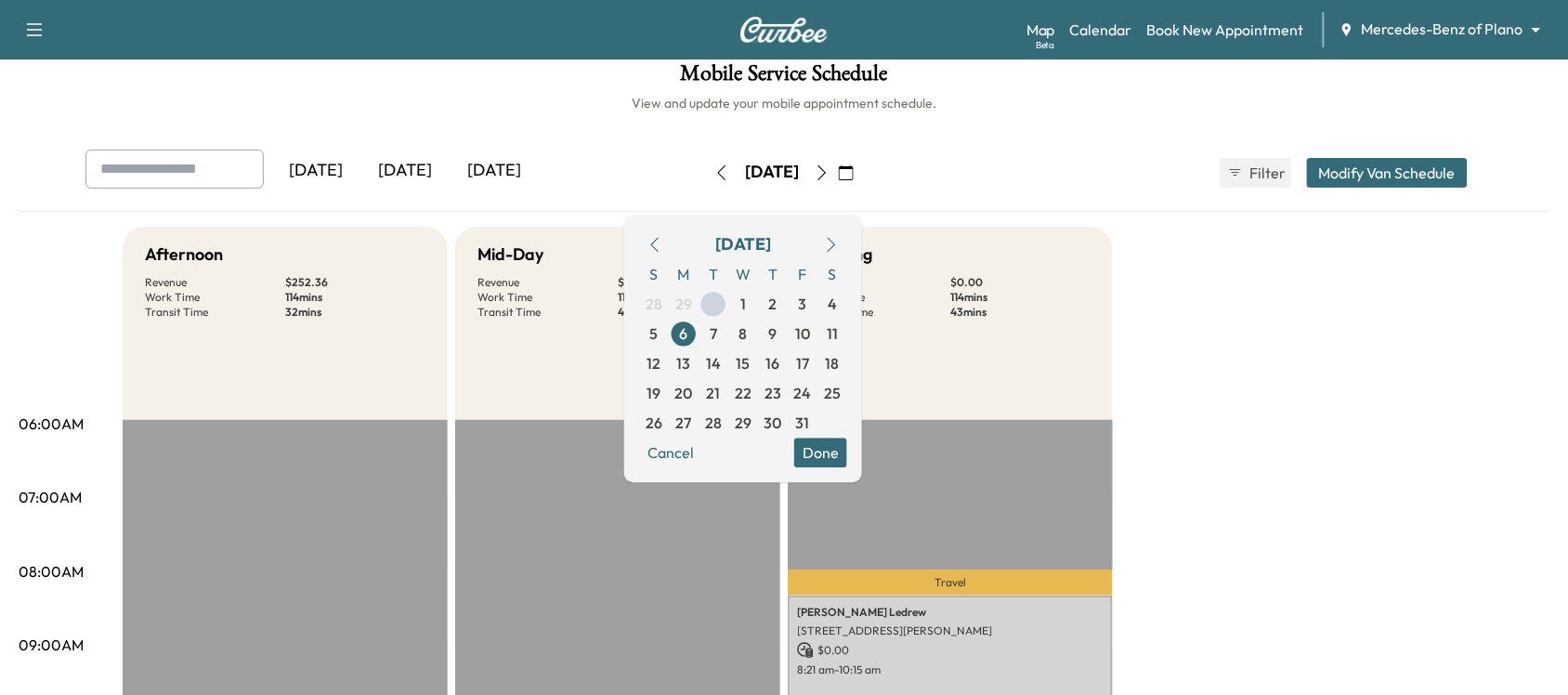
scroll to position [17, 0]
click at [717, 326] on span "7" at bounding box center [713, 333] width 7 height 22
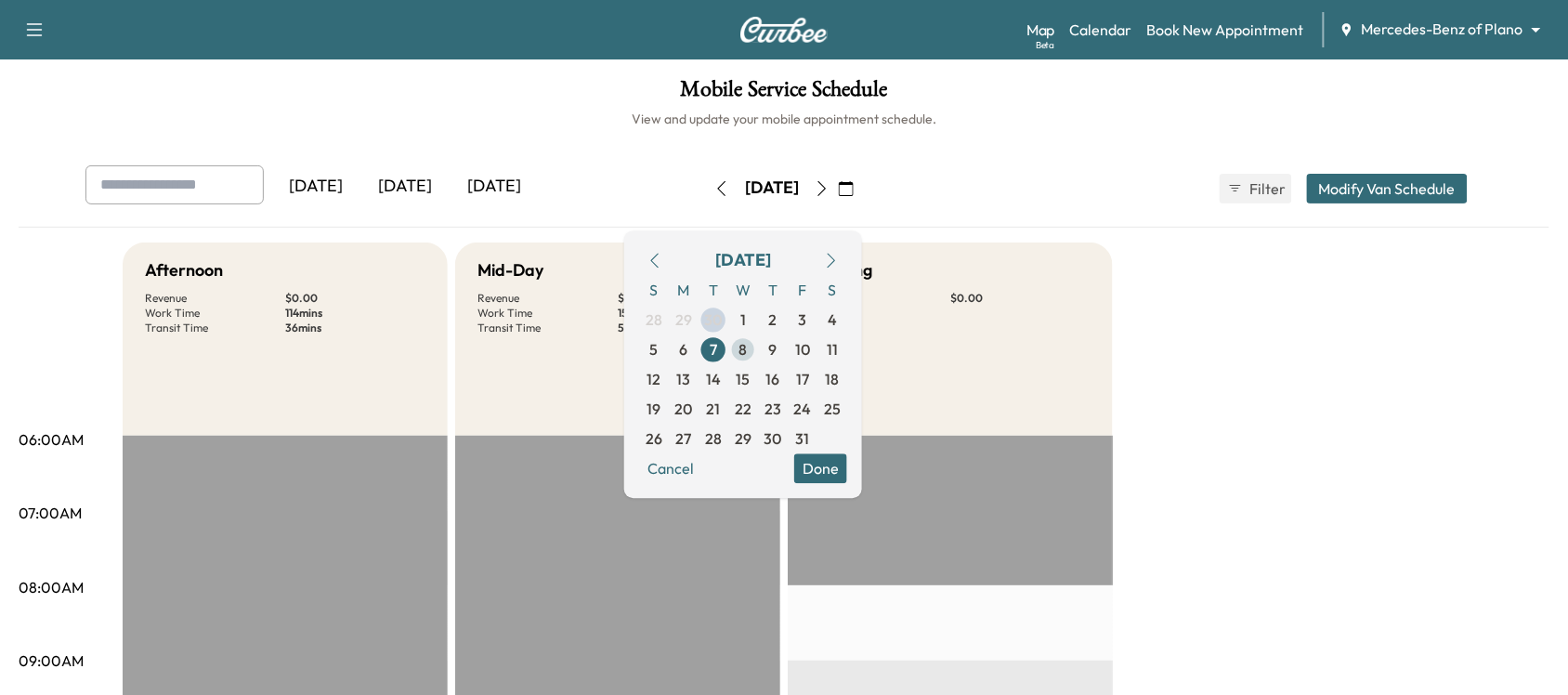
click at [747, 349] on span "8" at bounding box center [743, 349] width 8 height 22
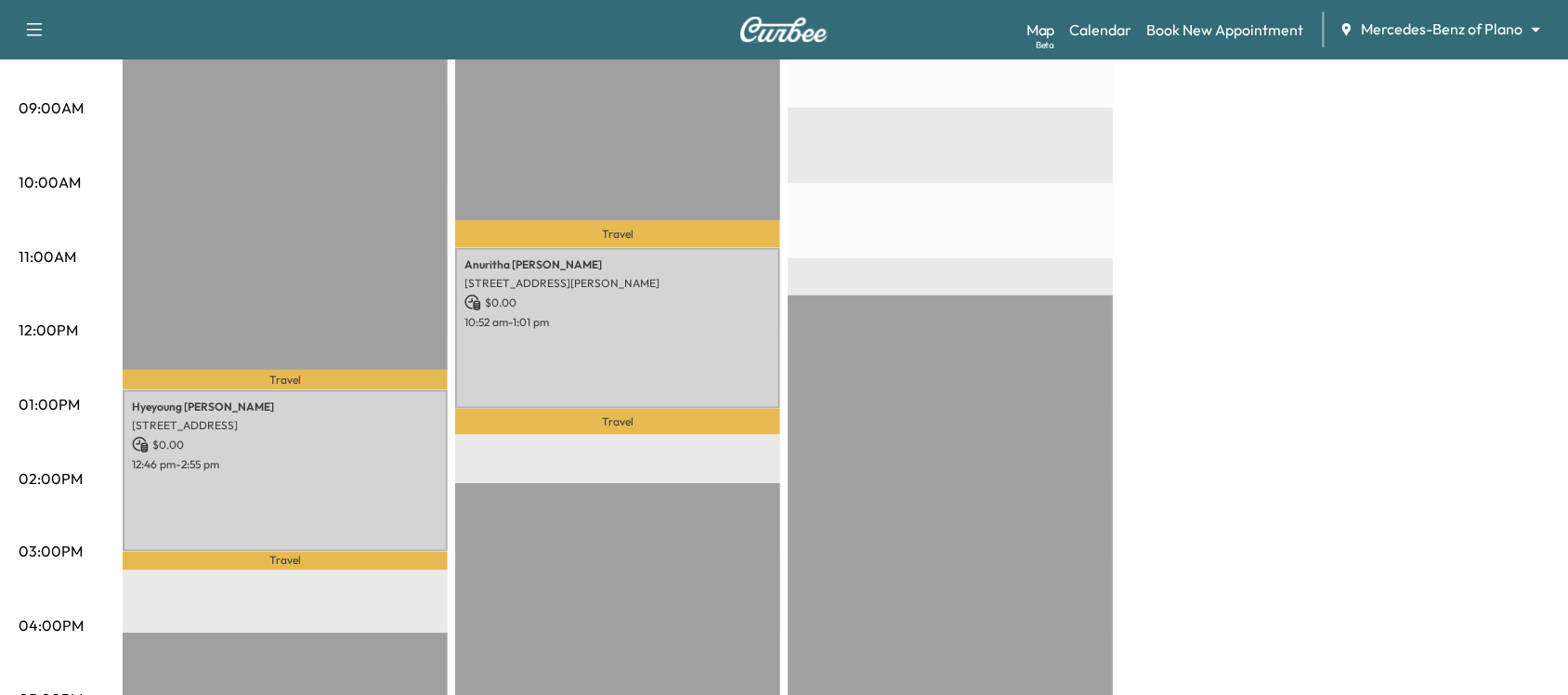
scroll to position [271, 0]
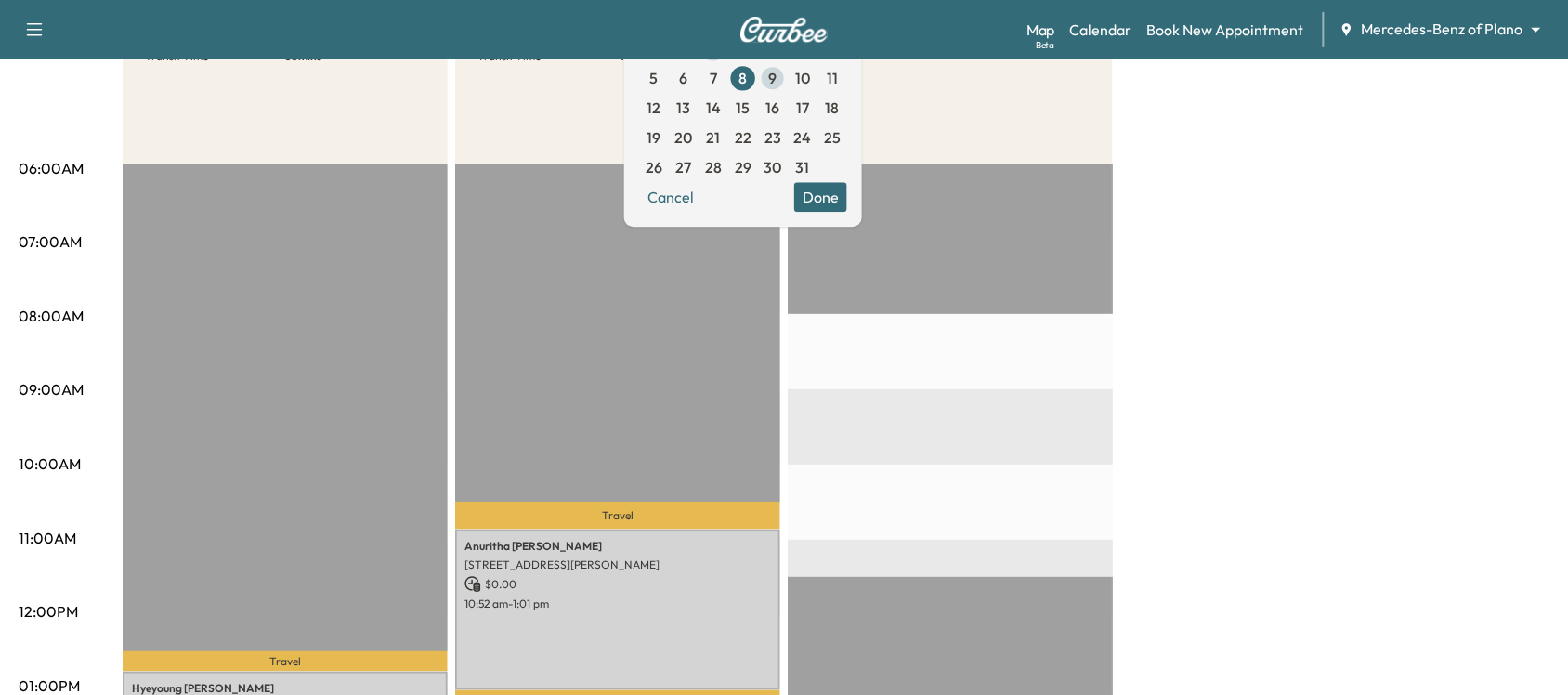
click at [788, 70] on span "9" at bounding box center [773, 78] width 30 height 30
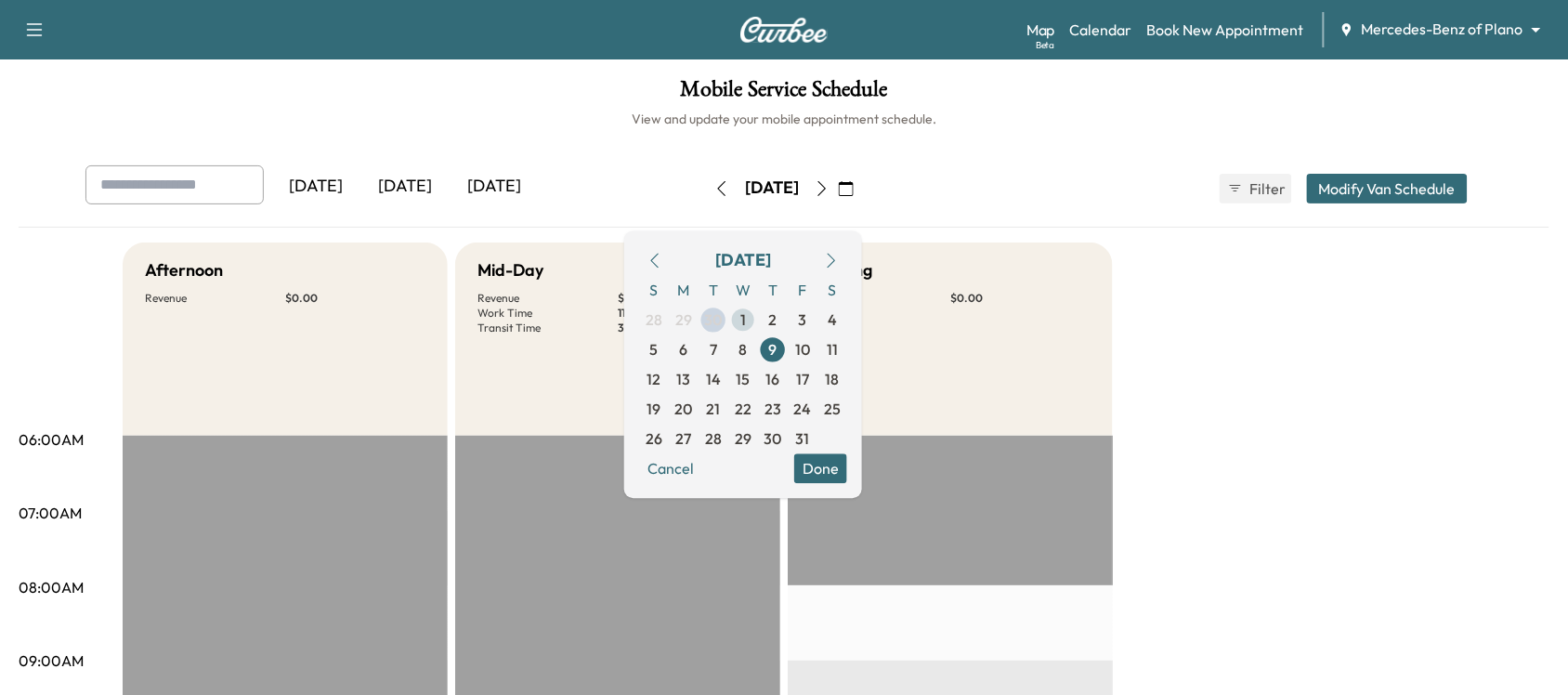
click at [758, 319] on span "1" at bounding box center [743, 320] width 30 height 30
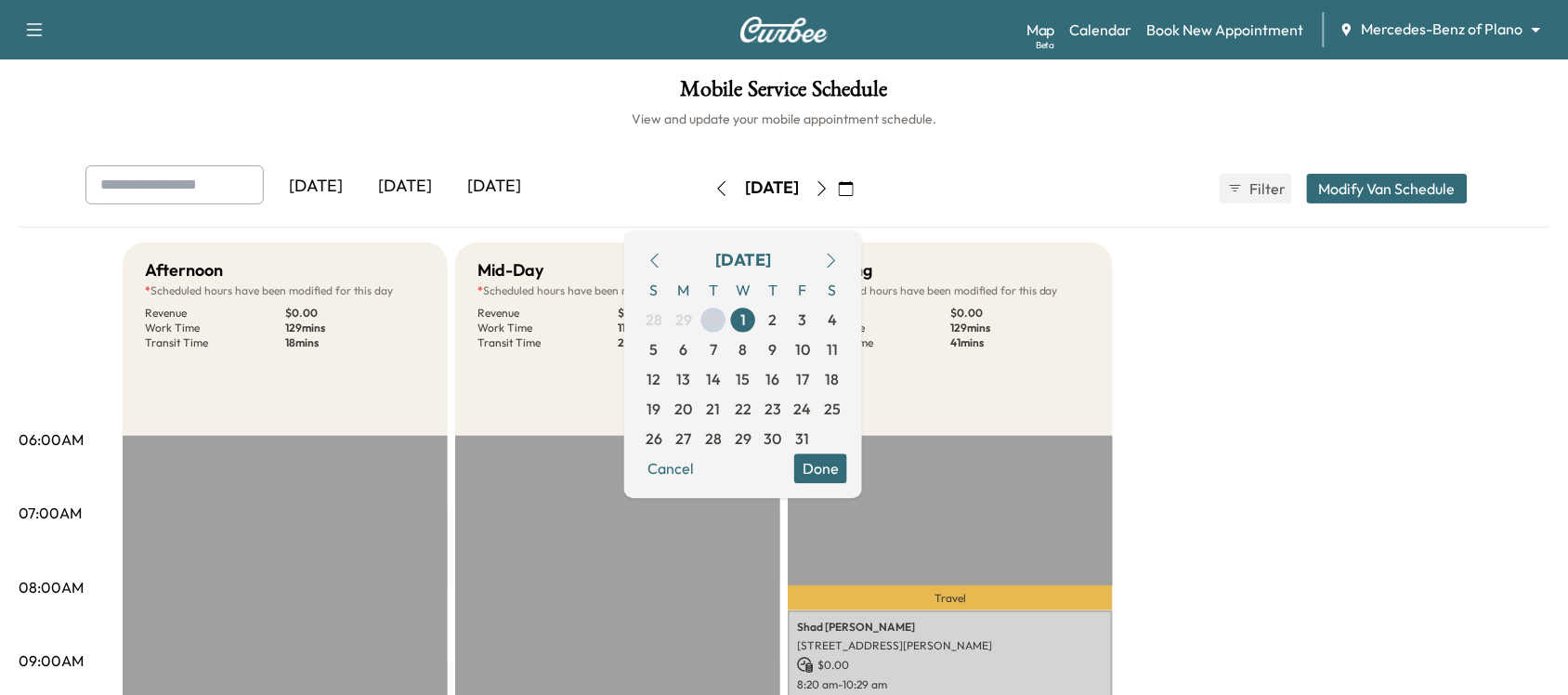
click at [1110, 172] on div "[DATE] [DATE] [DATE] [DATE] October 2025 S M T W T F S 28 29 30 1 2 3 4 5 6 7 8…" at bounding box center [783, 189] width 1426 height 47
click at [702, 466] on button "Cancel" at bounding box center [671, 469] width 64 height 30
